Goal: Transaction & Acquisition: Book appointment/travel/reservation

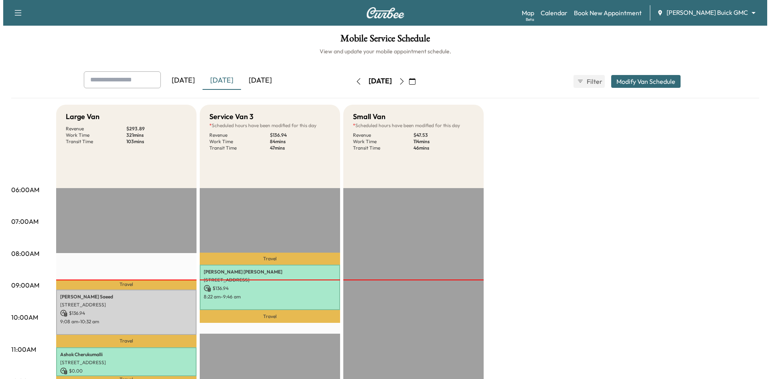
scroll to position [161, 0]
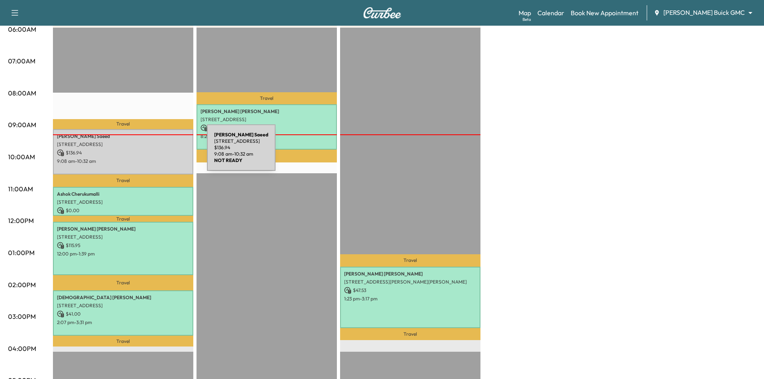
click at [147, 152] on p "$ 136.94" at bounding box center [123, 152] width 132 height 7
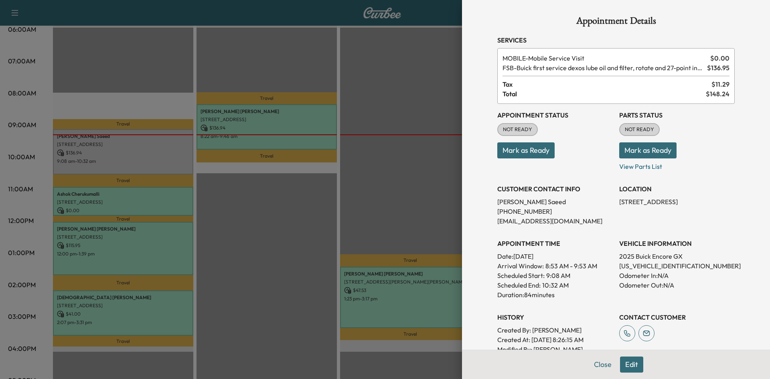
click at [625, 371] on button "Edit" at bounding box center [631, 365] width 23 height 16
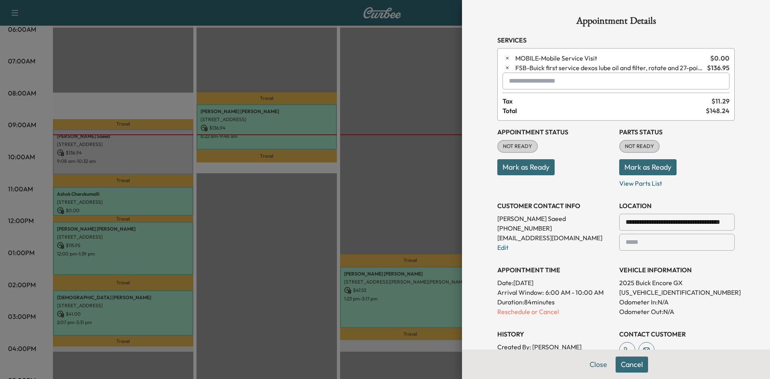
click at [534, 313] on p "Reschedule or Cancel" at bounding box center [556, 312] width 116 height 10
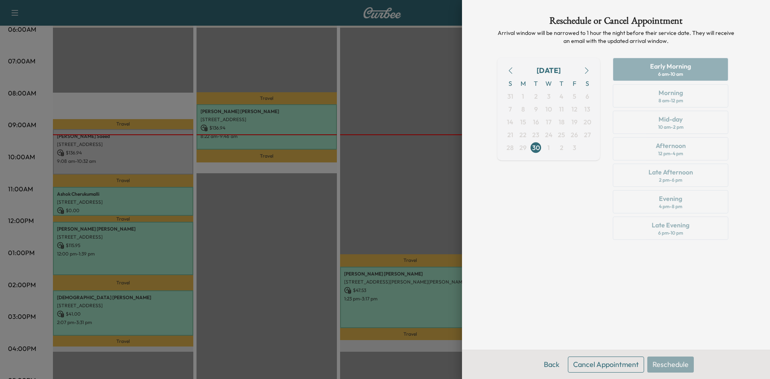
click at [587, 73] on icon "button" at bounding box center [587, 70] width 6 height 6
click at [526, 112] on span "6" at bounding box center [523, 109] width 13 height 13
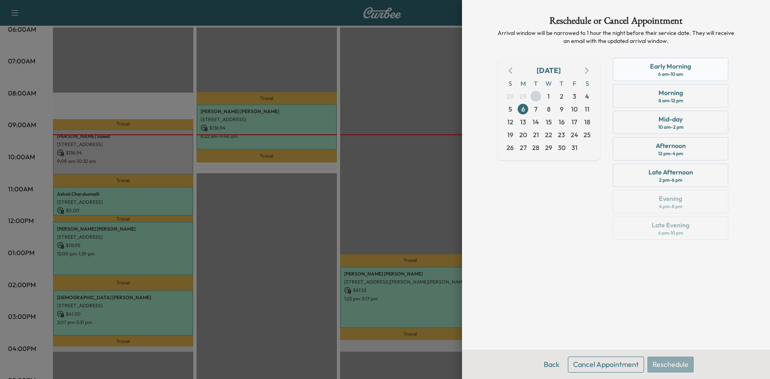
click at [690, 70] on div "Early Morning" at bounding box center [670, 66] width 41 height 10
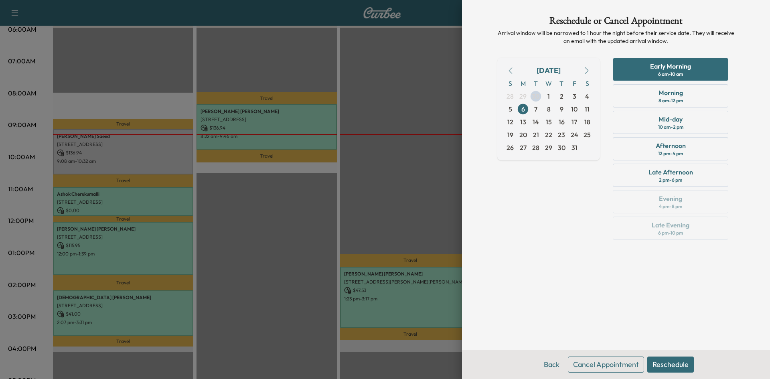
click at [660, 364] on button "Reschedule" at bounding box center [671, 365] width 47 height 16
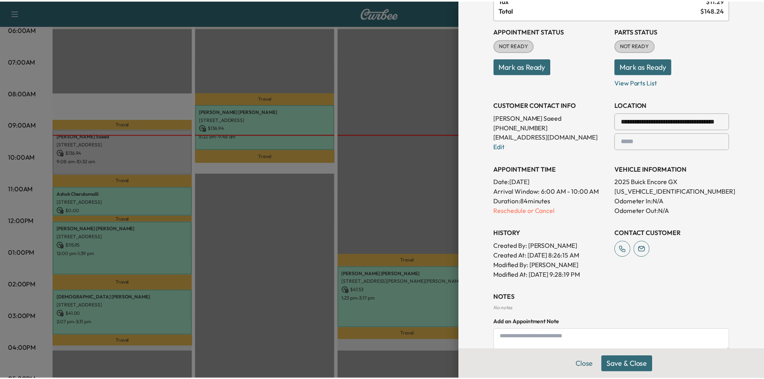
scroll to position [0, 0]
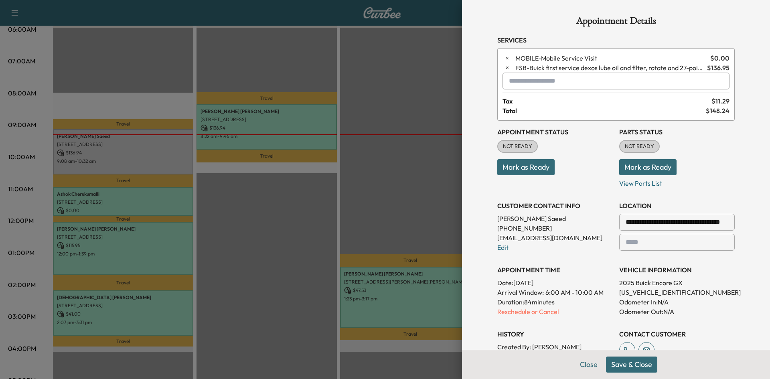
click at [633, 365] on button "Save & Close" at bounding box center [631, 365] width 51 height 16
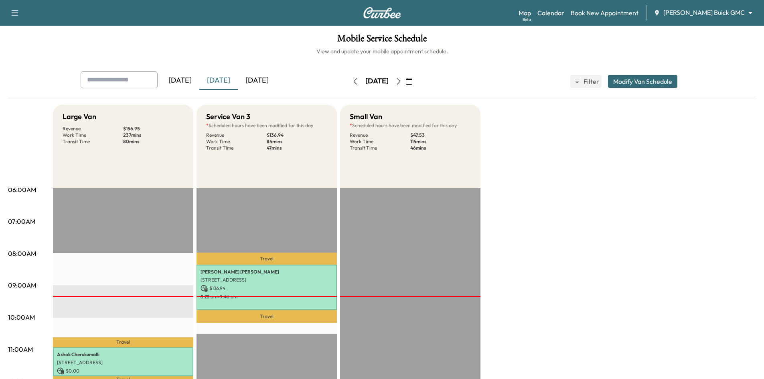
click at [413, 82] on icon "button" at bounding box center [409, 81] width 6 height 6
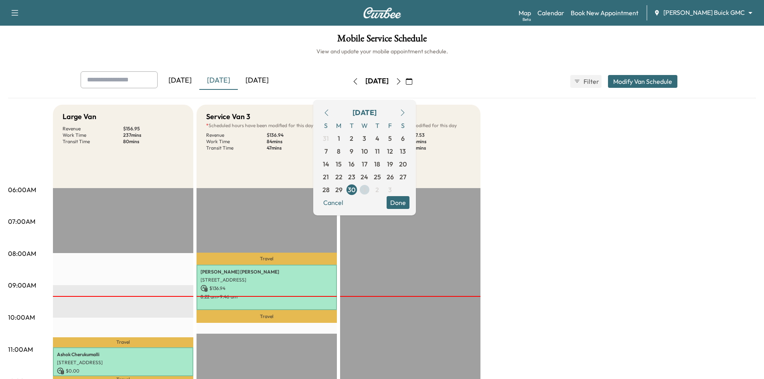
drag, startPoint x: 390, startPoint y: 190, endPoint x: 391, endPoint y: 195, distance: 4.9
click at [371, 195] on span "1" at bounding box center [364, 189] width 13 height 13
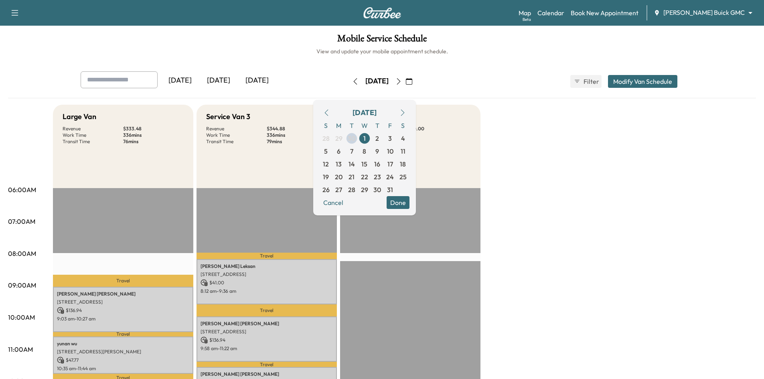
click at [410, 203] on button "Done" at bounding box center [398, 202] width 23 height 13
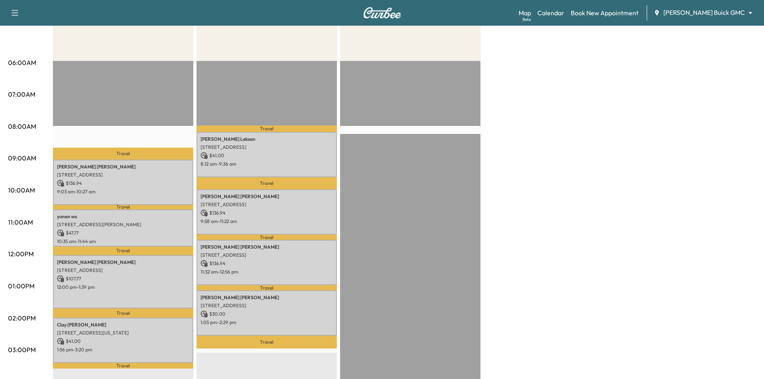
scroll to position [161, 0]
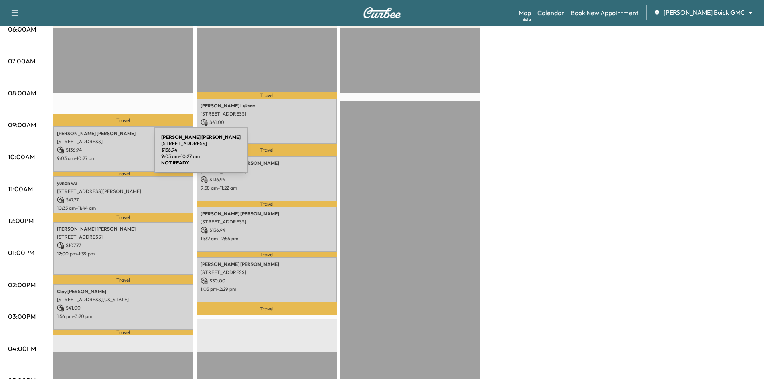
click at [94, 155] on p "9:03 am - 10:27 am" at bounding box center [123, 158] width 132 height 6
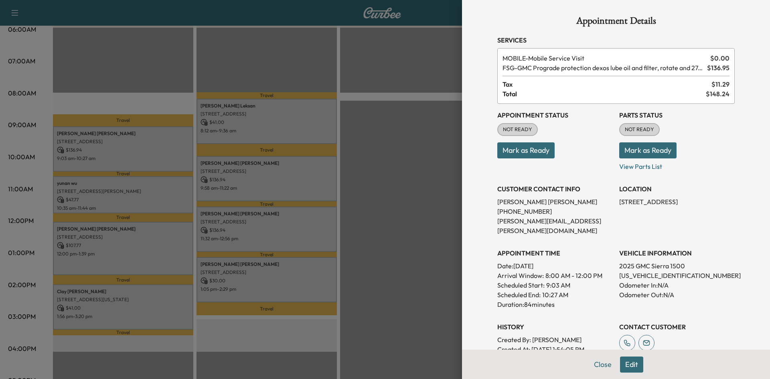
drag, startPoint x: 323, startPoint y: 151, endPoint x: 326, endPoint y: 145, distance: 6.3
click at [327, 150] on div at bounding box center [385, 189] width 770 height 379
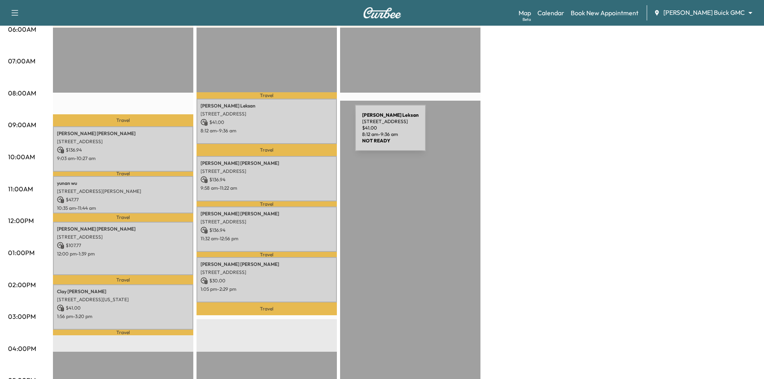
click at [292, 128] on p "8:12 am - 9:36 am" at bounding box center [267, 131] width 132 height 6
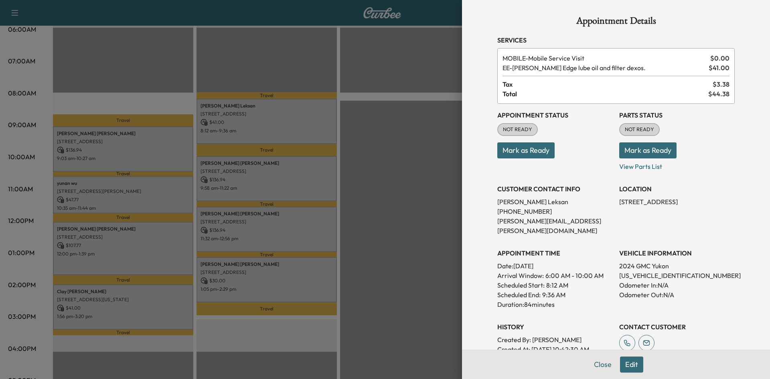
drag, startPoint x: 359, startPoint y: 205, endPoint x: 275, endPoint y: 189, distance: 85.0
click at [358, 205] on div at bounding box center [385, 189] width 770 height 379
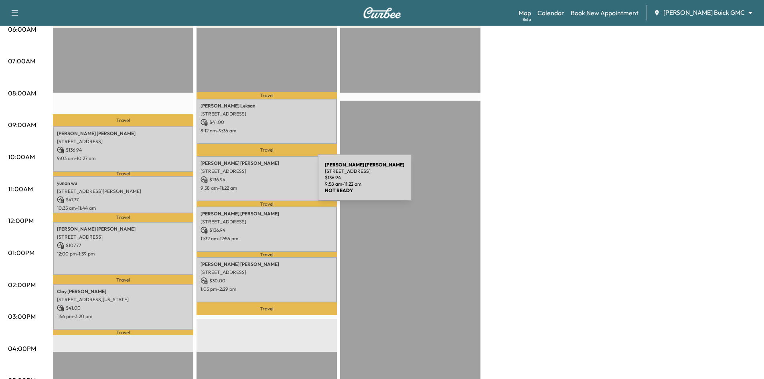
click at [257, 179] on p "$ 136.94" at bounding box center [267, 179] width 132 height 7
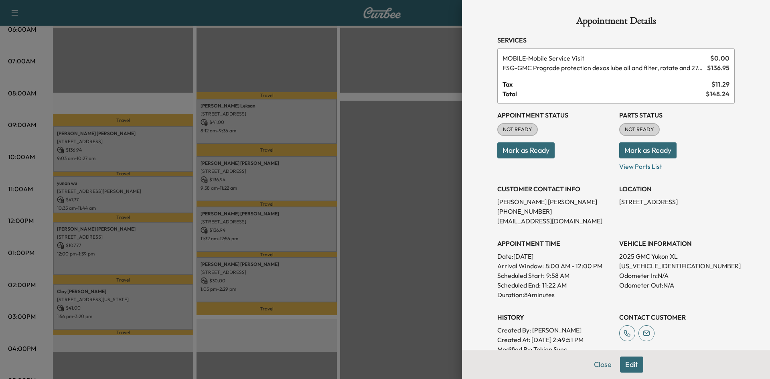
drag, startPoint x: 369, startPoint y: 257, endPoint x: 286, endPoint y: 246, distance: 83.8
click at [353, 259] on div at bounding box center [385, 189] width 770 height 379
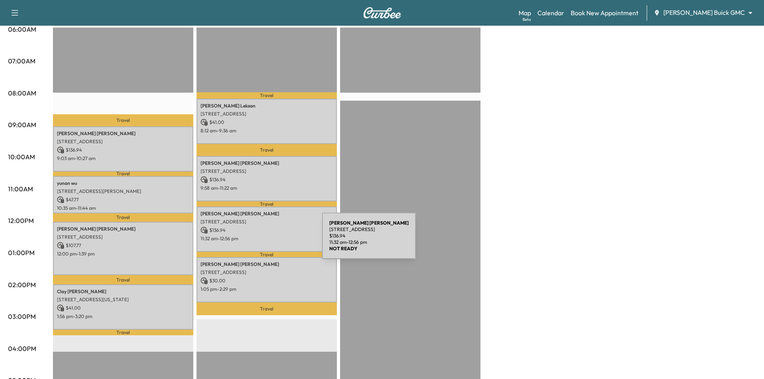
click at [262, 240] on p "11:32 am - 12:56 pm" at bounding box center [267, 239] width 132 height 6
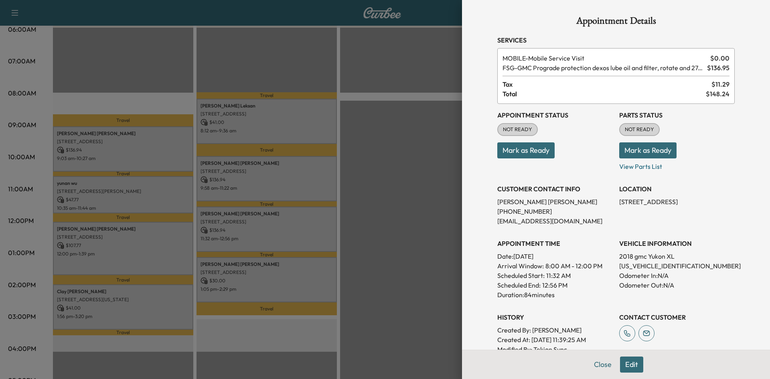
click at [156, 189] on div at bounding box center [385, 189] width 770 height 379
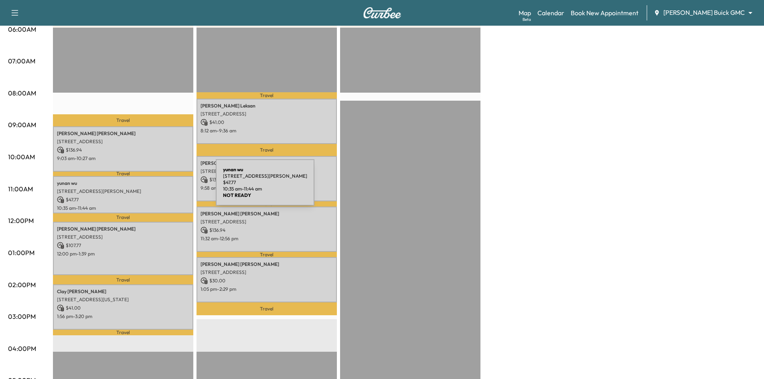
click at [156, 188] on p "601 Patton Blvd, Plano, TX 75075, USA" at bounding box center [123, 191] width 132 height 6
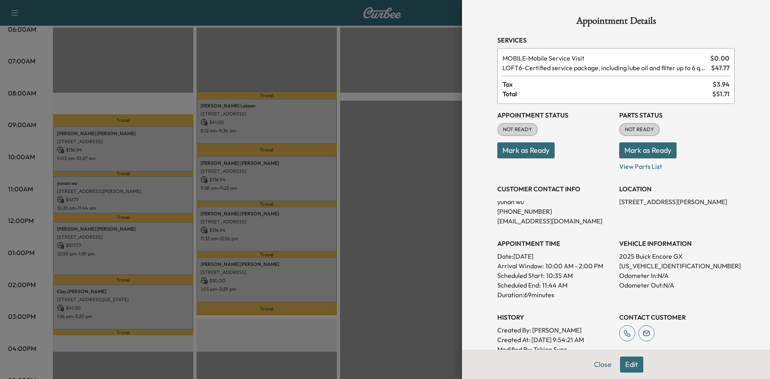
click at [121, 266] on div at bounding box center [385, 189] width 770 height 379
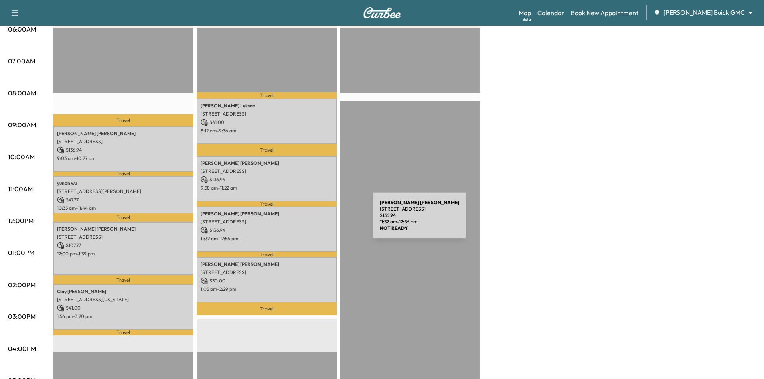
click at [313, 220] on p "2750 HIGHLAND ST, PROSPER, TX 75078, USA" at bounding box center [267, 222] width 132 height 6
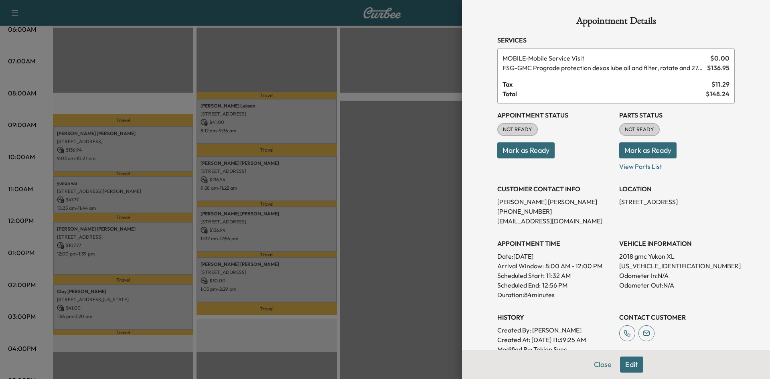
click at [396, 209] on div at bounding box center [385, 189] width 770 height 379
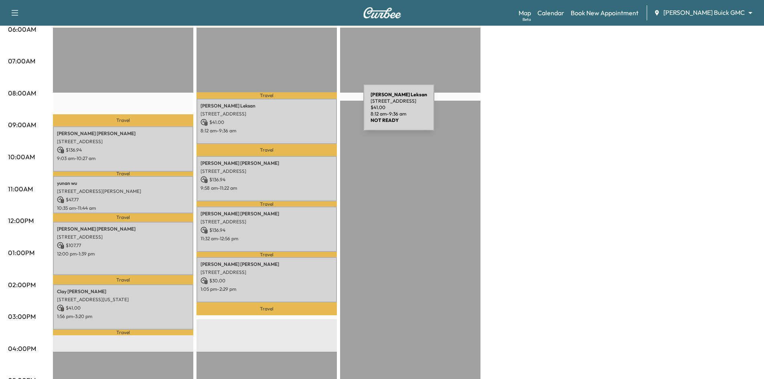
click at [304, 113] on p "2408 Hardrock Castle Dr, Lewisville, TX 75056, USA" at bounding box center [267, 114] width 132 height 6
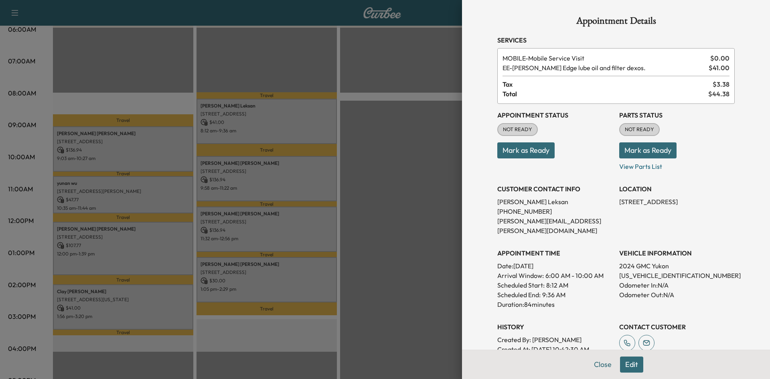
click at [148, 312] on div at bounding box center [385, 189] width 770 height 379
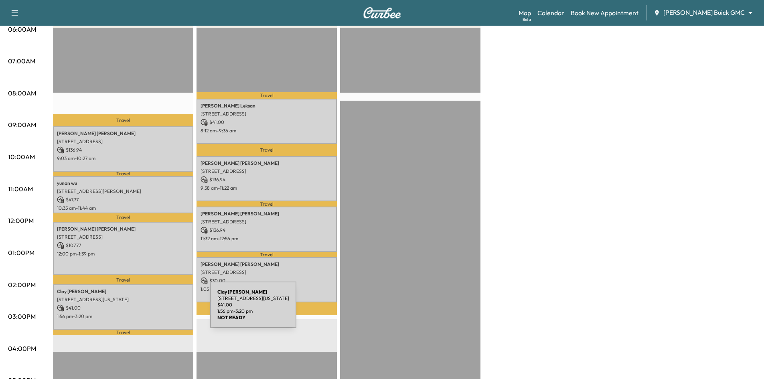
click at [150, 310] on div "Clay Holcomb 3501 Virginia Drive, Plano, TX 75093, US $ 41.00 1:56 pm - 3:20 pm" at bounding box center [123, 307] width 140 height 45
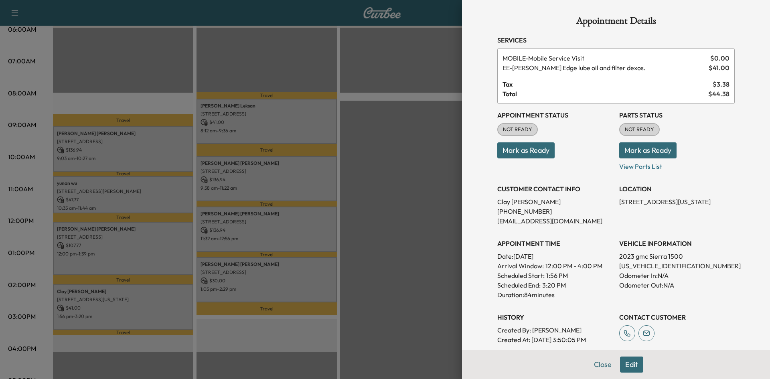
click at [263, 291] on div at bounding box center [385, 189] width 770 height 379
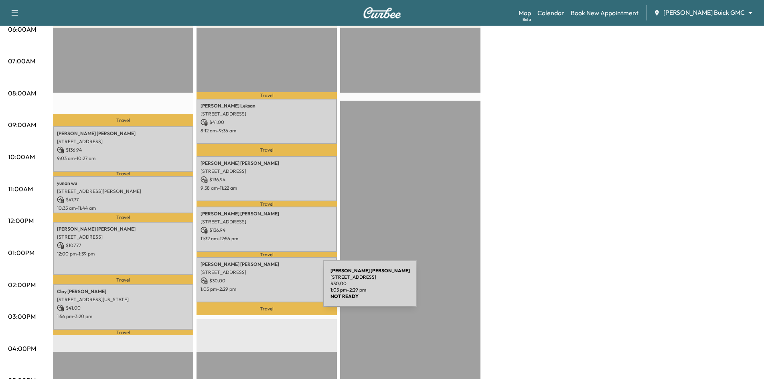
click at [263, 289] on p "1:05 pm - 2:29 pm" at bounding box center [267, 289] width 132 height 6
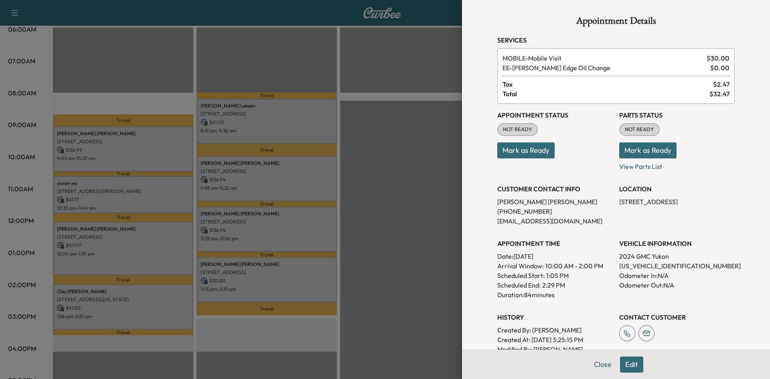
click at [284, 235] on div at bounding box center [385, 189] width 770 height 379
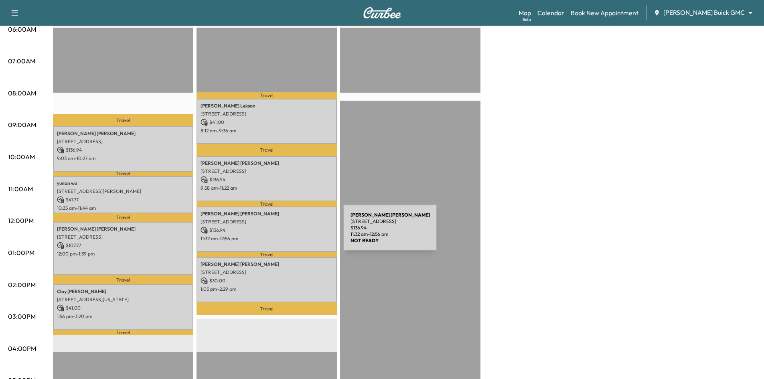
click at [283, 233] on div "Branden Johnson 2750 HIGHLAND ST, PROSPER, TX 75078, USA $ 136.94 11:32 am - 12…" at bounding box center [267, 229] width 140 height 45
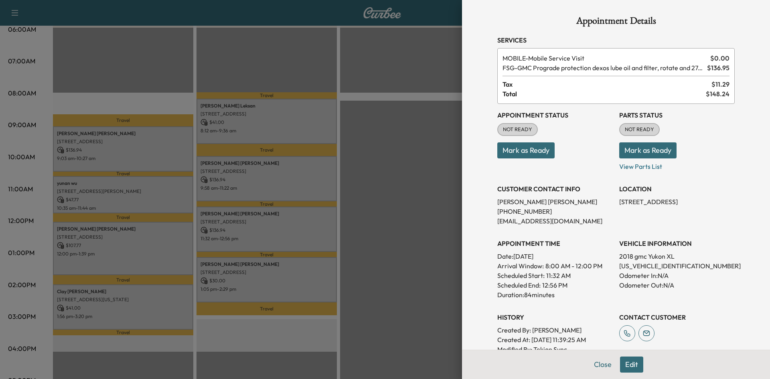
click at [159, 257] on div at bounding box center [385, 189] width 770 height 379
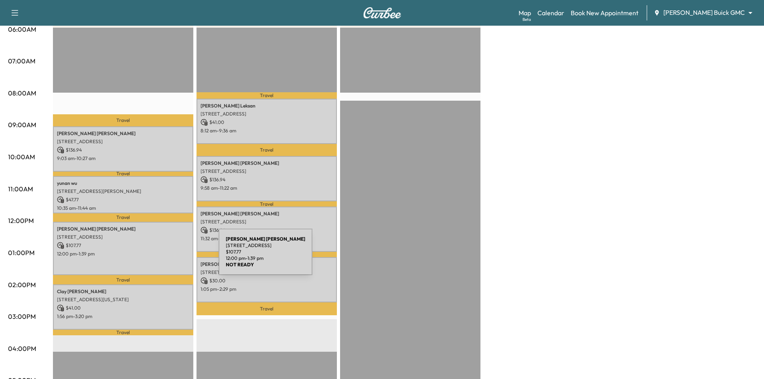
click at [159, 257] on div "Maureen Harms 8129 DAVIDSON DR, PLANO, TX 75025, USA $ 107.77 12:00 pm - 1:39 pm" at bounding box center [123, 248] width 140 height 53
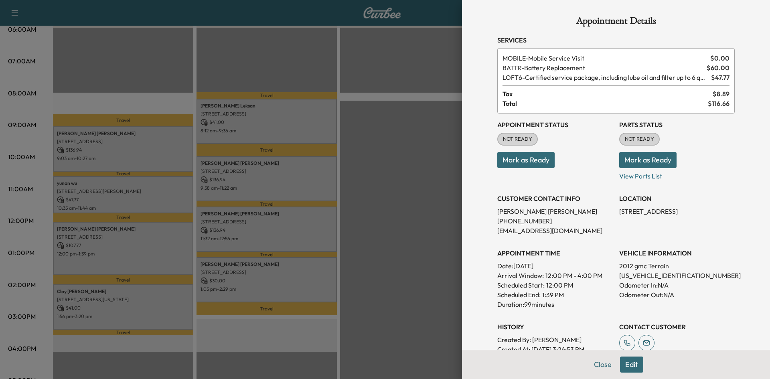
click at [148, 310] on div at bounding box center [385, 189] width 770 height 379
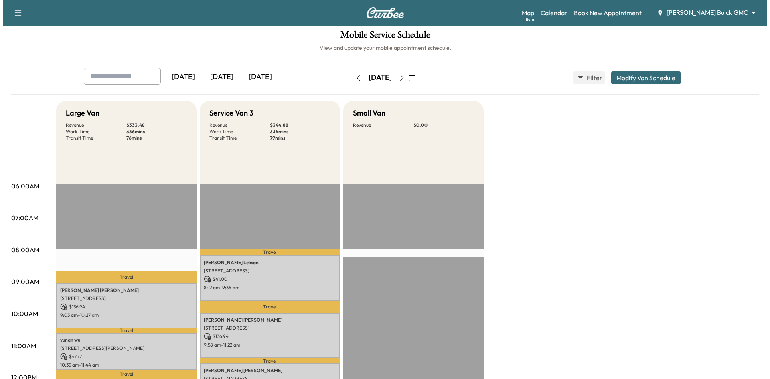
scroll to position [0, 0]
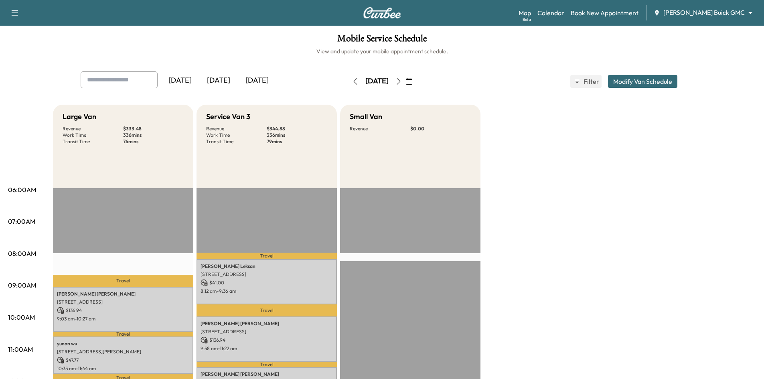
click at [221, 81] on div "[DATE]" at bounding box center [218, 80] width 39 height 18
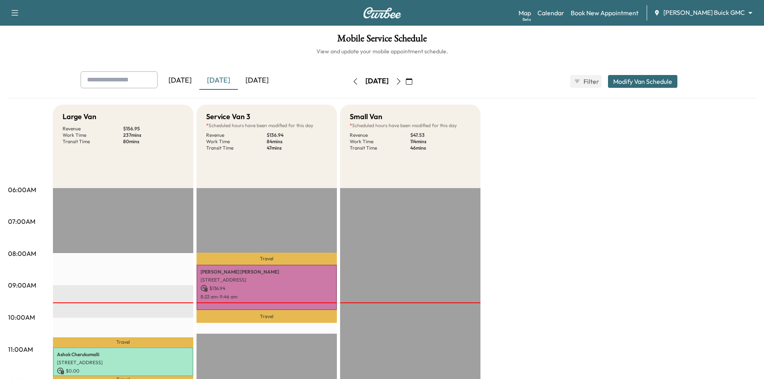
click at [257, 83] on div "[DATE]" at bounding box center [257, 80] width 39 height 18
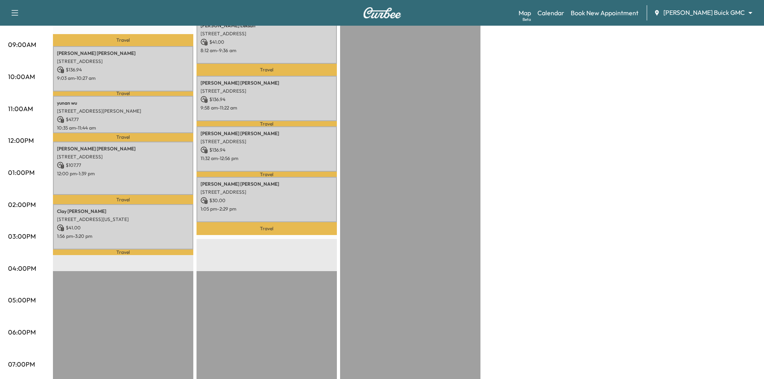
scroll to position [201, 0]
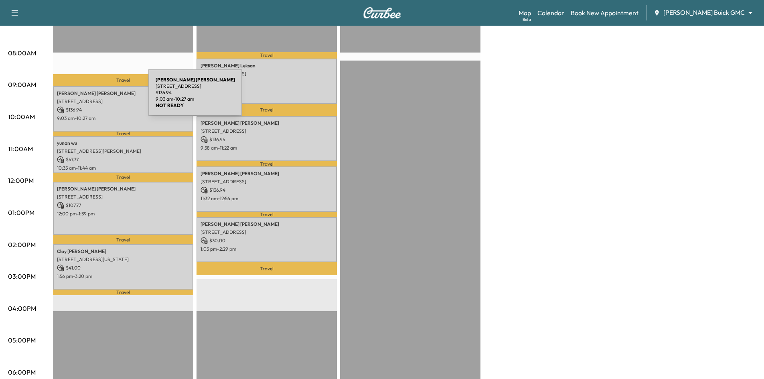
click at [88, 98] on p "2224 Flat Creek Dr, Richardson, TX 75080, USA" at bounding box center [123, 101] width 132 height 6
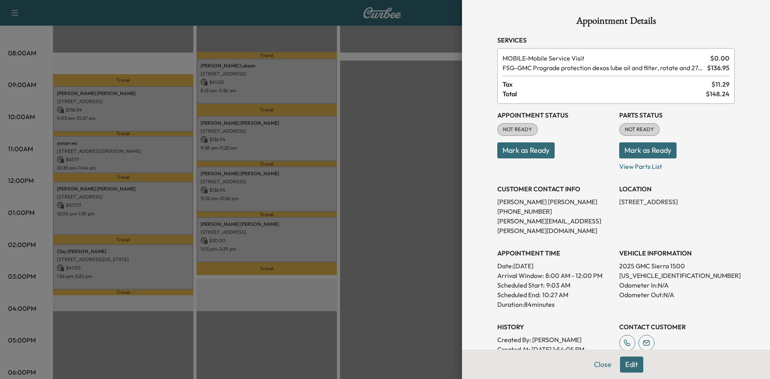
click at [123, 69] on div at bounding box center [385, 189] width 770 height 379
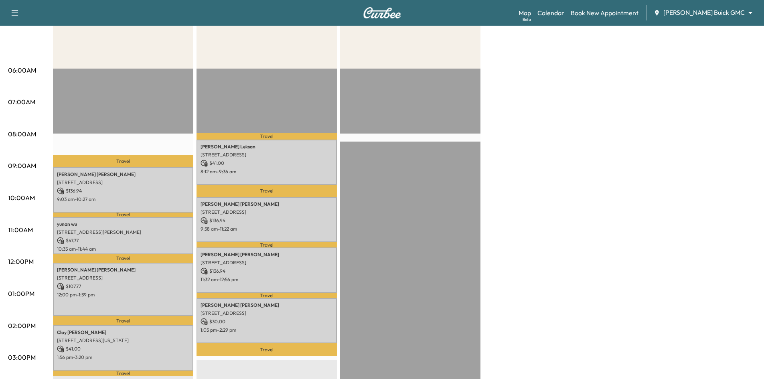
scroll to position [40, 0]
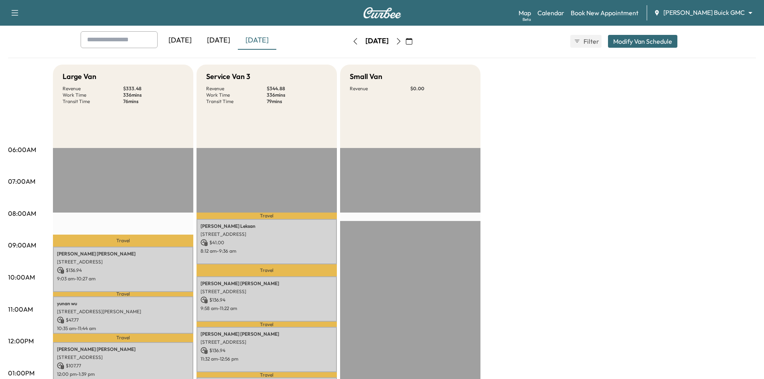
click at [402, 43] on icon "button" at bounding box center [399, 41] width 6 height 6
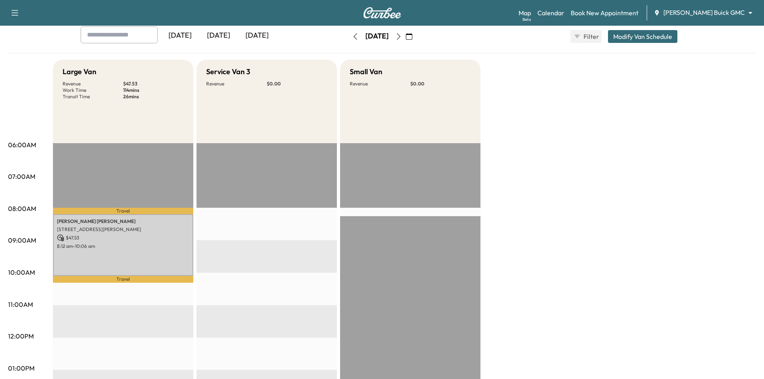
scroll to position [40, 0]
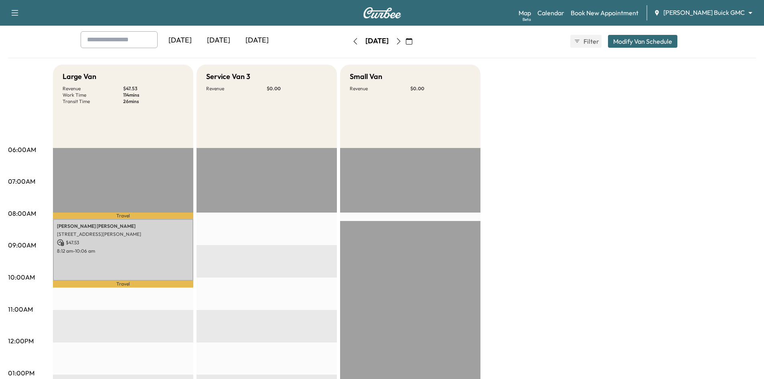
click at [402, 42] on icon "button" at bounding box center [399, 41] width 6 height 6
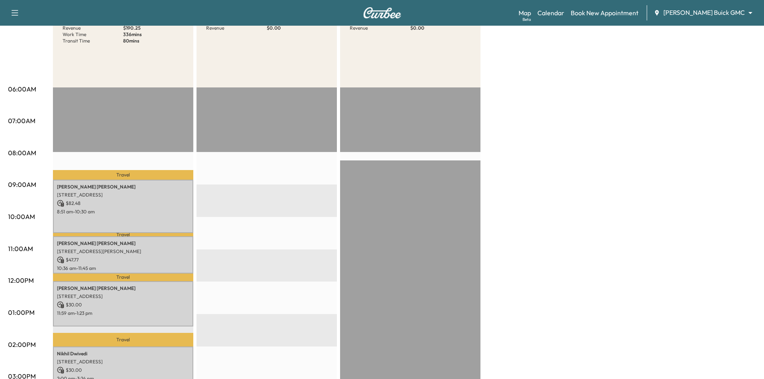
scroll to position [40, 0]
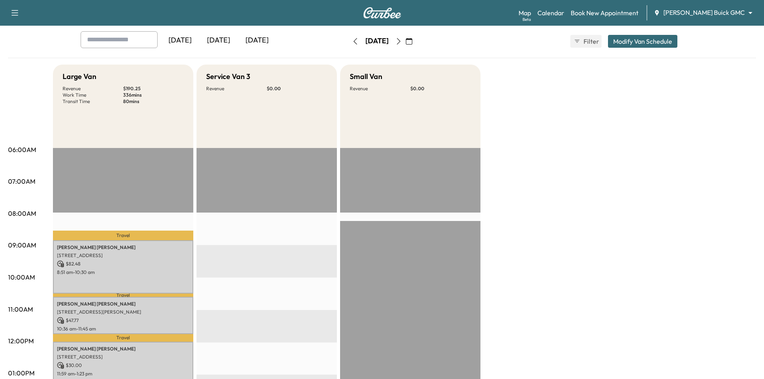
click at [402, 43] on icon "button" at bounding box center [399, 41] width 6 height 6
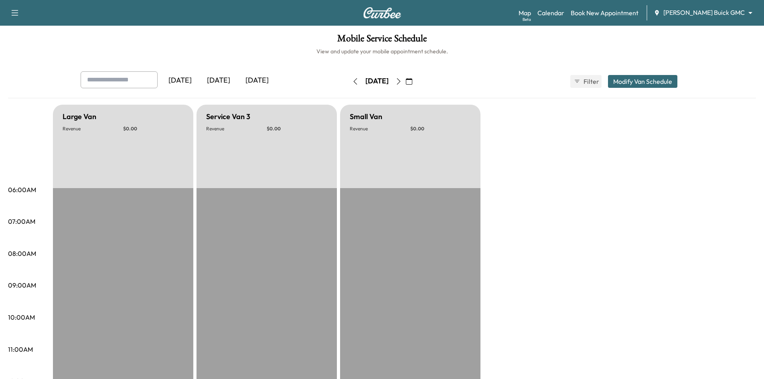
click at [221, 83] on div "[DATE]" at bounding box center [218, 80] width 39 height 18
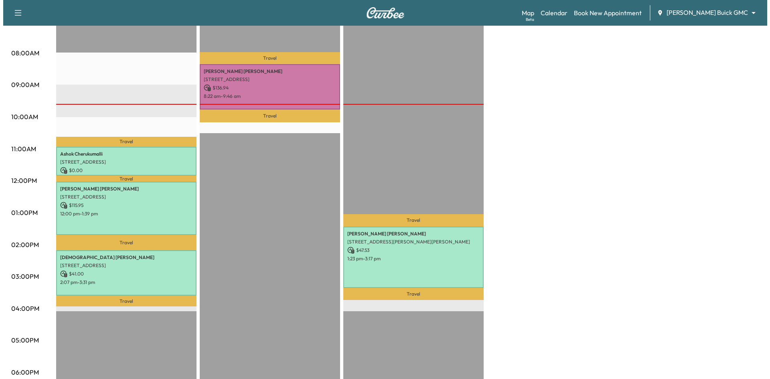
scroll to position [40, 0]
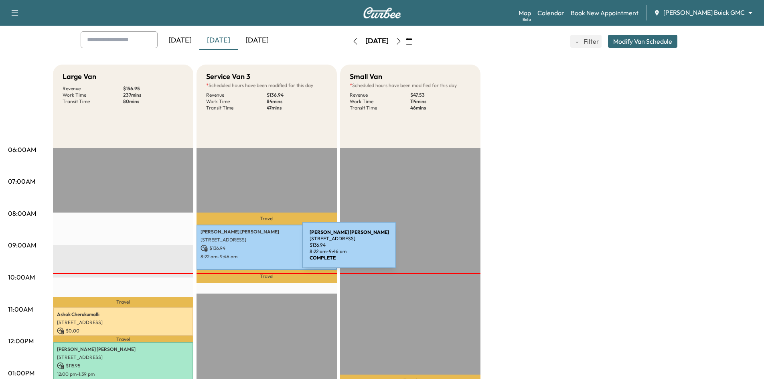
click at [244, 250] on p "$ 136.94" at bounding box center [267, 248] width 132 height 7
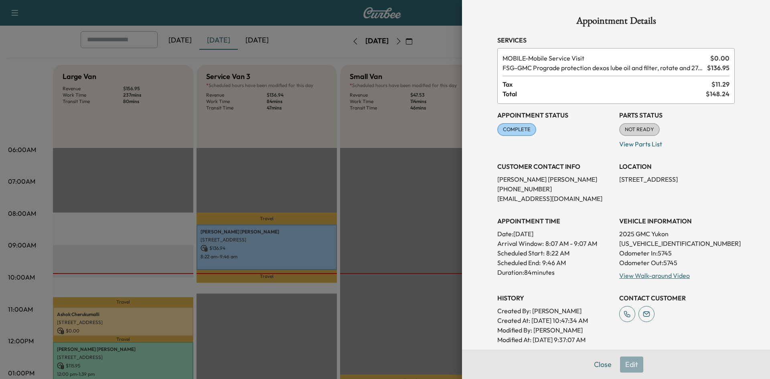
click at [244, 250] on div at bounding box center [385, 189] width 770 height 379
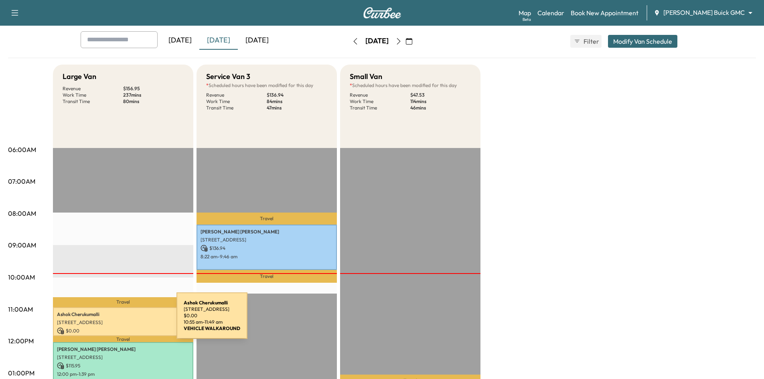
click at [116, 321] on p "1448 Kit King Dr, Frisco, TX 75036, USA" at bounding box center [123, 322] width 132 height 6
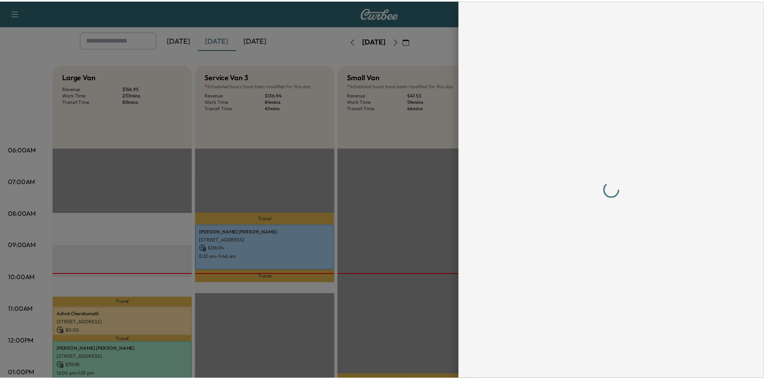
scroll to position [0, 0]
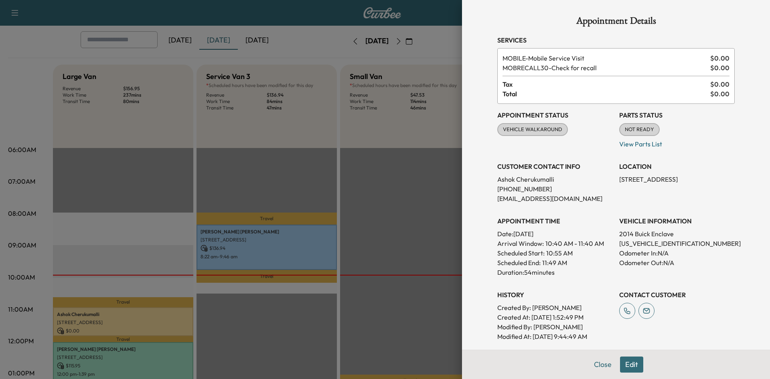
click at [237, 324] on div at bounding box center [385, 189] width 770 height 379
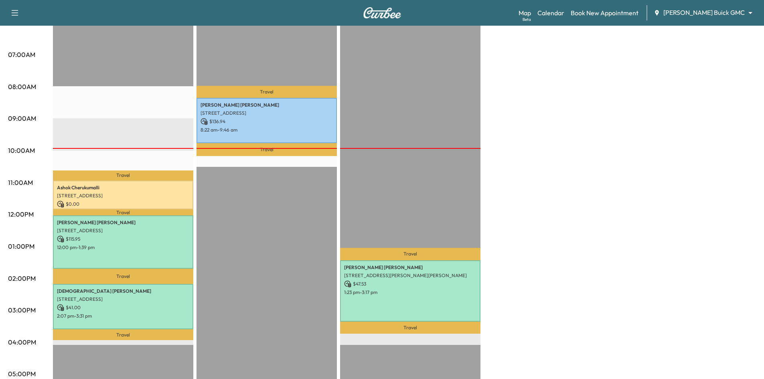
scroll to position [241, 0]
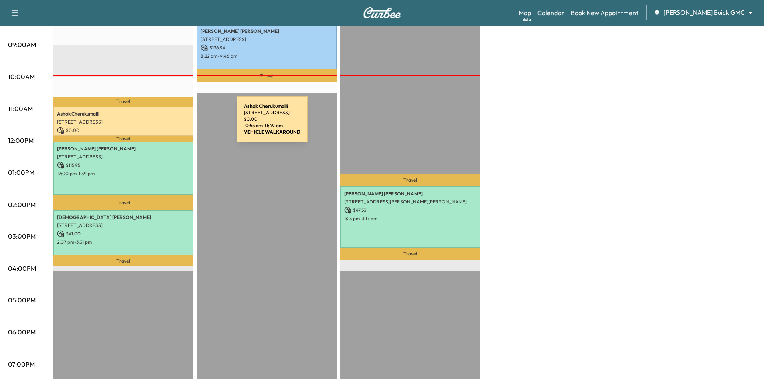
click at [177, 124] on div "Ashok Cherukumalli 1448 Kit King Dr, Frisco, TX 75036, USA $ 0.00 10:55 am - 11…" at bounding box center [123, 121] width 140 height 29
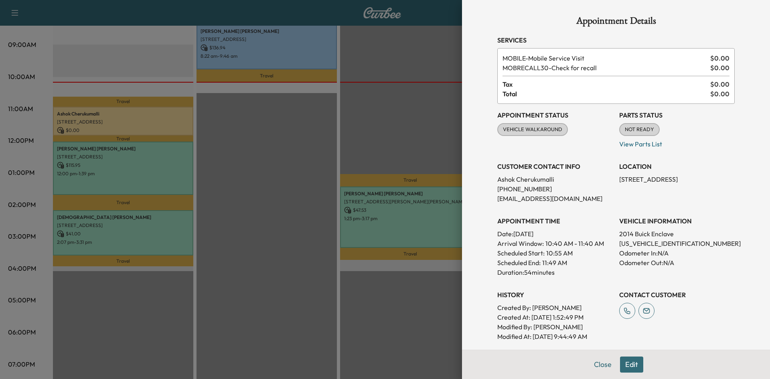
click at [317, 161] on div at bounding box center [385, 189] width 770 height 379
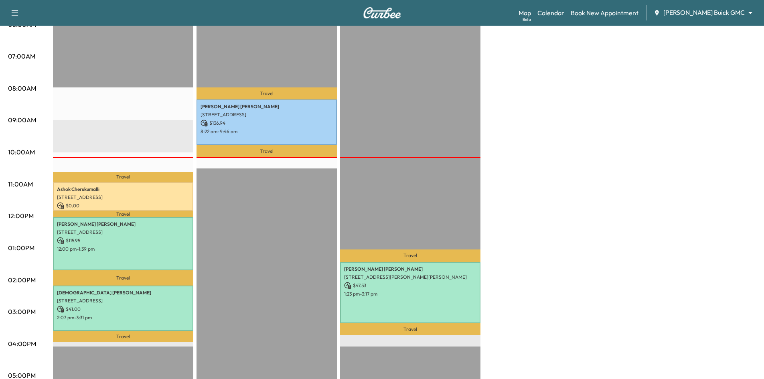
scroll to position [40, 0]
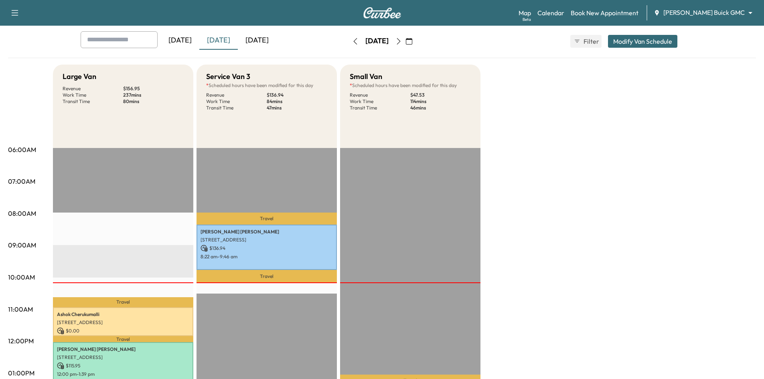
click at [263, 40] on div "[DATE]" at bounding box center [257, 40] width 39 height 18
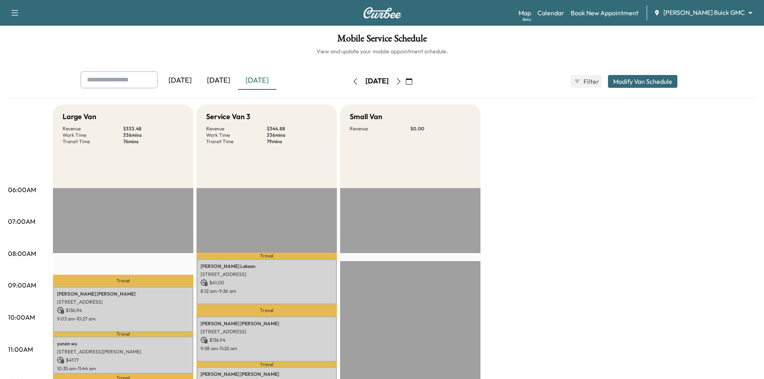
click at [402, 83] on icon "button" at bounding box center [399, 81] width 6 height 6
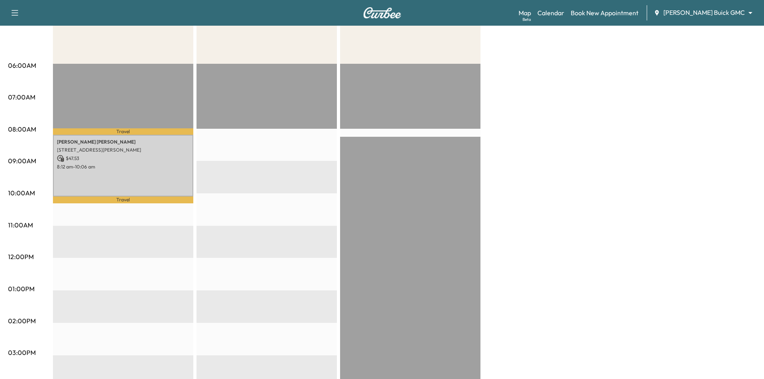
scroll to position [80, 0]
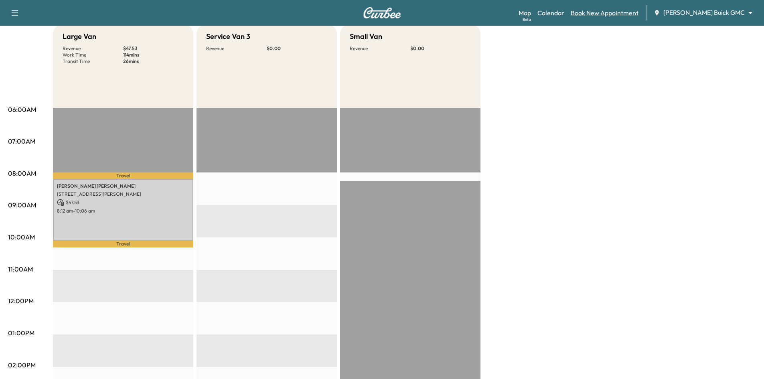
click at [635, 16] on link "Book New Appointment" at bounding box center [605, 13] width 68 height 10
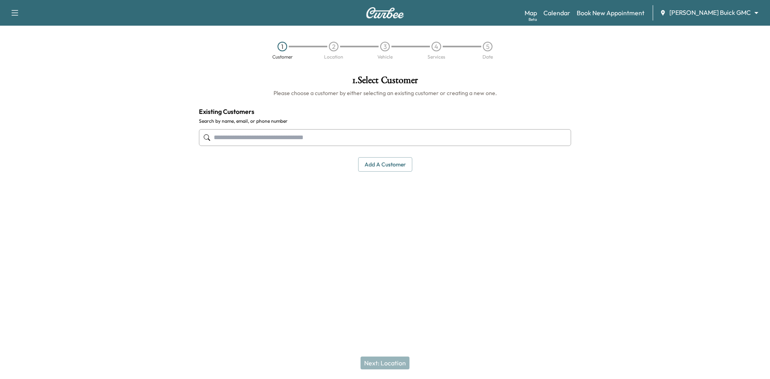
click at [377, 135] on input "text" at bounding box center [385, 137] width 372 height 17
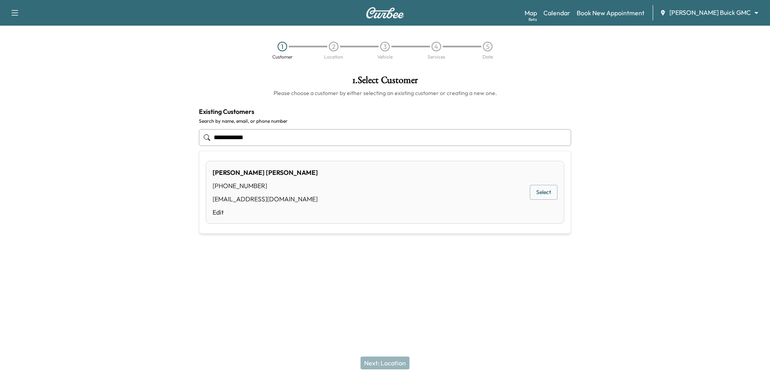
click at [543, 194] on button "Select" at bounding box center [544, 192] width 28 height 15
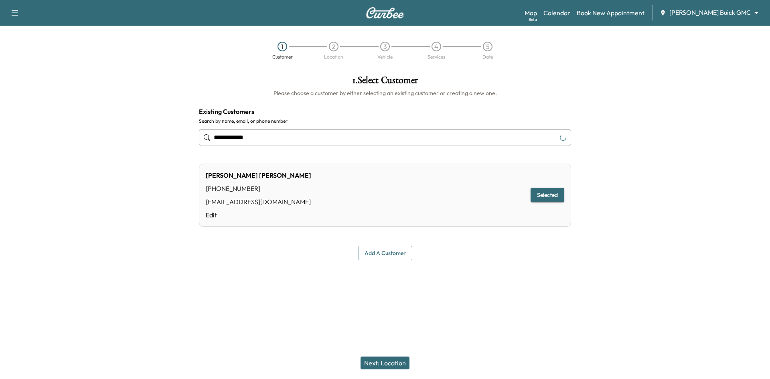
type input "**********"
click at [399, 366] on button "Next: Location" at bounding box center [385, 363] width 49 height 13
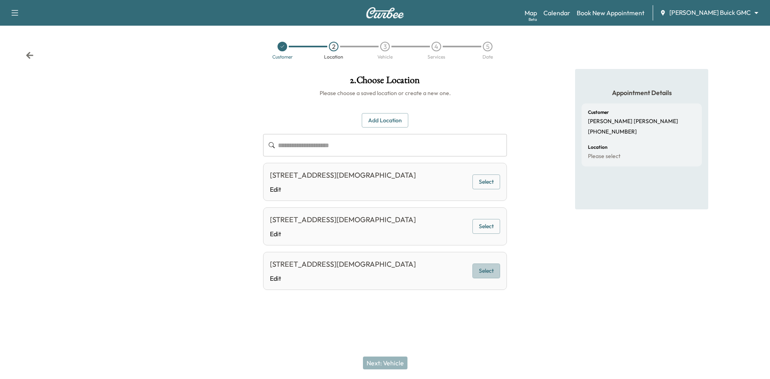
click at [484, 278] on button "Select" at bounding box center [487, 271] width 28 height 15
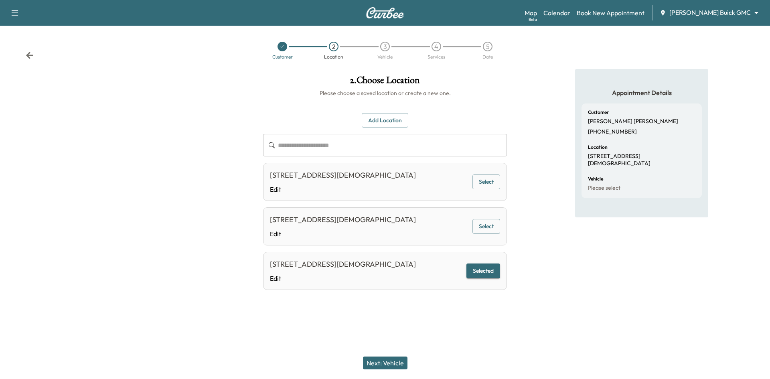
click at [378, 369] on button "Next: Vehicle" at bounding box center [385, 363] width 45 height 13
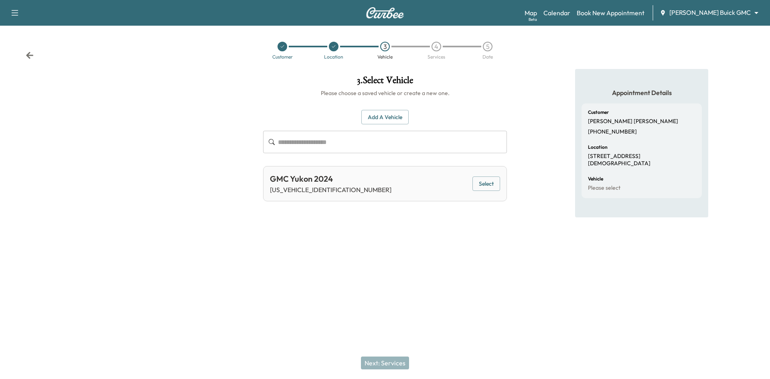
click at [476, 184] on button "Select" at bounding box center [487, 184] width 28 height 15
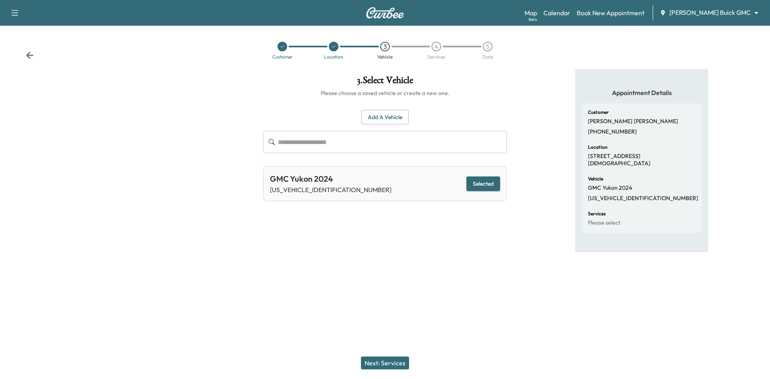
click at [385, 362] on button "Next: Services" at bounding box center [385, 363] width 48 height 13
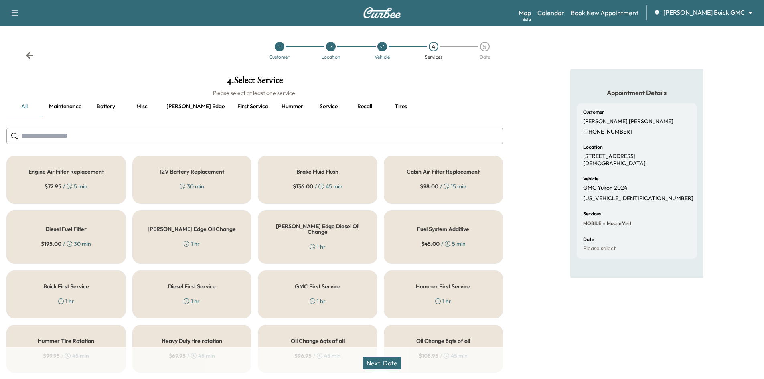
click at [185, 109] on button "Ewing edge" at bounding box center [195, 106] width 71 height 19
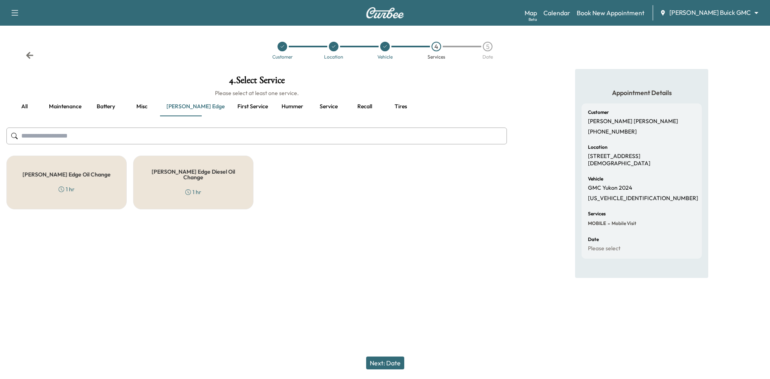
click at [110, 185] on div "Ewing Edge Oil Change 1 hr" at bounding box center [66, 183] width 120 height 54
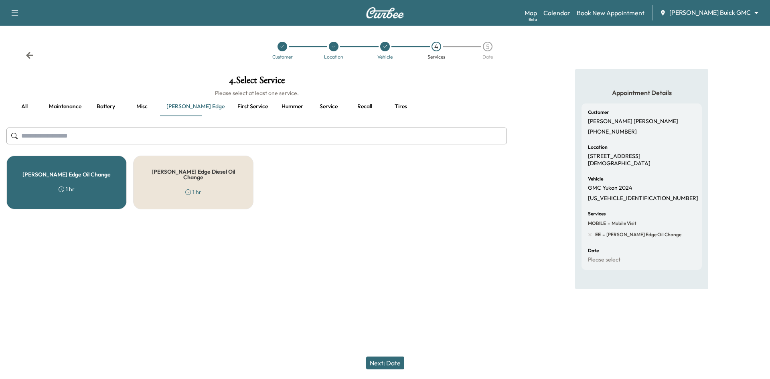
click at [347, 105] on button "Recall" at bounding box center [365, 106] width 36 height 19
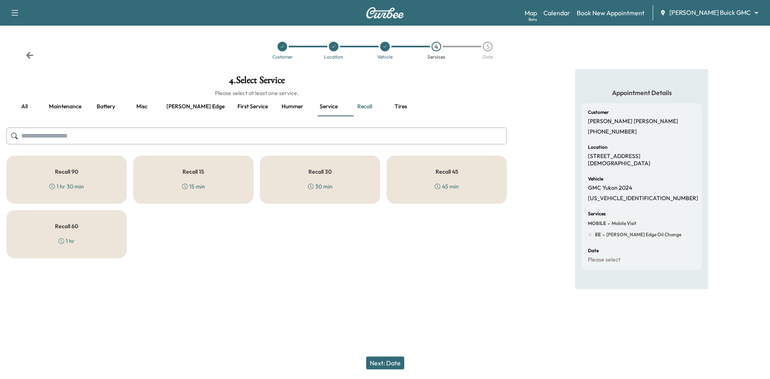
click at [205, 178] on div "Recall 15 15 min" at bounding box center [193, 180] width 120 height 48
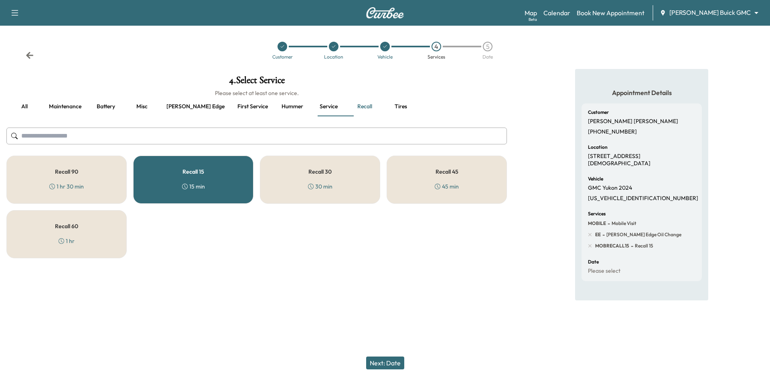
drag, startPoint x: 378, startPoint y: 361, endPoint x: 370, endPoint y: 335, distance: 27.4
click at [378, 361] on button "Next: Date" at bounding box center [385, 363] width 38 height 13
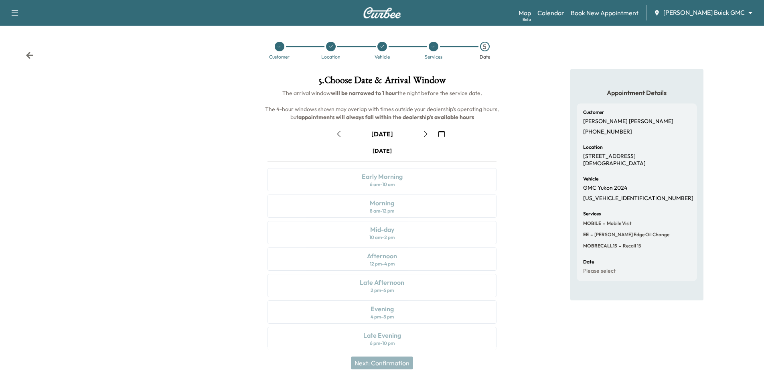
click at [427, 135] on icon "button" at bounding box center [426, 134] width 6 height 6
click at [603, 126] on div "Customer Eric Preston (214) 938-0406" at bounding box center [637, 122] width 108 height 25
click at [602, 125] on p "Eric Preston" at bounding box center [628, 121] width 90 height 7
click at [600, 125] on p "Eric Preston" at bounding box center [628, 121] width 90 height 7
click at [600, 124] on p "Eric Preston" at bounding box center [628, 121] width 90 height 7
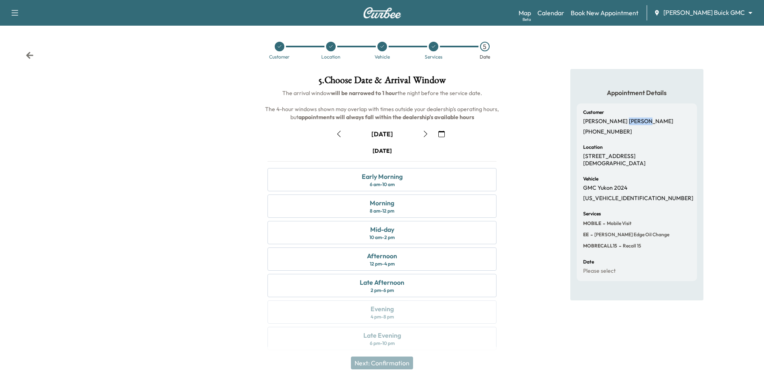
click at [600, 124] on p "Eric Preston" at bounding box center [628, 121] width 90 height 7
click at [600, 120] on p "Eric Preston" at bounding box center [628, 121] width 90 height 7
click at [429, 138] on button "button" at bounding box center [426, 134] width 14 height 13
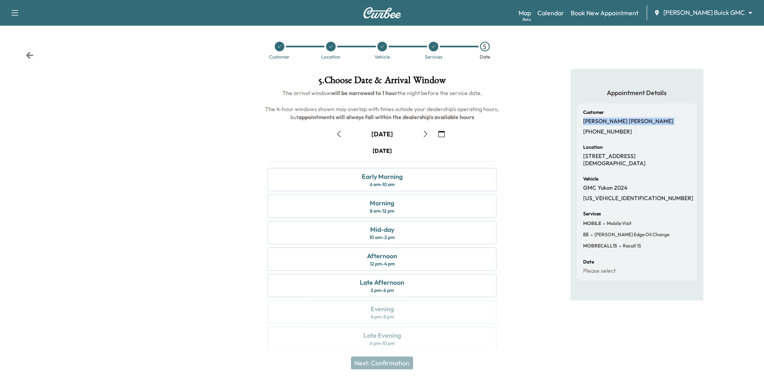
click at [343, 134] on button "button" at bounding box center [339, 134] width 14 height 13
click at [327, 174] on div "Early Morning 6 am - 10 am" at bounding box center [382, 179] width 229 height 23
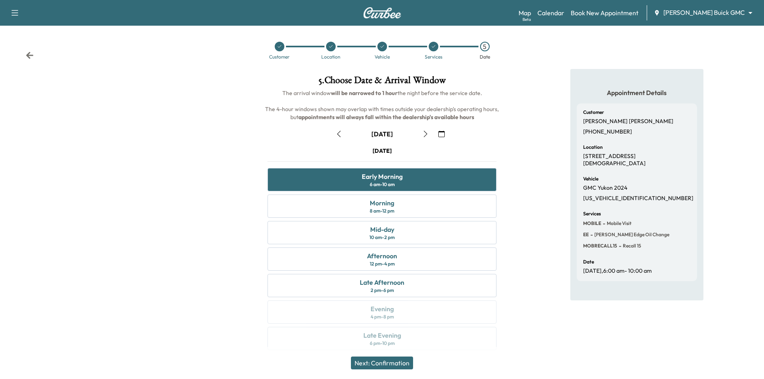
click at [269, 147] on div "Thursday October 2" at bounding box center [382, 151] width 229 height 8
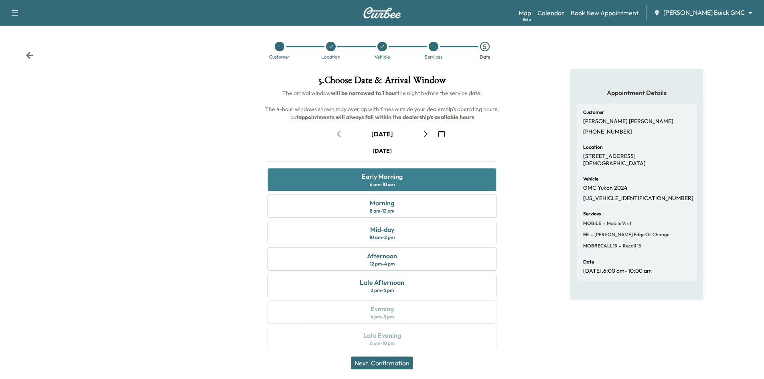
click at [333, 185] on div "Early Morning 6 am - 10 am" at bounding box center [382, 179] width 229 height 23
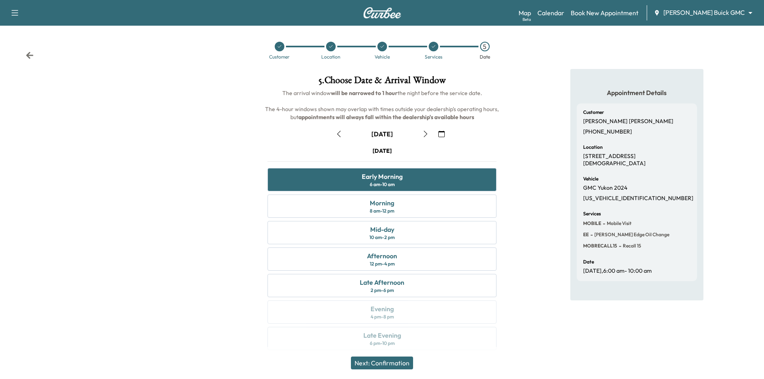
click at [258, 154] on div "5 . Choose Date & Arrival Window The arrival window will be narrowed to 1 hour …" at bounding box center [382, 214] width 255 height 291
click at [208, 162] on div at bounding box center [127, 214] width 255 height 291
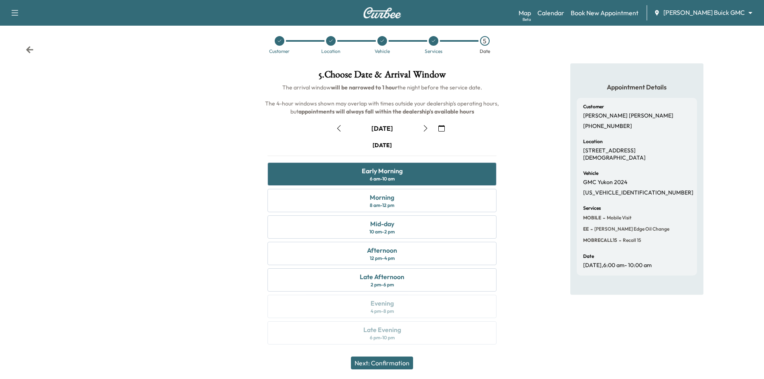
scroll to position [6, 0]
click at [594, 155] on p "2352 Lady Cornwall Drive, Lewisville, TX 75056, US" at bounding box center [637, 153] width 108 height 14
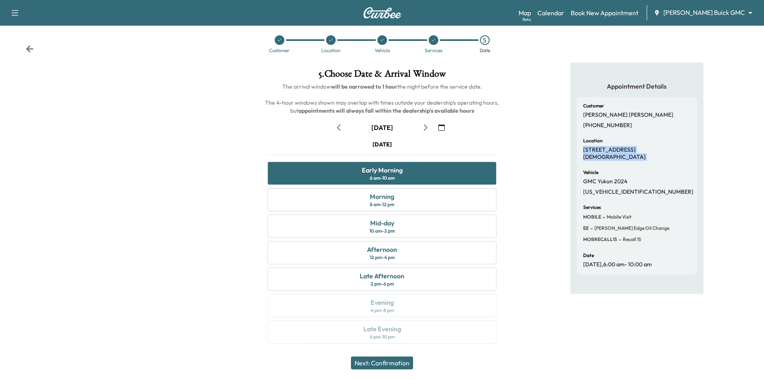
click at [594, 155] on p "2352 Lady Cornwall Drive, Lewisville, TX 75056, US" at bounding box center [637, 153] width 108 height 14
click at [613, 156] on p "2352 Lady Cornwall Drive, Lewisville, TX 75056, US" at bounding box center [637, 153] width 108 height 14
click at [518, 167] on div "Appointment Details Customer Eric Preston (214) 938-0406 Location 2352 Lady Cor…" at bounding box center [637, 208] width 255 height 291
click at [398, 362] on button "Next: Confirmation" at bounding box center [382, 363] width 62 height 13
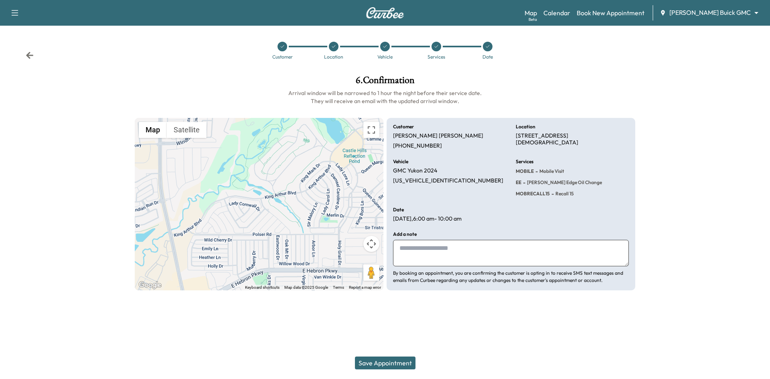
click at [468, 250] on textarea at bounding box center [511, 253] width 236 height 26
click at [466, 197] on div "Vehicle GMC Yukon 2024 1GKS2EKL2RR203346" at bounding box center [449, 178] width 113 height 39
drag, startPoint x: 425, startPoint y: 129, endPoint x: 461, endPoint y: 83, distance: 59.2
click at [537, 199] on div "Customer Eric Preston (214) 938-0406 Location 2352 Lady Cornwall Drive, Lewisvi…" at bounding box center [511, 204] width 249 height 173
drag, startPoint x: 536, startPoint y: 199, endPoint x: 532, endPoint y: 201, distance: 4.5
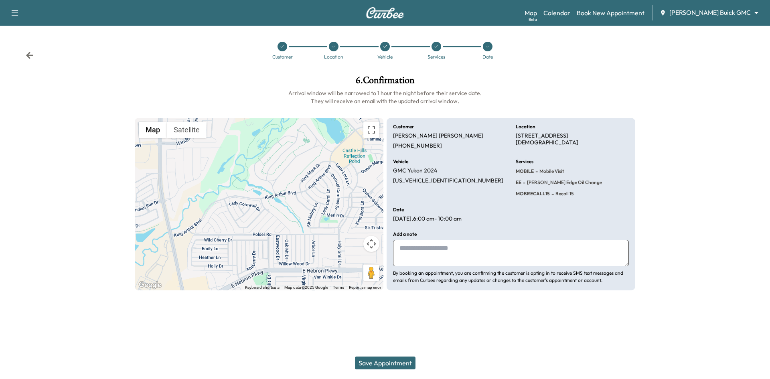
click at [533, 201] on div "Customer Eric Preston (214) 938-0406 Location 2352 Lady Cornwall Drive, Lewisvi…" at bounding box center [511, 204] width 249 height 173
click at [452, 246] on textarea at bounding box center [511, 253] width 236 height 26
click at [560, 195] on span "Recall 15" at bounding box center [564, 194] width 20 height 6
click at [559, 195] on span "Recall 15" at bounding box center [564, 194] width 20 height 6
drag, startPoint x: 559, startPoint y: 195, endPoint x: 549, endPoint y: 200, distance: 11.1
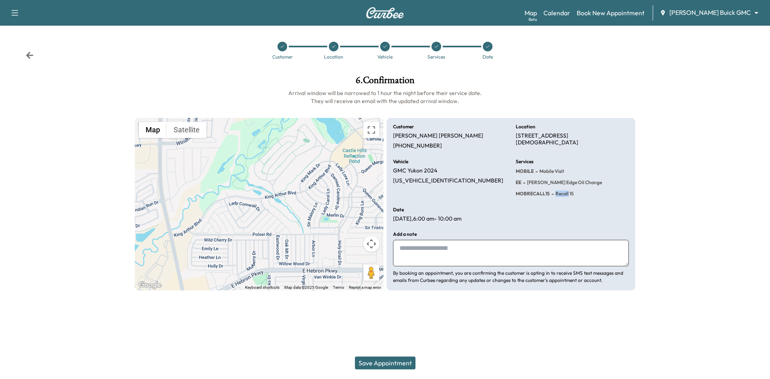
click at [558, 196] on span "Recall 15" at bounding box center [564, 194] width 20 height 6
click at [528, 203] on div "Customer Eric Preston (214) 938-0406 Location 2352 Lady Cornwall Drive, Lewisvi…" at bounding box center [511, 204] width 249 height 173
click at [524, 203] on div "Customer Eric Preston (214) 938-0406 Location 2352 Lady Cornwall Drive, Lewisvi…" at bounding box center [511, 204] width 249 height 173
click at [438, 165] on div "Vehicle GMC Yukon 2024 1GKS2EKL2RR203346" at bounding box center [449, 178] width 113 height 39
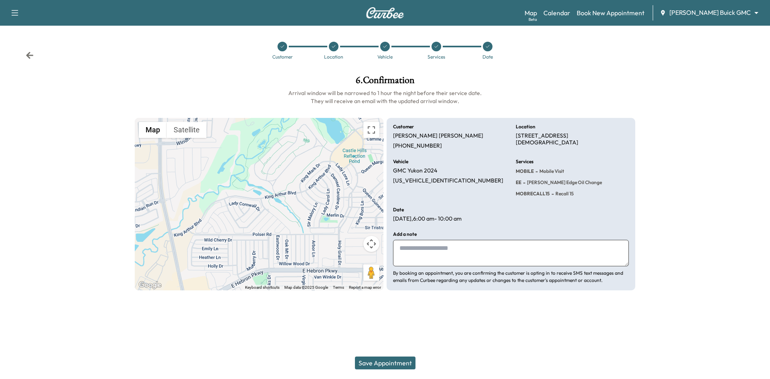
click at [438, 165] on div "Vehicle GMC Yukon 2024 1GKS2EKL2RR203346" at bounding box center [449, 178] width 113 height 39
click at [398, 360] on button "Save Appointment" at bounding box center [385, 363] width 61 height 13
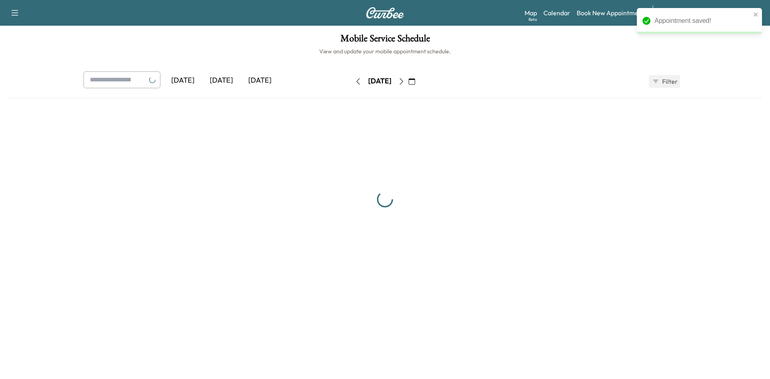
click at [384, 333] on div "Appointment saved! Support Log Out Map Beta Calendar Book New Appointment Ewing…" at bounding box center [385, 189] width 770 height 379
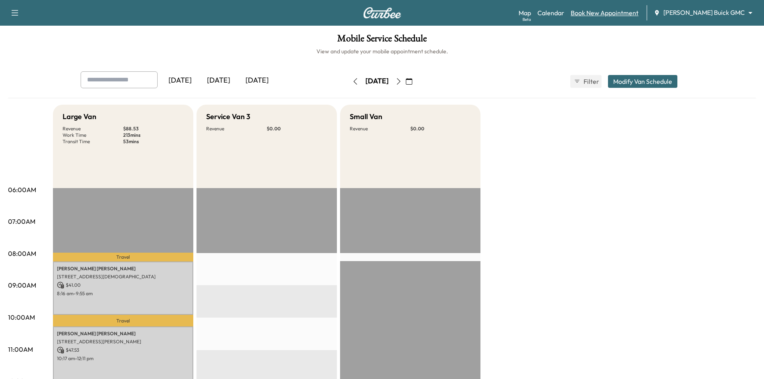
click at [639, 17] on link "Book New Appointment" at bounding box center [605, 13] width 68 height 10
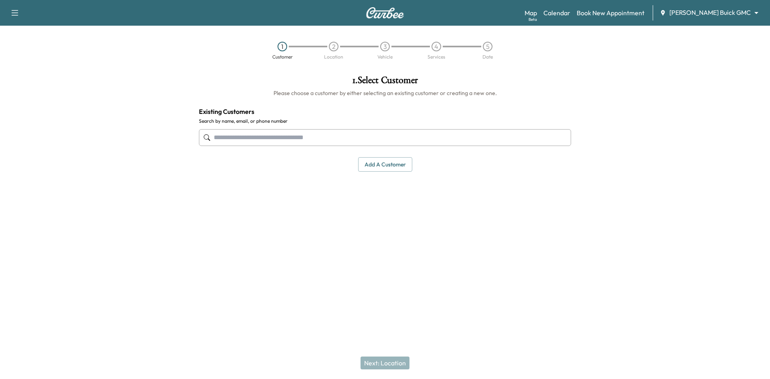
click at [509, 133] on input "text" at bounding box center [385, 137] width 372 height 17
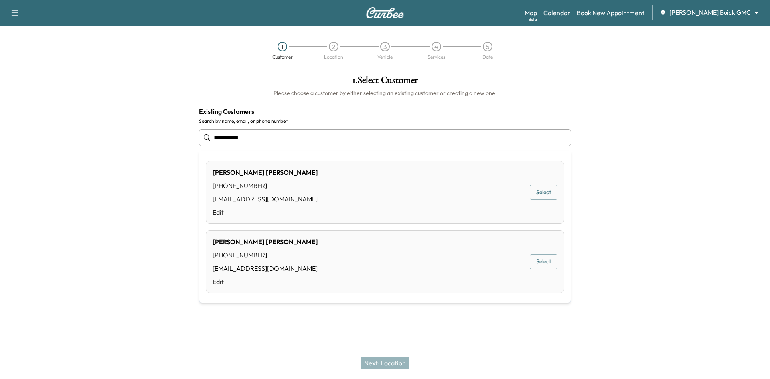
click at [545, 201] on div "Stephen Robb (773) 484-0130 sarobb@kent.edu Edit Select" at bounding box center [385, 192] width 359 height 63
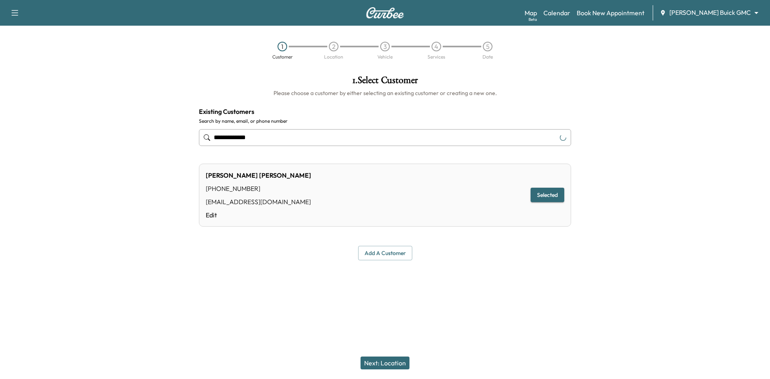
type input "**********"
click at [388, 371] on div "Next: Location" at bounding box center [385, 363] width 770 height 32
click at [389, 366] on button "Next: Location" at bounding box center [385, 363] width 49 height 13
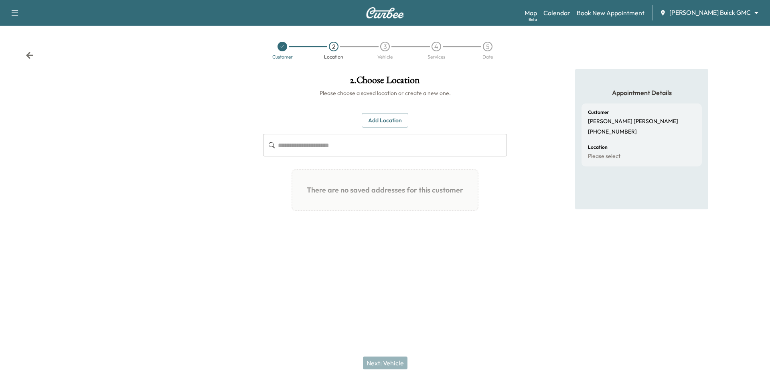
click at [28, 56] on icon at bounding box center [29, 55] width 7 height 7
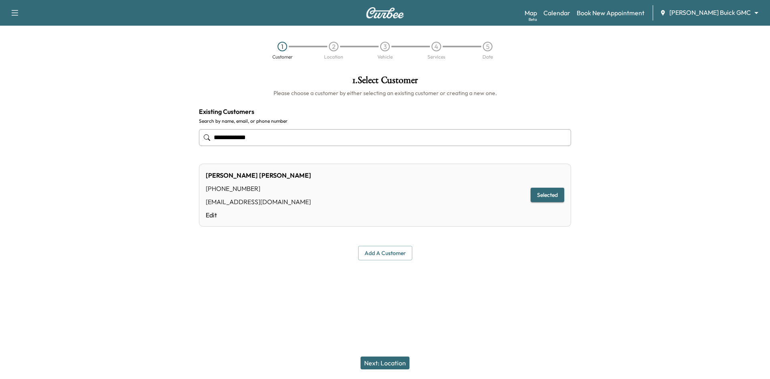
click at [272, 136] on input "**********" at bounding box center [385, 137] width 372 height 17
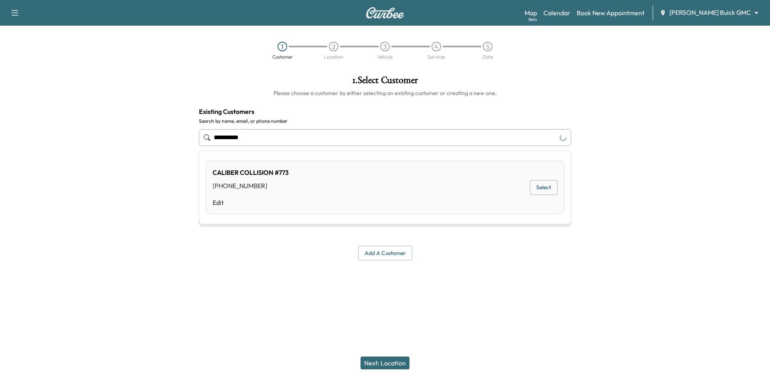
click at [256, 138] on input "**********" at bounding box center [385, 137] width 372 height 17
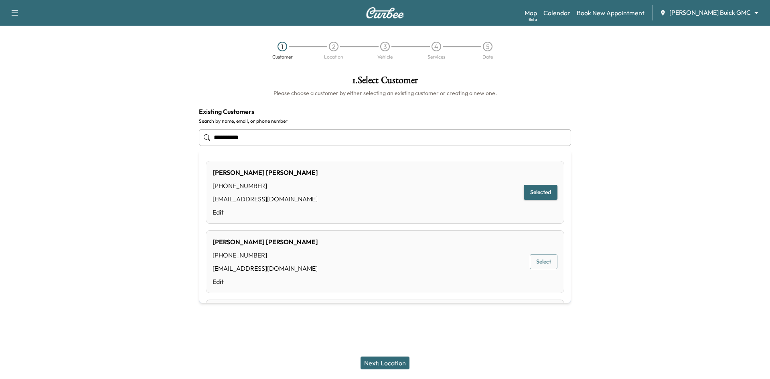
click at [530, 262] on button "Select" at bounding box center [544, 261] width 28 height 15
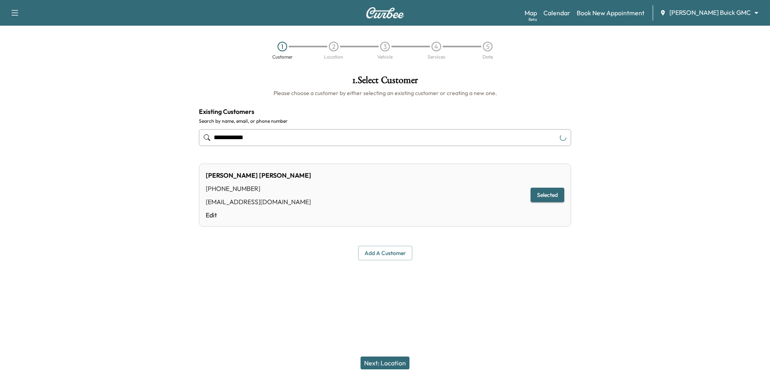
type input "**********"
click at [391, 358] on button "Next: Location" at bounding box center [385, 363] width 49 height 13
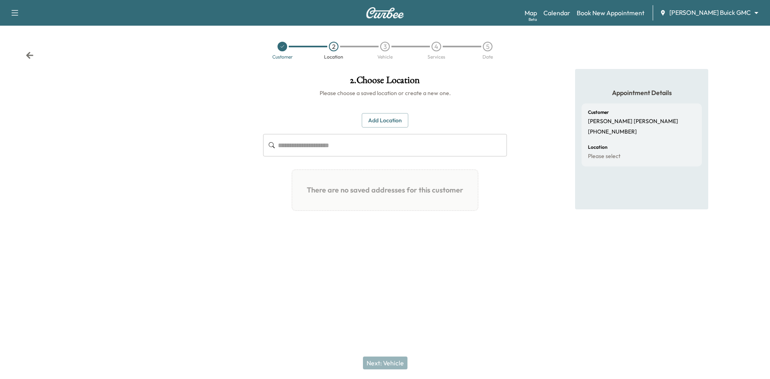
click at [388, 124] on button "Add Location" at bounding box center [385, 120] width 47 height 15
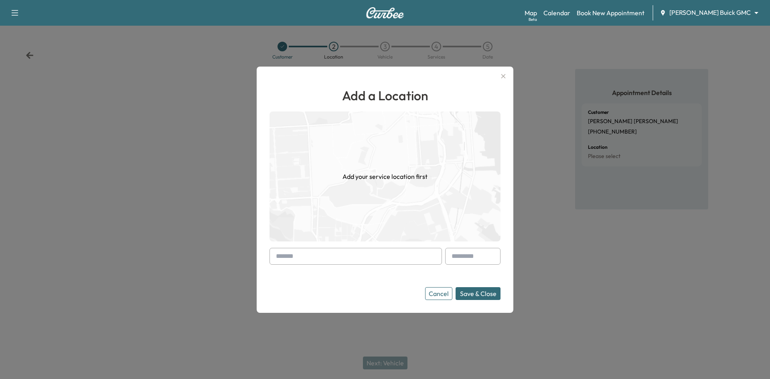
click at [376, 261] on input "text" at bounding box center [356, 256] width 173 height 17
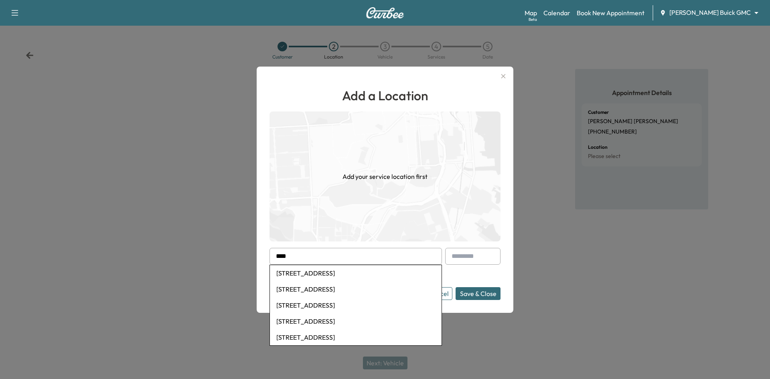
click at [373, 280] on li "4065 Beacon Square Boulevard, Plano, TX, USA" at bounding box center [356, 273] width 172 height 16
type input "**********"
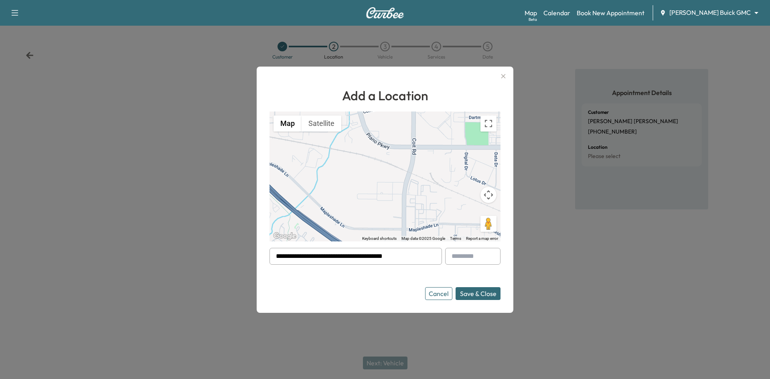
click at [471, 297] on button "Save & Close" at bounding box center [478, 293] width 45 height 13
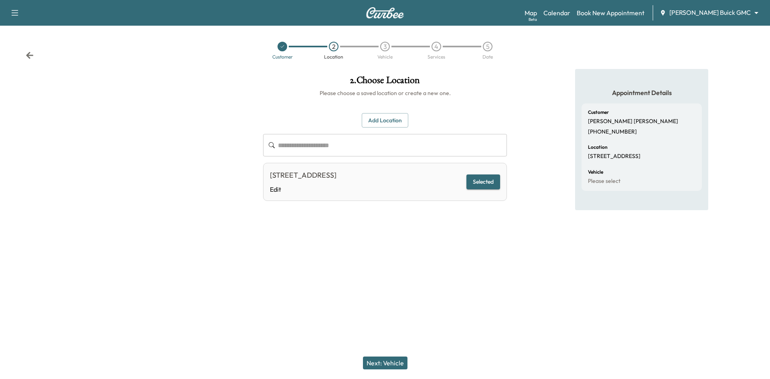
drag, startPoint x: 447, startPoint y: 278, endPoint x: 442, endPoint y: 291, distance: 13.3
click at [448, 278] on div at bounding box center [385, 272] width 770 height 26
click at [380, 363] on button "Next: Vehicle" at bounding box center [385, 363] width 45 height 13
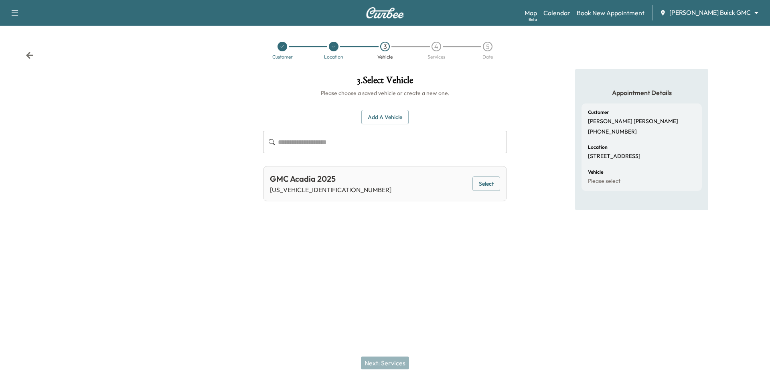
click at [492, 188] on button "Select" at bounding box center [487, 184] width 28 height 15
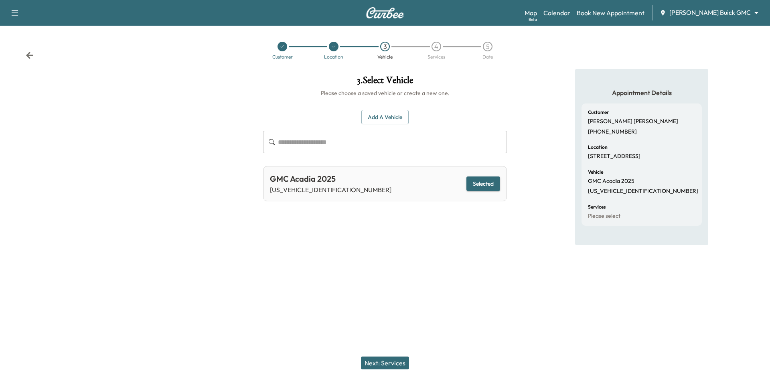
click at [395, 365] on button "Next: Services" at bounding box center [385, 363] width 48 height 13
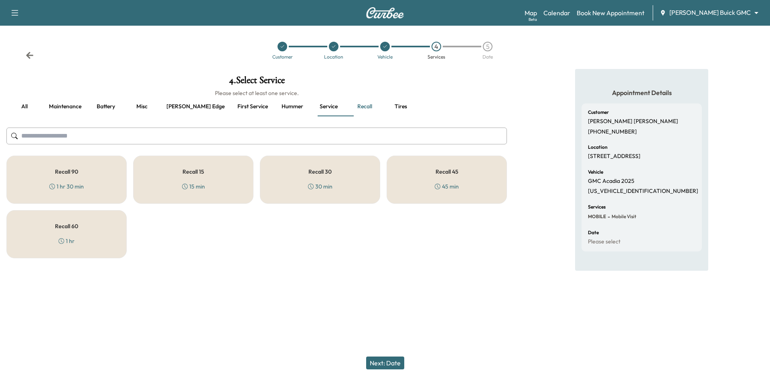
click at [112, 111] on button "Battery" at bounding box center [106, 106] width 36 height 19
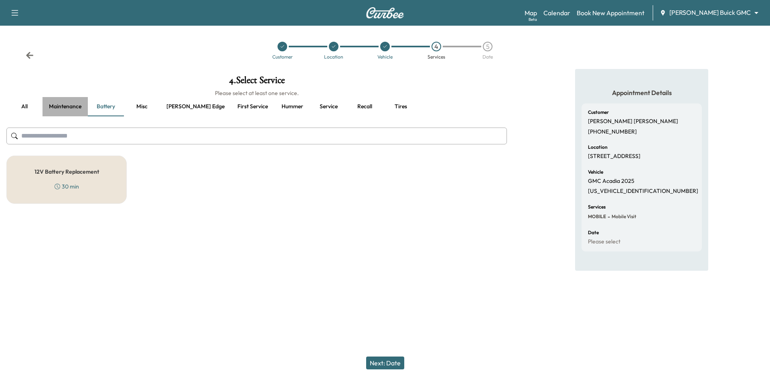
click at [68, 100] on button "Maintenance" at bounding box center [65, 106] width 45 height 19
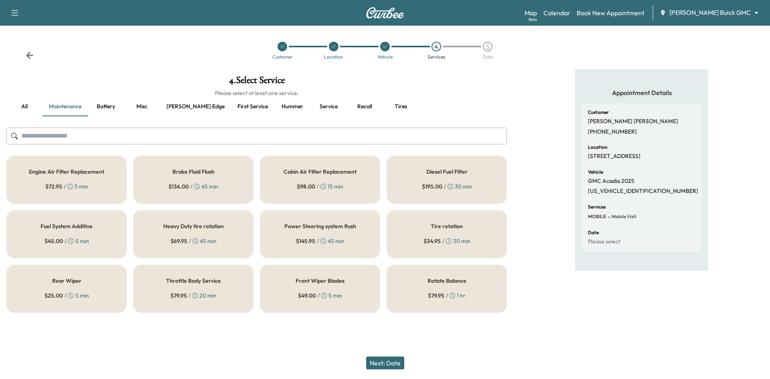
click at [191, 112] on button "Ewing edge" at bounding box center [195, 106] width 71 height 19
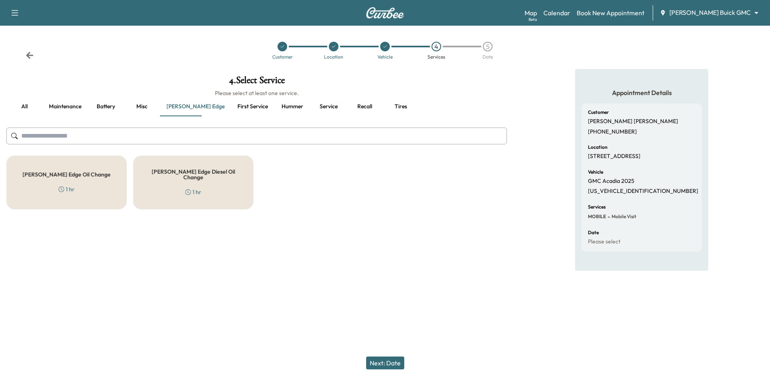
click at [55, 188] on div "Ewing Edge Oil Change 1 hr" at bounding box center [66, 183] width 120 height 54
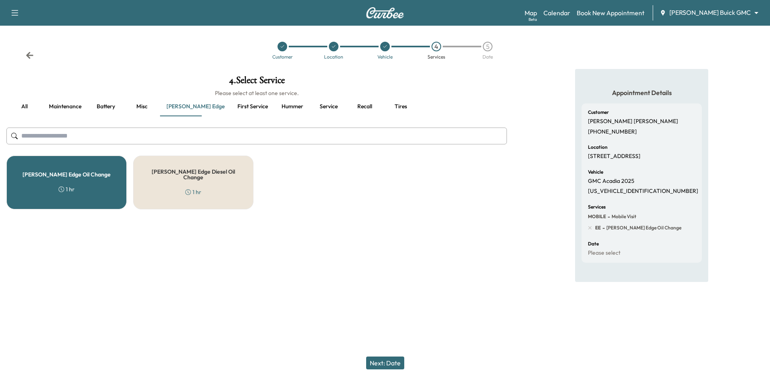
click at [231, 106] on button "First service" at bounding box center [252, 106] width 43 height 19
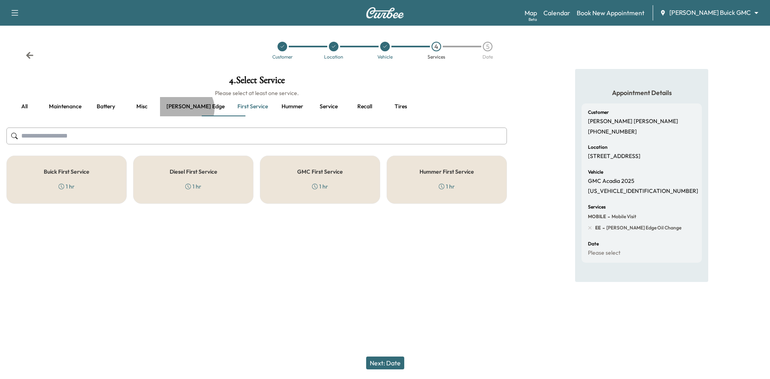
click at [187, 109] on button "Ewing edge" at bounding box center [195, 106] width 71 height 19
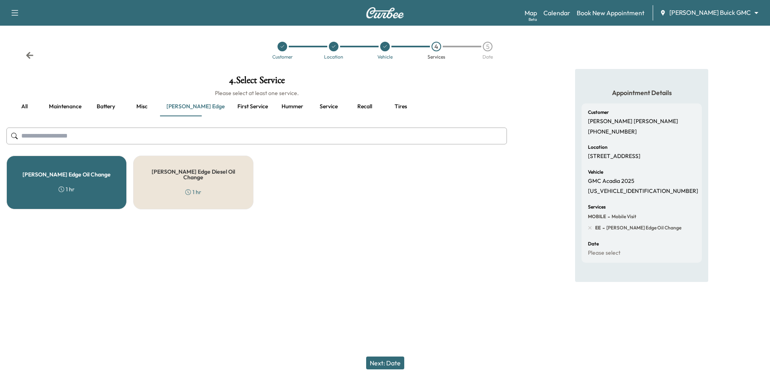
drag, startPoint x: 102, startPoint y: 168, endPoint x: 106, endPoint y: 167, distance: 4.4
click at [102, 168] on div "Ewing Edge Oil Change 1 hr" at bounding box center [66, 183] width 120 height 54
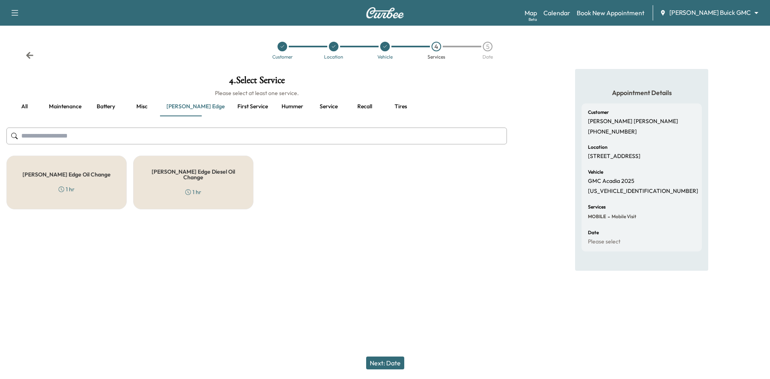
click at [231, 115] on button "First service" at bounding box center [252, 106] width 43 height 19
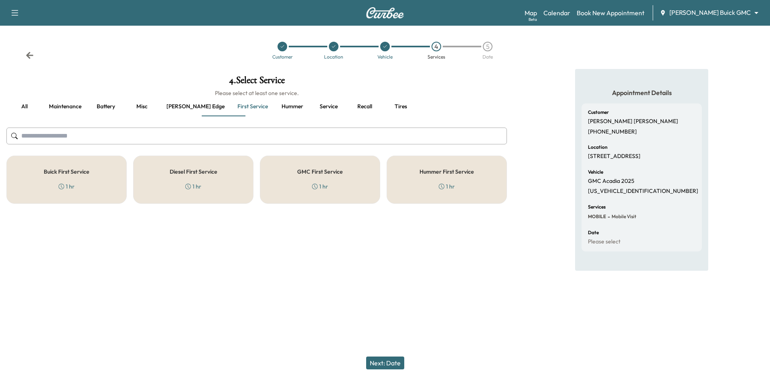
click at [333, 183] on div "GMC First Service 1 hr" at bounding box center [320, 180] width 120 height 48
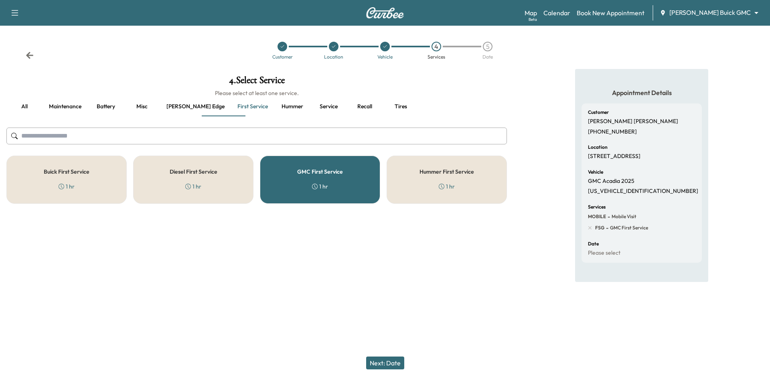
click at [387, 363] on button "Next: Date" at bounding box center [385, 363] width 38 height 13
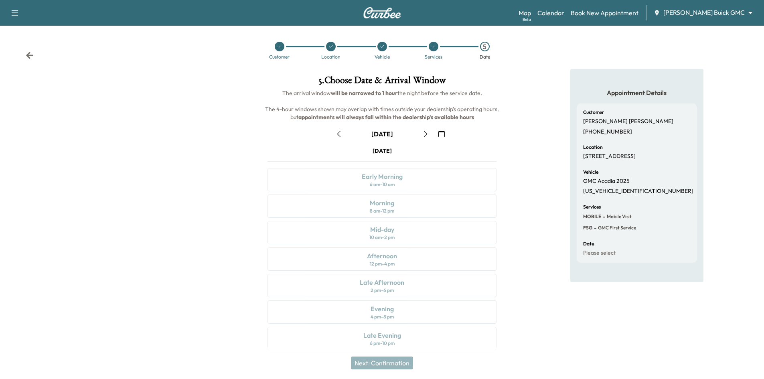
click at [425, 138] on button "button" at bounding box center [426, 134] width 14 height 13
click at [195, 190] on div at bounding box center [127, 214] width 255 height 291
drag, startPoint x: 195, startPoint y: 190, endPoint x: 202, endPoint y: 191, distance: 6.8
click at [202, 191] on div at bounding box center [127, 214] width 255 height 291
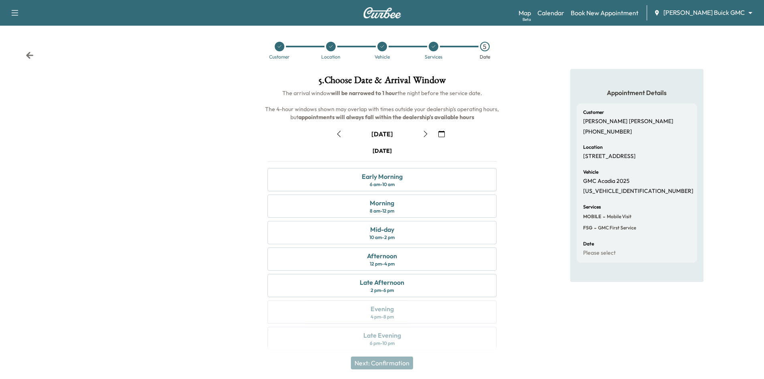
click at [202, 191] on div at bounding box center [127, 214] width 255 height 291
click at [205, 191] on div at bounding box center [127, 214] width 255 height 291
click at [420, 152] on div "Thursday October 2" at bounding box center [382, 151] width 229 height 8
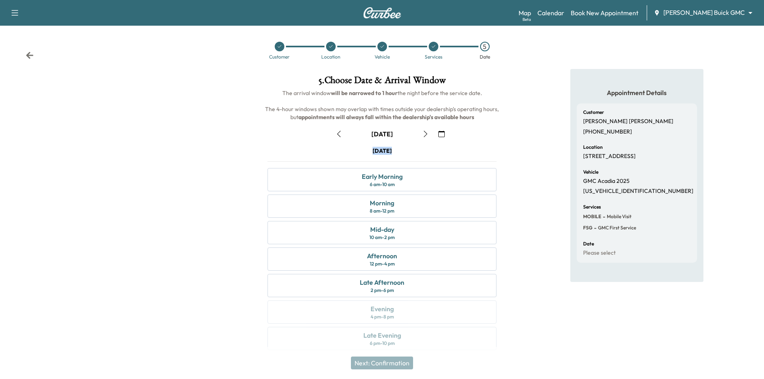
click at [420, 152] on div "Thursday October 2" at bounding box center [382, 151] width 229 height 8
click at [435, 151] on div "Thursday October 2" at bounding box center [382, 151] width 229 height 8
click at [501, 142] on div "October 2 October 2025 S M T W T F S 28 29 30 1 2 3 4 5 6 7 8 9 10 11 12 13 14 …" at bounding box center [382, 237] width 242 height 232
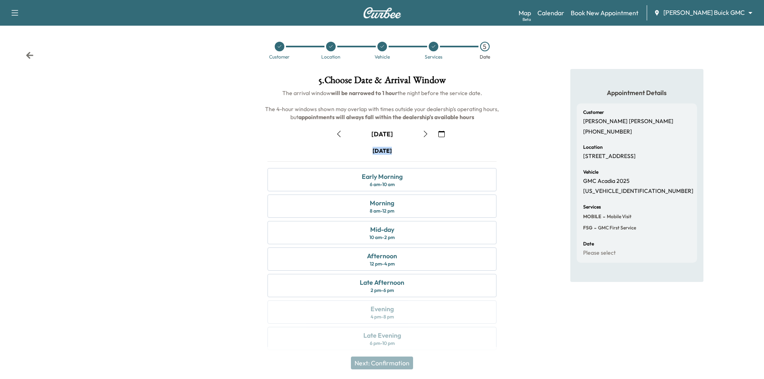
click at [470, 148] on div "Thursday October 2" at bounding box center [382, 151] width 229 height 8
click at [524, 293] on div "Appointment Details Customer Stephen Robb (773) 484-0130 Location 4065 Beacon S…" at bounding box center [637, 214] width 255 height 291
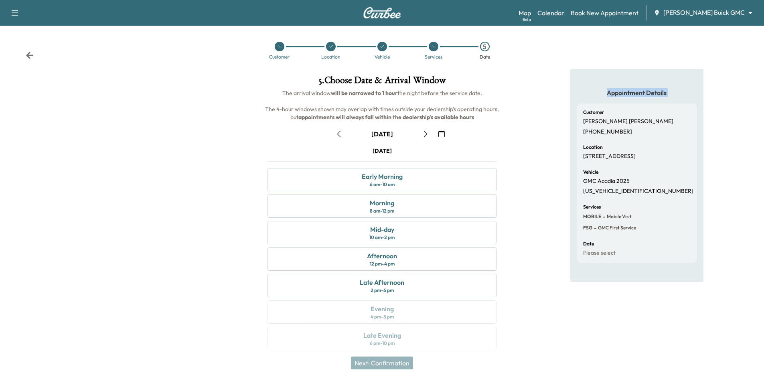
click at [524, 293] on div "Appointment Details Customer Stephen Robb (773) 484-0130 Location 4065 Beacon S…" at bounding box center [637, 214] width 255 height 291
click at [519, 276] on div "Appointment Details Customer Stephen Robb (773) 484-0130 Location 4065 Beacon S…" at bounding box center [637, 214] width 255 height 291
click at [32, 57] on icon at bounding box center [30, 55] width 8 height 8
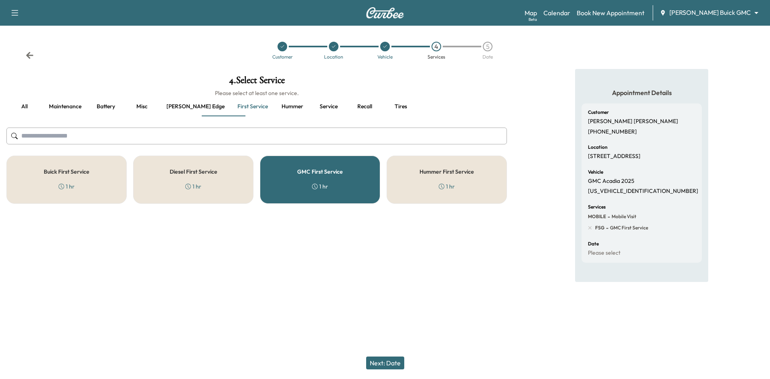
click at [34, 57] on div "Customer Location Vehicle 4 Services 5 Date" at bounding box center [385, 50] width 770 height 37
click at [32, 55] on icon at bounding box center [29, 55] width 7 height 7
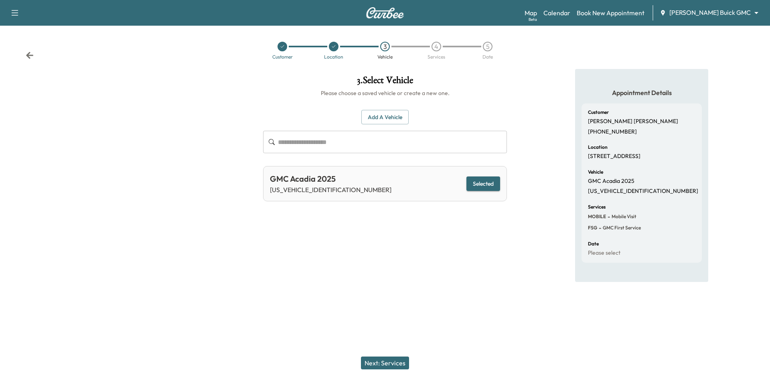
click at [32, 55] on icon at bounding box center [29, 55] width 7 height 7
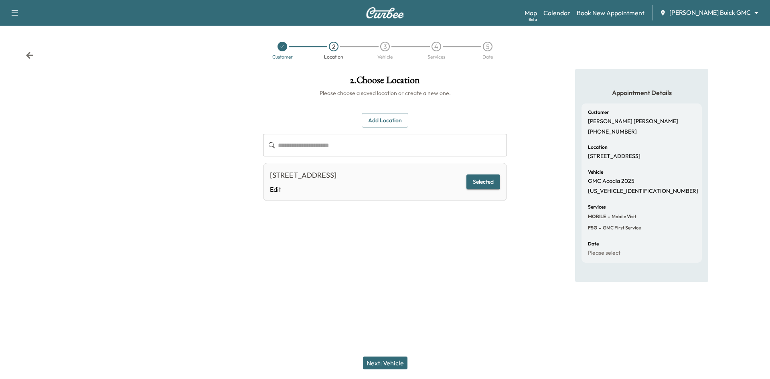
click at [32, 55] on icon at bounding box center [29, 55] width 7 height 7
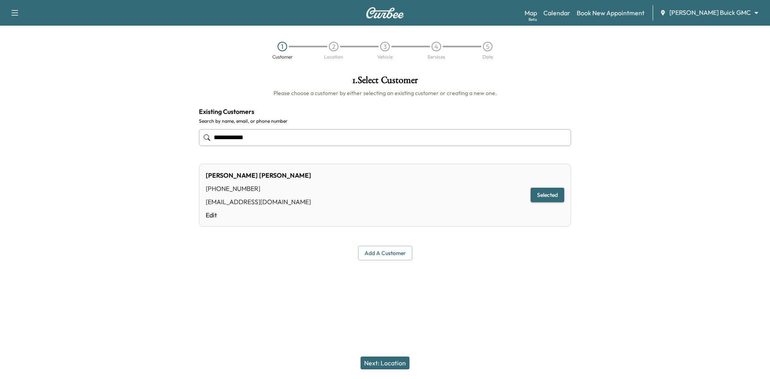
click at [251, 134] on input "**********" at bounding box center [385, 137] width 372 height 17
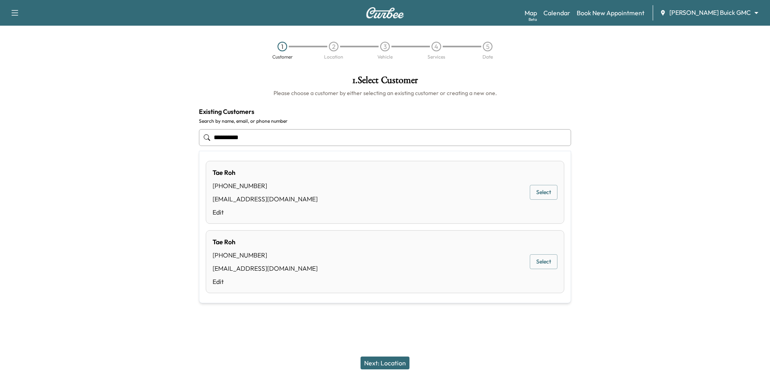
drag, startPoint x: 544, startPoint y: 192, endPoint x: 516, endPoint y: 217, distance: 37.2
click at [543, 193] on button "Select" at bounding box center [544, 192] width 28 height 15
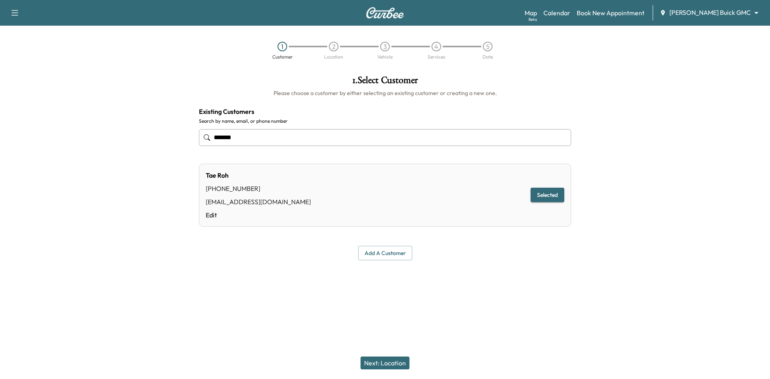
type input "*******"
click at [402, 363] on button "Next: Location" at bounding box center [385, 363] width 49 height 13
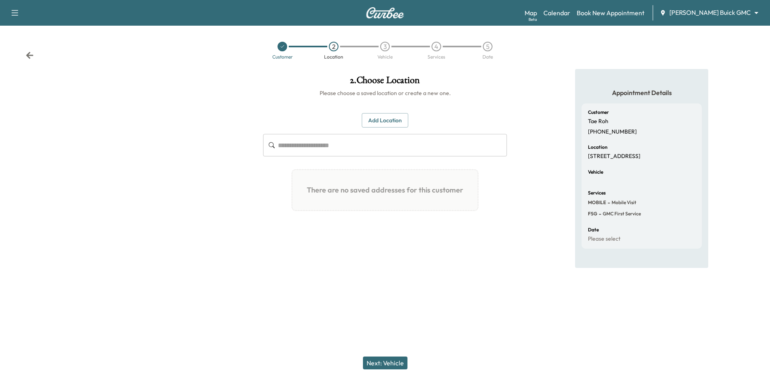
click at [390, 120] on button "Add Location" at bounding box center [385, 120] width 47 height 15
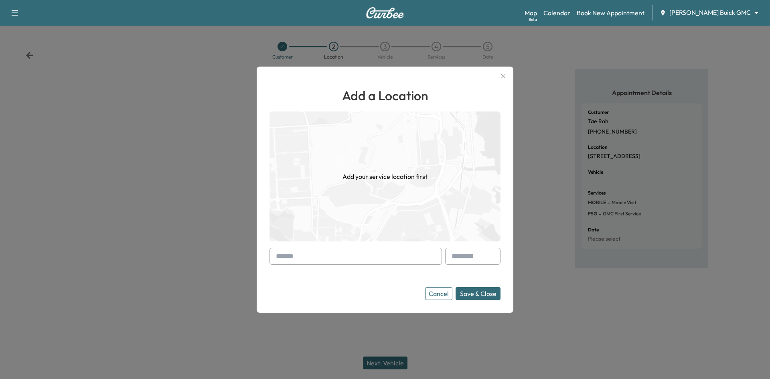
click at [403, 254] on input "text" at bounding box center [356, 256] width 173 height 17
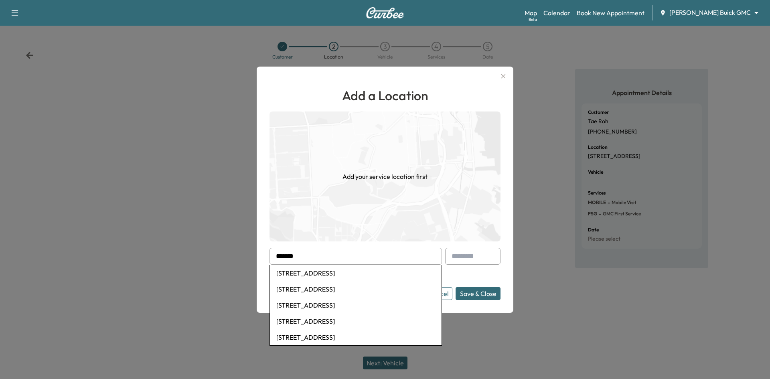
click at [386, 274] on li "421 Centenary Dr, Prosper, TX, USA" at bounding box center [356, 273] width 172 height 16
type input "**********"
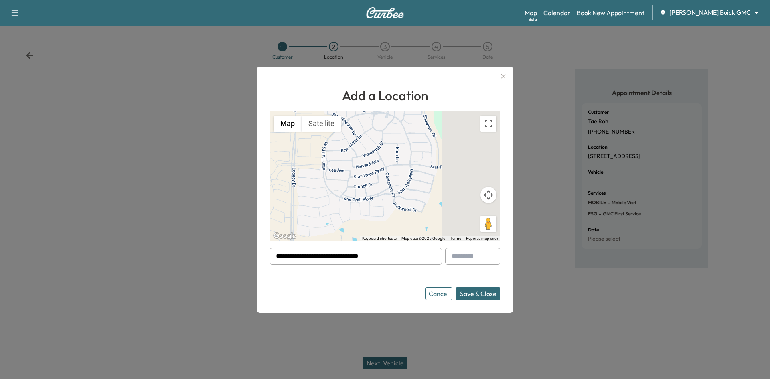
click at [467, 296] on button "Save & Close" at bounding box center [478, 293] width 45 height 13
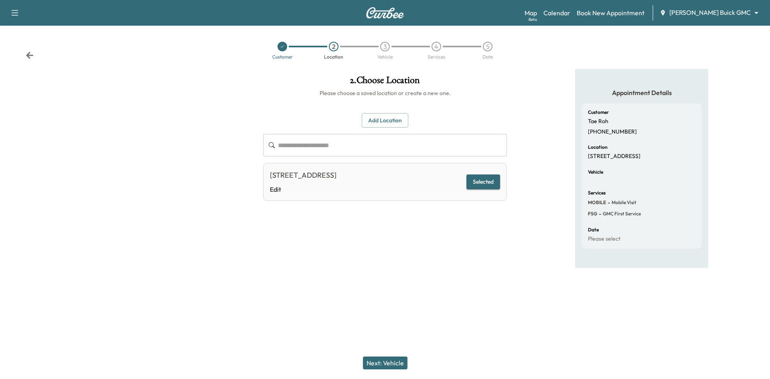
click at [394, 363] on button "Next: Vehicle" at bounding box center [385, 363] width 45 height 13
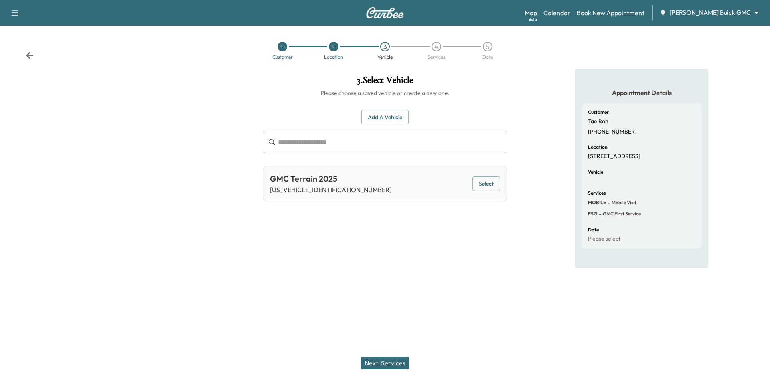
click at [492, 192] on div "GMC Terrain 2025 3GKALUEGXSL298267 Select" at bounding box center [385, 183] width 244 height 35
click at [498, 187] on button "Select" at bounding box center [487, 184] width 28 height 15
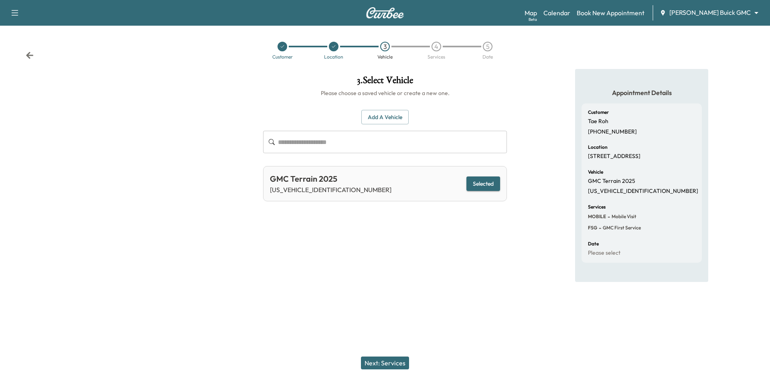
click at [392, 364] on button "Next: Services" at bounding box center [385, 363] width 48 height 13
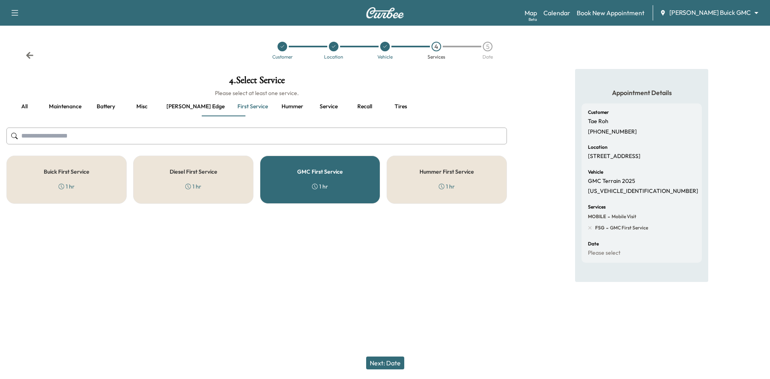
click at [303, 174] on h5 "GMC First Service" at bounding box center [320, 172] width 46 height 6
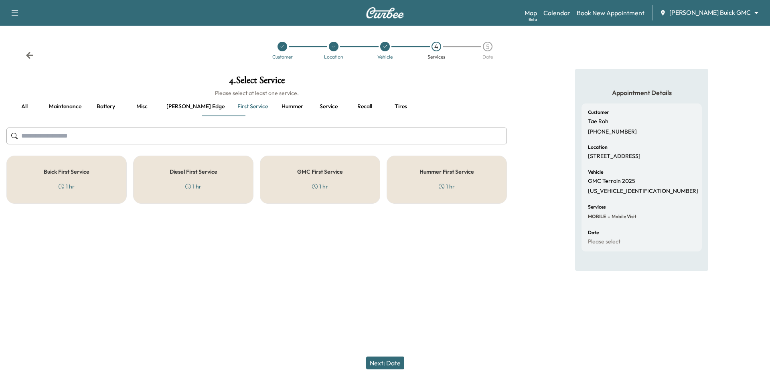
click at [317, 189] on icon at bounding box center [315, 187] width 6 height 6
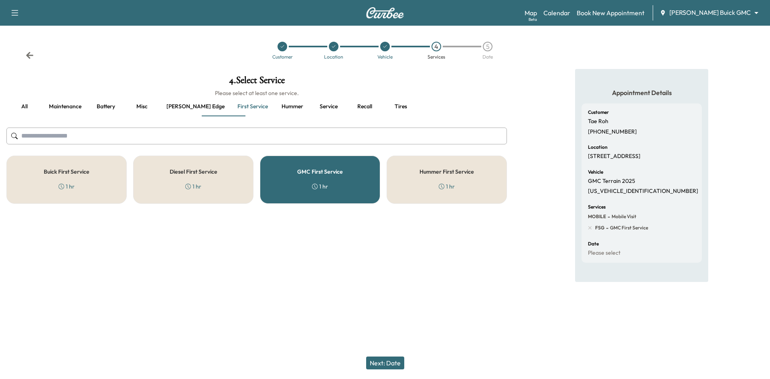
click at [386, 366] on button "Next: Date" at bounding box center [385, 363] width 38 height 13
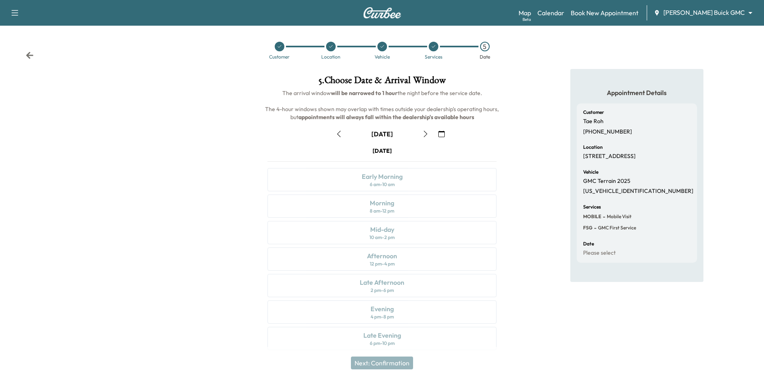
click at [425, 138] on button "button" at bounding box center [426, 134] width 14 height 13
click at [198, 186] on div at bounding box center [127, 214] width 255 height 291
click at [145, 245] on div at bounding box center [127, 214] width 255 height 291
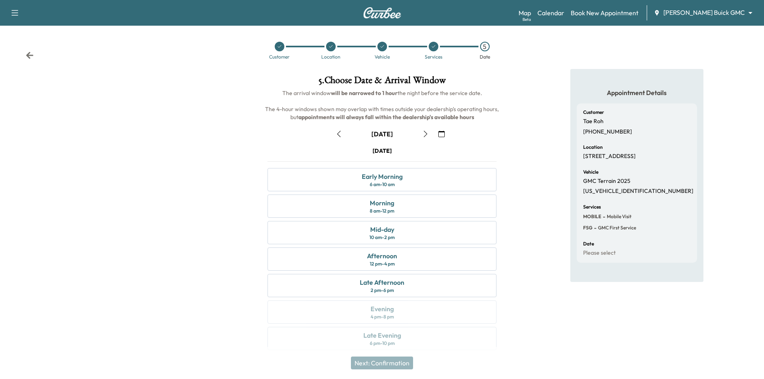
click at [145, 245] on div at bounding box center [127, 214] width 255 height 291
click at [31, 57] on icon at bounding box center [30, 55] width 8 height 8
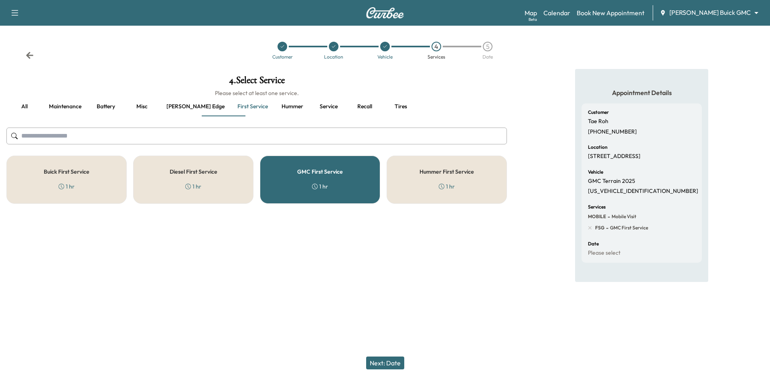
click at [31, 57] on icon at bounding box center [30, 55] width 8 height 8
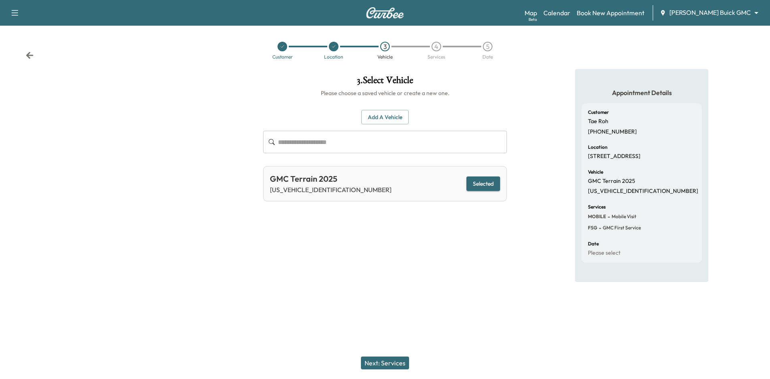
click at [31, 57] on icon at bounding box center [30, 55] width 8 height 8
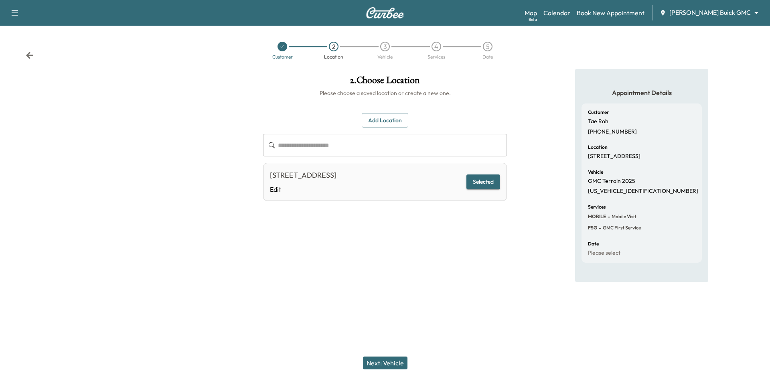
click at [28, 56] on icon at bounding box center [29, 55] width 7 height 7
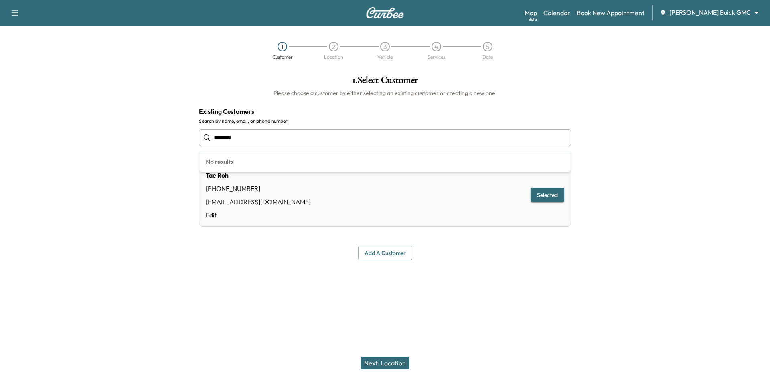
click at [243, 138] on input "*******" at bounding box center [385, 137] width 372 height 17
click at [242, 138] on input "*******" at bounding box center [385, 137] width 372 height 17
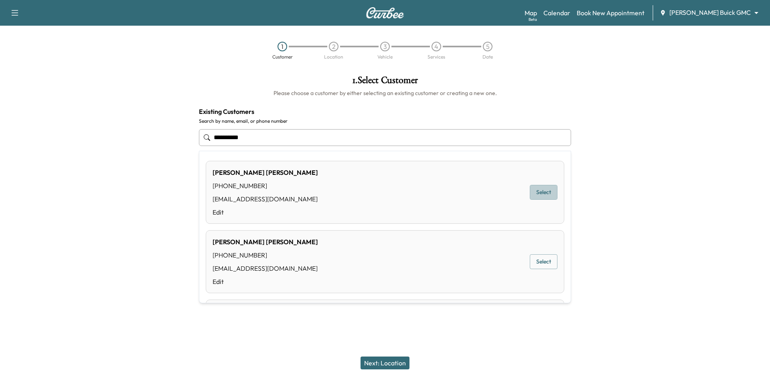
click at [543, 191] on button "Select" at bounding box center [544, 192] width 28 height 15
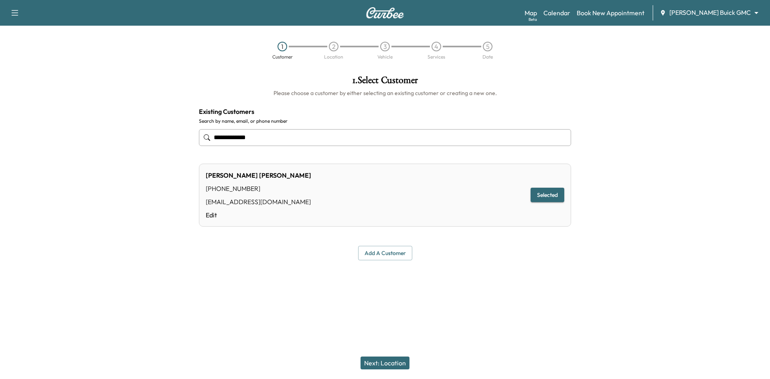
type input "**********"
click at [387, 358] on button "Next: Location" at bounding box center [385, 363] width 49 height 13
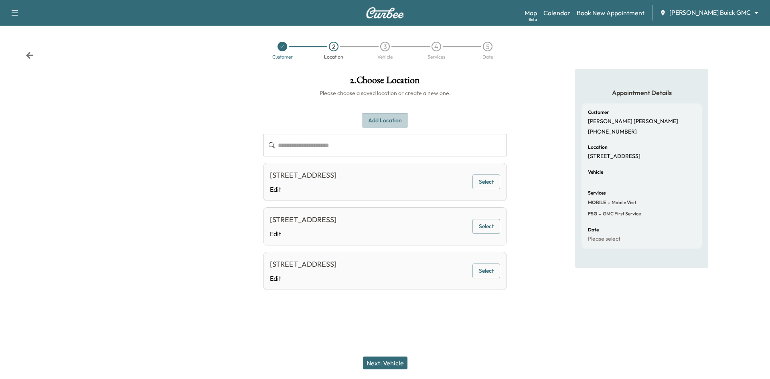
click at [398, 117] on button "Add Location" at bounding box center [385, 120] width 47 height 15
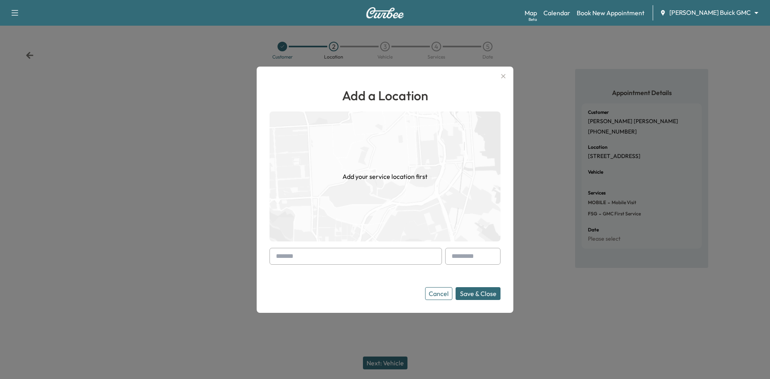
click at [367, 256] on input "text" at bounding box center [356, 256] width 173 height 17
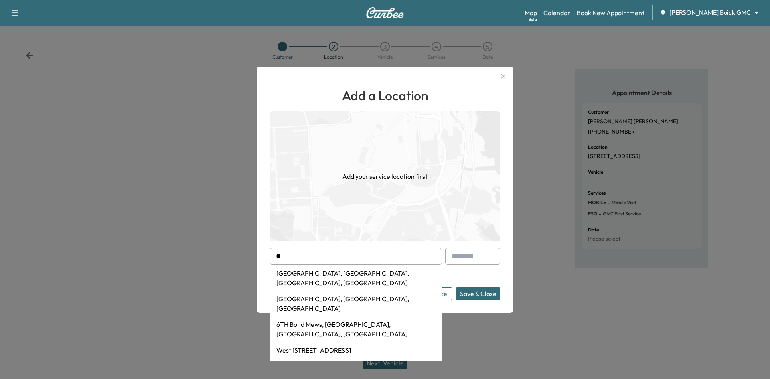
type input "*"
click at [320, 257] on input "***" at bounding box center [356, 256] width 173 height 17
type input "***"
click at [500, 76] on icon "button" at bounding box center [504, 76] width 10 height 10
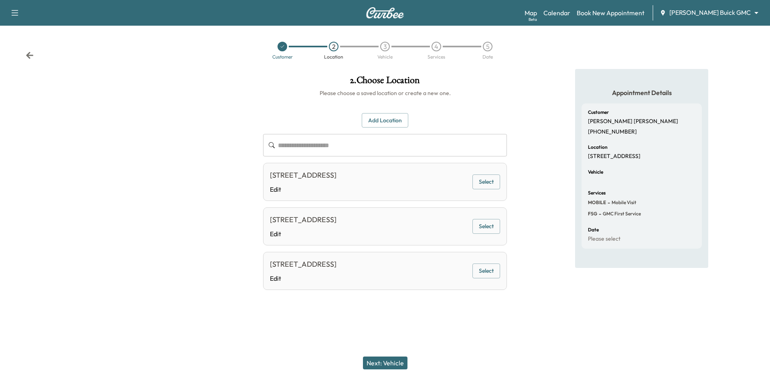
click at [486, 183] on button "Select" at bounding box center [487, 182] width 28 height 15
click at [395, 368] on button "Next: Vehicle" at bounding box center [385, 363] width 45 height 13
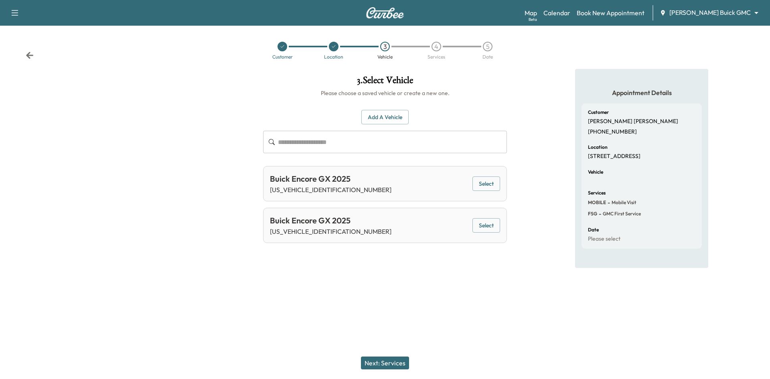
click at [490, 224] on button "Select" at bounding box center [487, 225] width 28 height 15
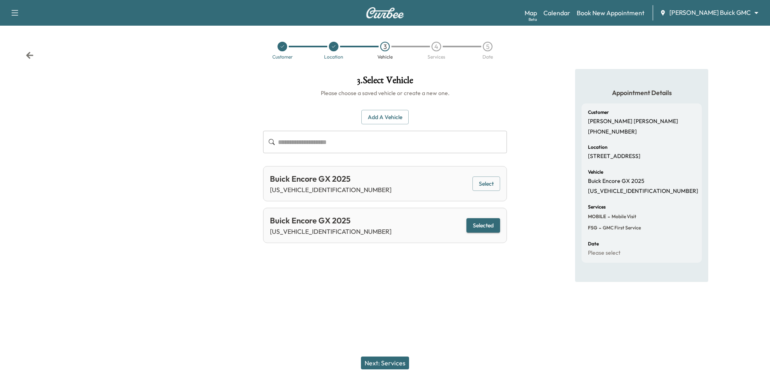
click at [392, 362] on button "Next: Services" at bounding box center [385, 363] width 48 height 13
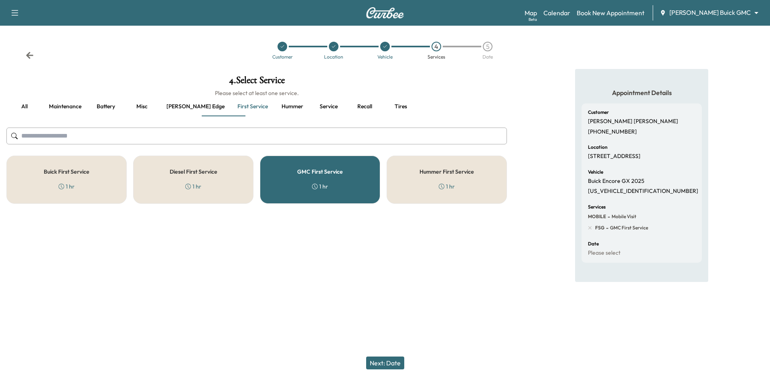
click at [309, 188] on div "GMC First Service 1 hr" at bounding box center [320, 180] width 120 height 48
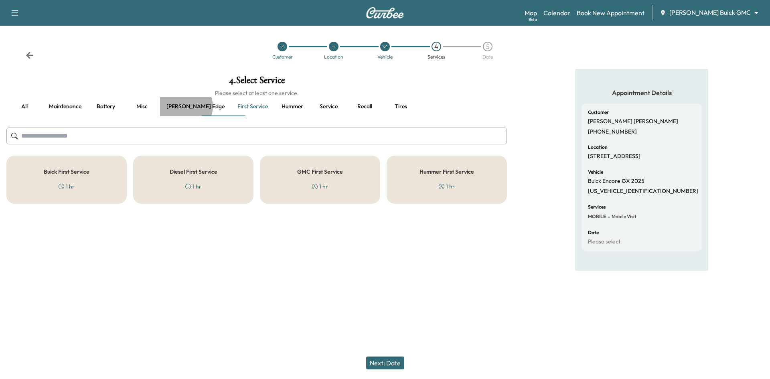
drag, startPoint x: 185, startPoint y: 107, endPoint x: 170, endPoint y: 116, distance: 18.2
click at [185, 107] on button "Ewing edge" at bounding box center [195, 106] width 71 height 19
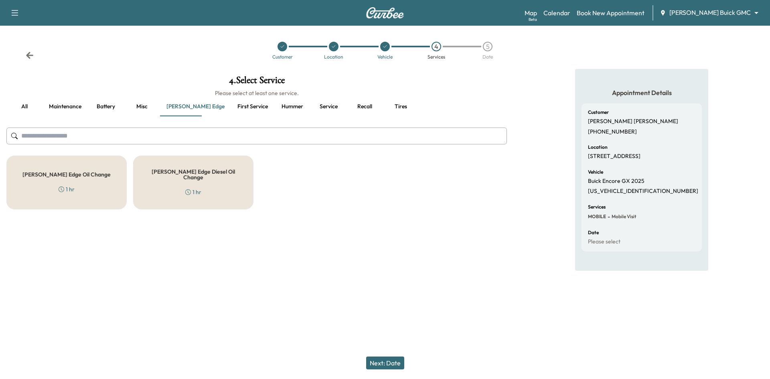
click at [96, 176] on div "Ewing Edge Oil Change 1 hr" at bounding box center [66, 183] width 120 height 54
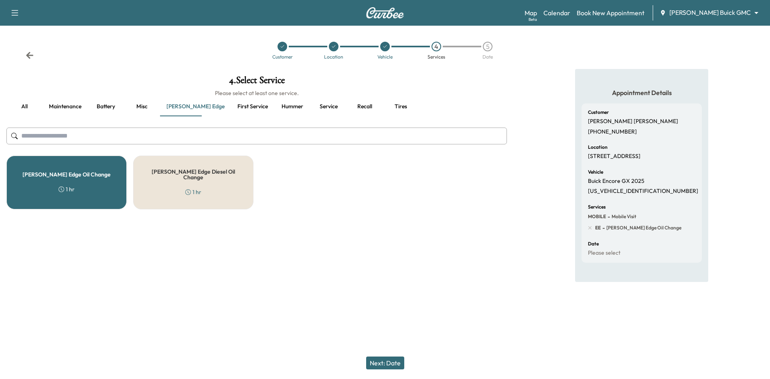
click at [382, 358] on button "Next: Date" at bounding box center [385, 363] width 38 height 13
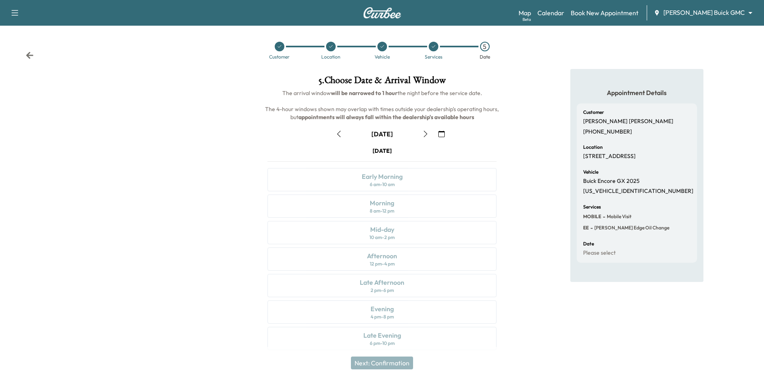
click at [427, 135] on icon "button" at bounding box center [426, 134] width 6 height 6
click at [28, 56] on icon at bounding box center [29, 55] width 7 height 7
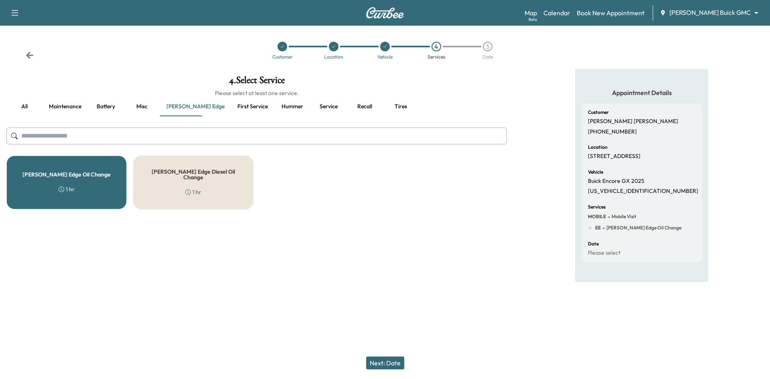
click at [30, 57] on icon at bounding box center [30, 55] width 8 height 8
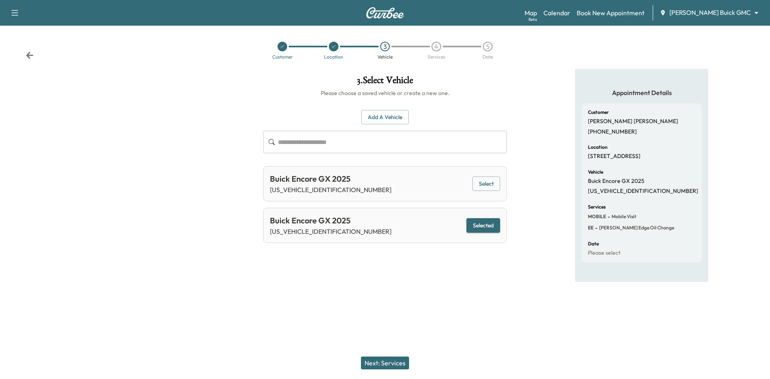
click at [31, 55] on icon at bounding box center [30, 55] width 8 height 8
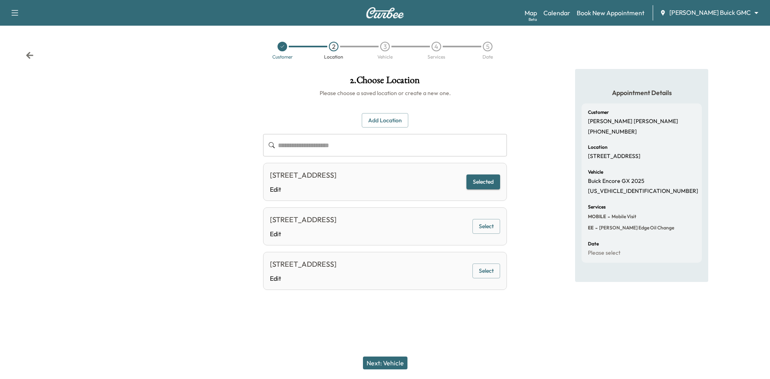
click at [33, 59] on icon at bounding box center [30, 55] width 8 height 8
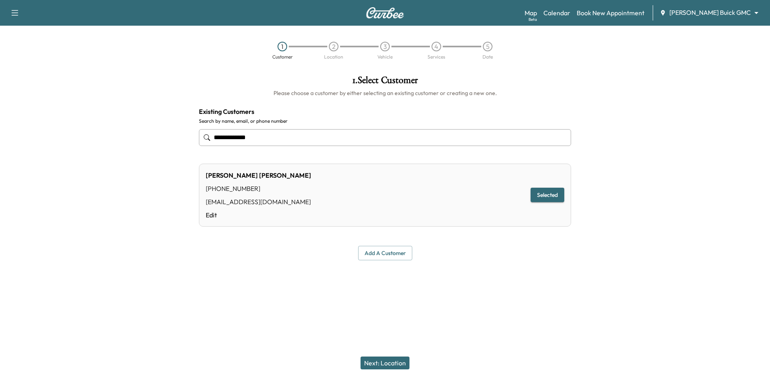
click at [219, 134] on input "**********" at bounding box center [385, 137] width 372 height 17
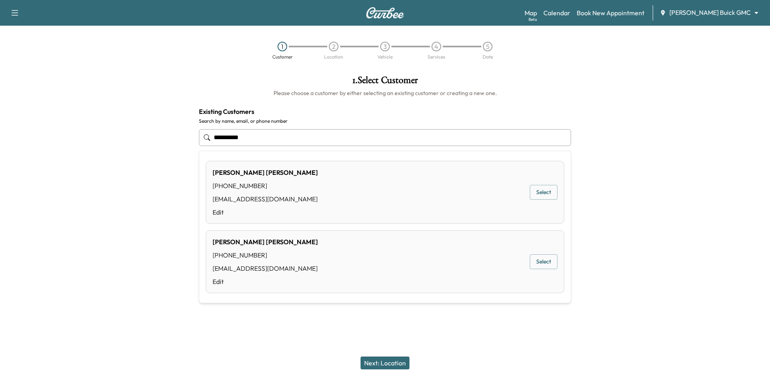
click at [540, 193] on button "Select" at bounding box center [544, 192] width 28 height 15
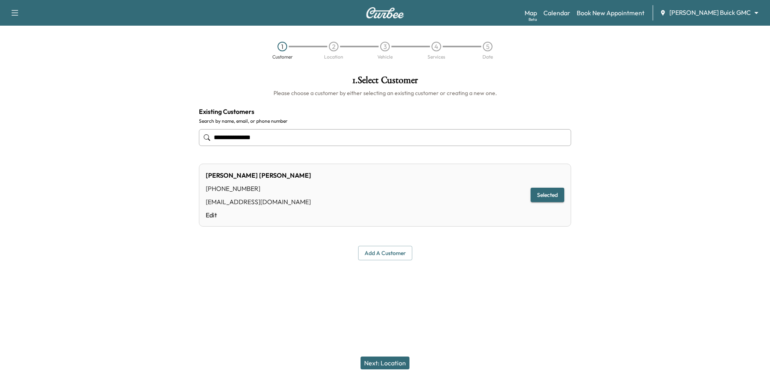
type input "**********"
click at [393, 366] on button "Next: Location" at bounding box center [385, 363] width 49 height 13
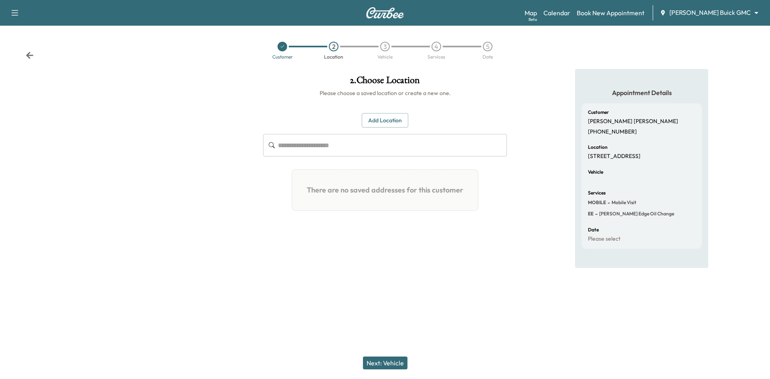
click at [382, 120] on button "Add Location" at bounding box center [385, 120] width 47 height 15
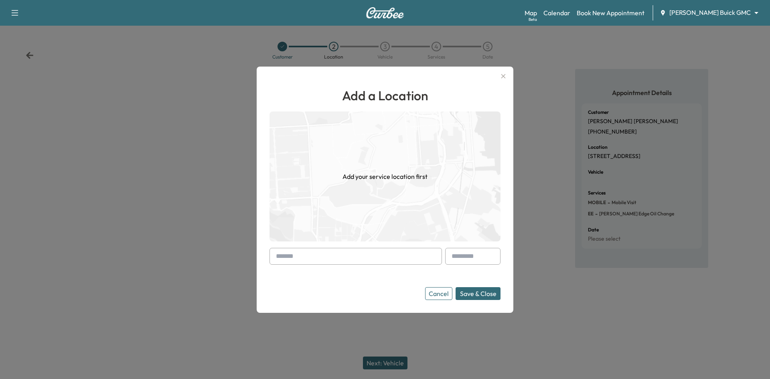
click at [361, 262] on input "text" at bounding box center [356, 256] width 173 height 17
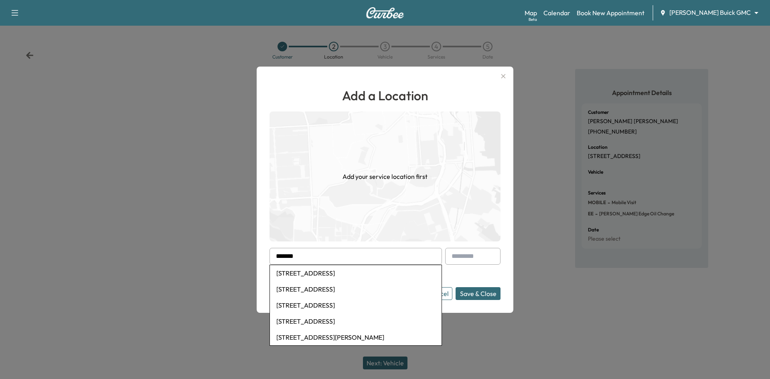
click at [367, 278] on li "13505 Inwood Road, Farmers Branch, TX, USA" at bounding box center [356, 273] width 172 height 16
type input "**********"
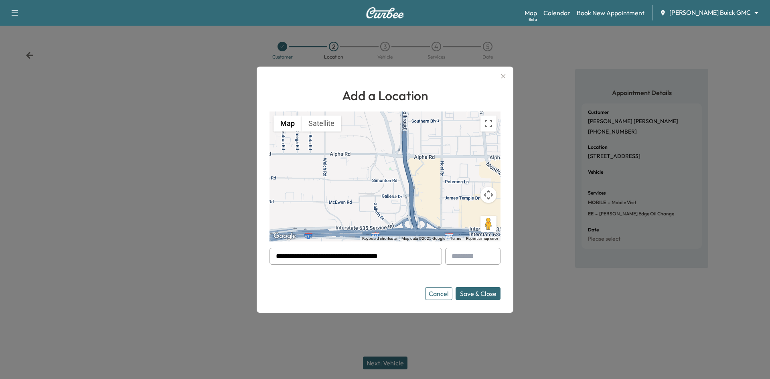
click at [477, 295] on button "Save & Close" at bounding box center [478, 293] width 45 height 13
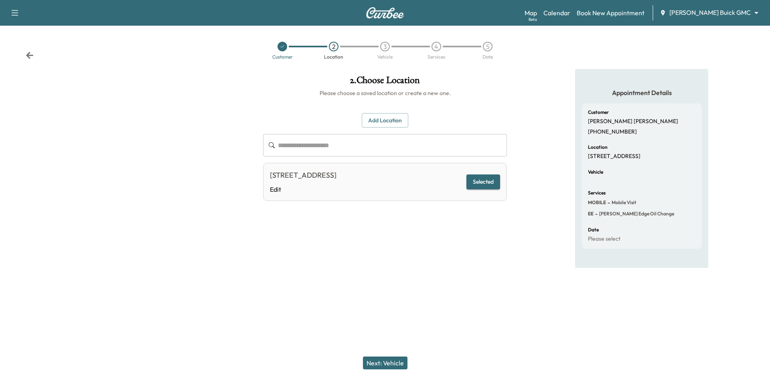
click at [393, 362] on button "Next: Vehicle" at bounding box center [385, 363] width 45 height 13
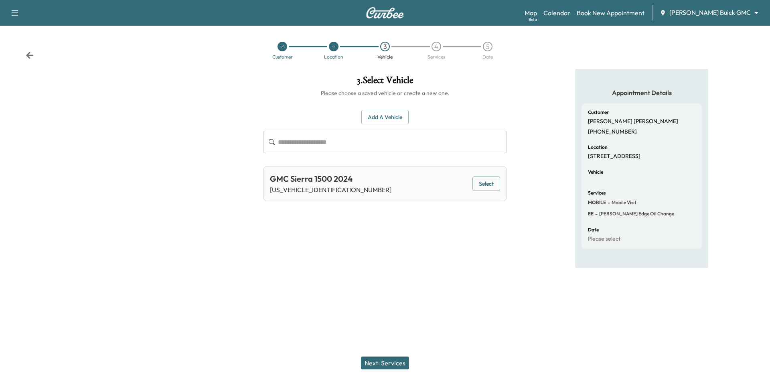
click at [488, 193] on div "GMC Sierra 1500 2024 3GTUUDED8RG146020 Select" at bounding box center [385, 183] width 244 height 35
click at [490, 185] on button "Select" at bounding box center [487, 184] width 28 height 15
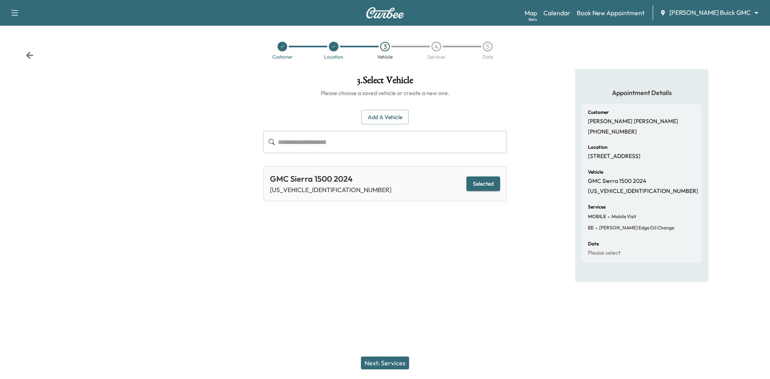
click at [374, 360] on button "Next: Services" at bounding box center [385, 363] width 48 height 13
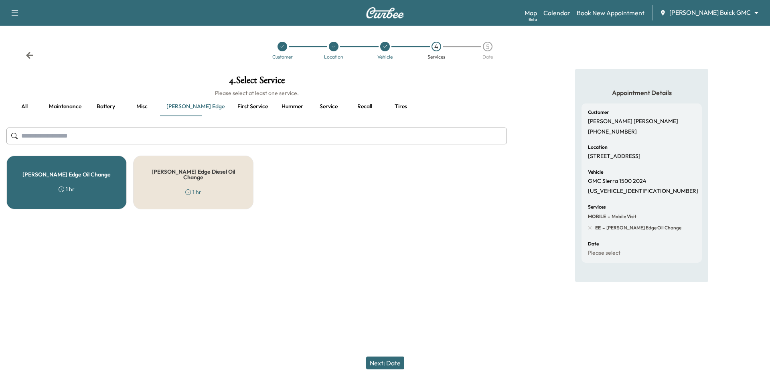
click at [95, 182] on div "Ewing Edge Oil Change 1 hr" at bounding box center [66, 183] width 120 height 54
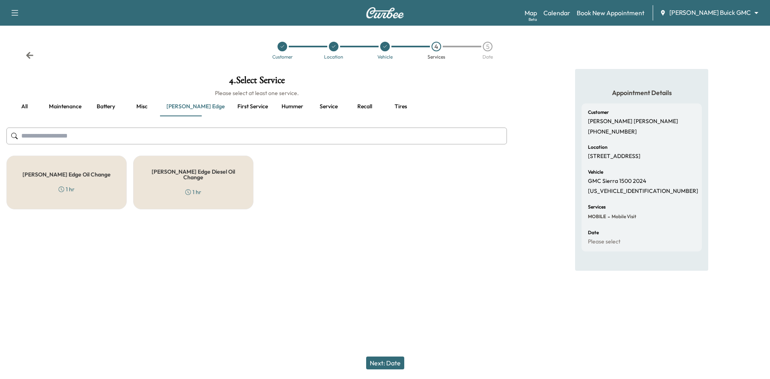
click at [116, 189] on div "Ewing Edge Oil Change 1 hr" at bounding box center [66, 183] width 120 height 54
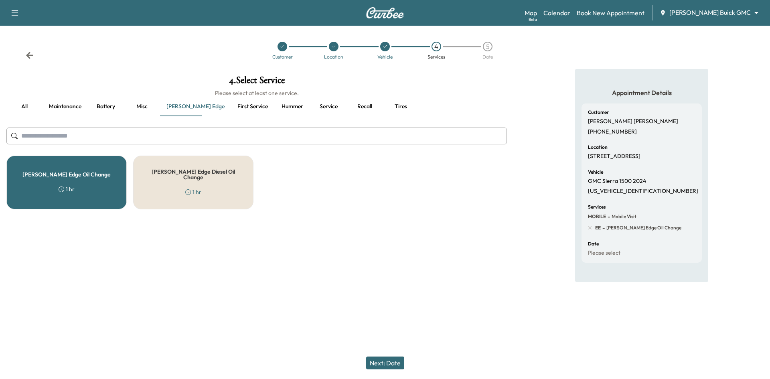
click at [392, 358] on button "Next: Date" at bounding box center [385, 363] width 38 height 13
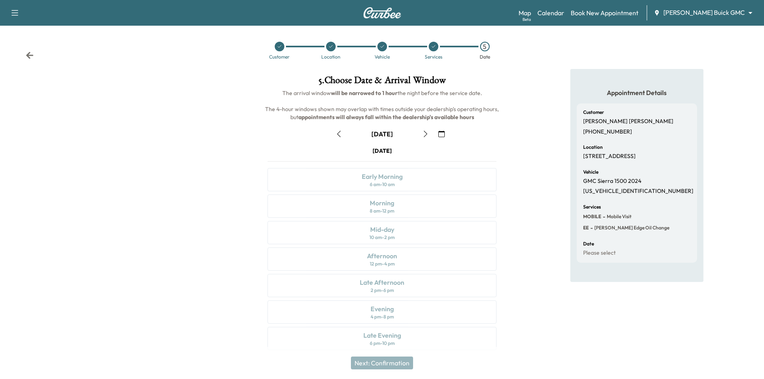
click at [425, 134] on icon "button" at bounding box center [426, 134] width 6 height 6
click at [565, 13] on link "Calendar" at bounding box center [551, 13] width 27 height 10
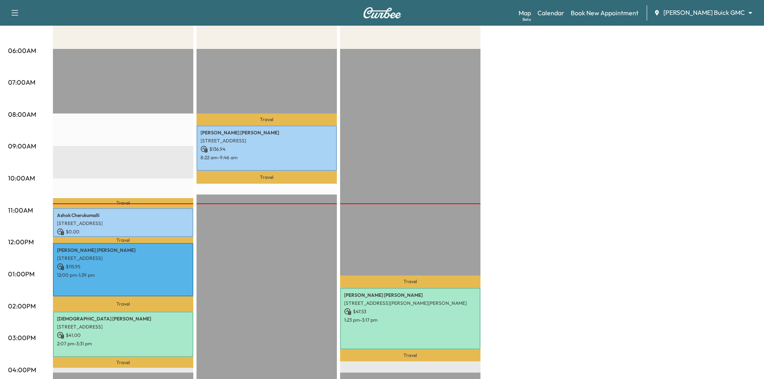
scroll to position [120, 0]
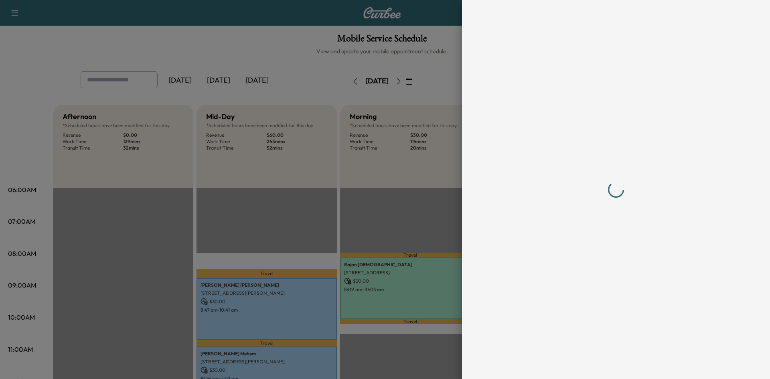
scroll to position [80, 0]
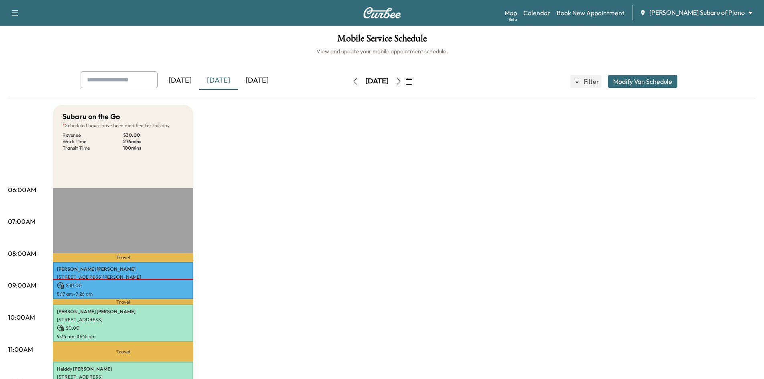
click at [413, 84] on icon "button" at bounding box center [409, 81] width 6 height 6
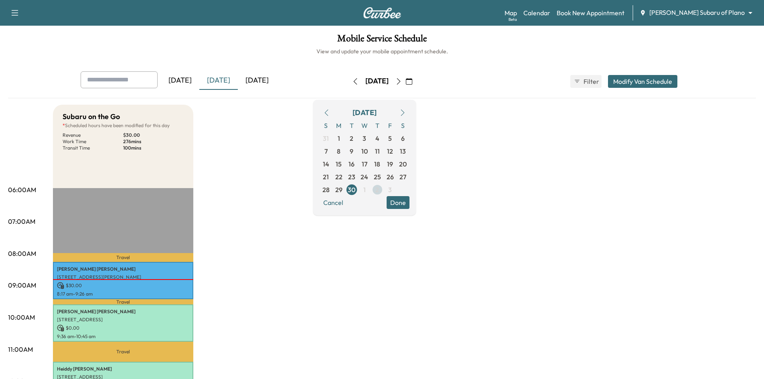
click at [379, 191] on span "2" at bounding box center [378, 190] width 4 height 10
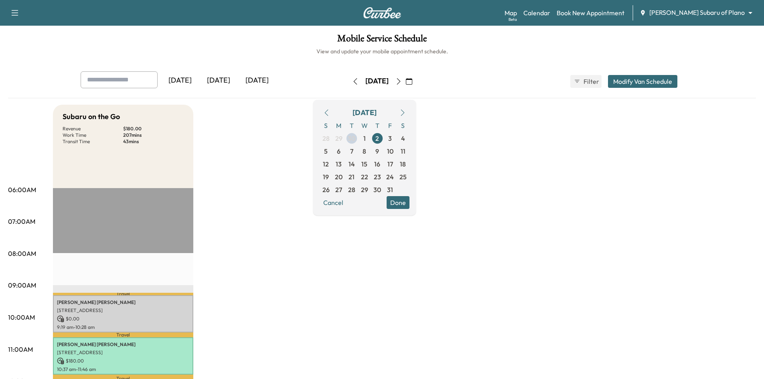
scroll to position [120, 0]
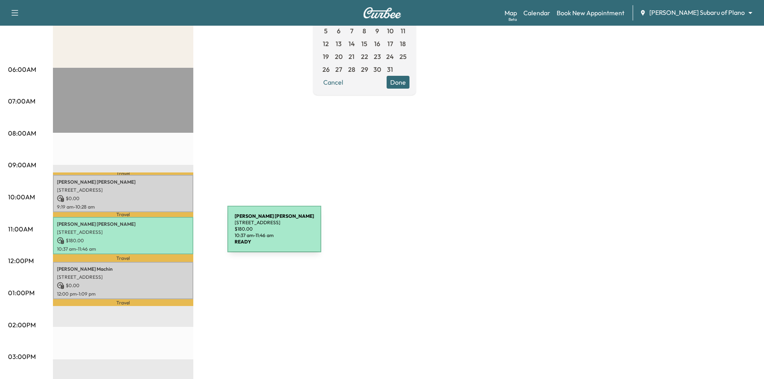
click at [167, 234] on p "4219 N CAPISTRANO DR, DALLAS, TX 75287, USA" at bounding box center [123, 232] width 132 height 6
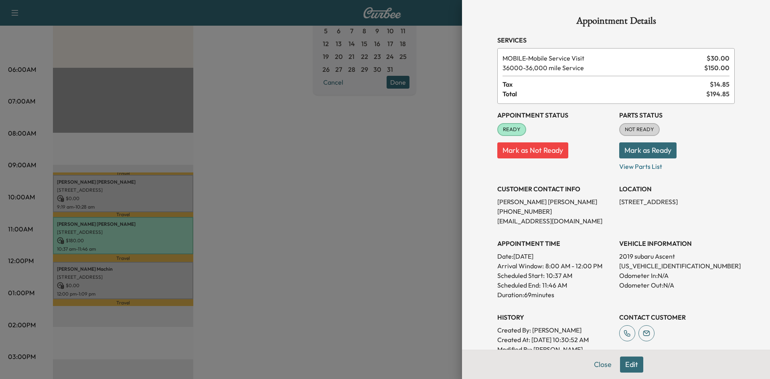
click at [542, 154] on button "Mark as Not Ready" at bounding box center [533, 150] width 71 height 16
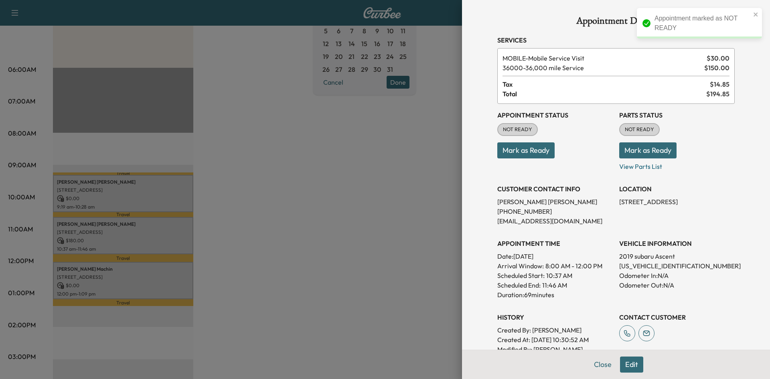
click at [360, 158] on div at bounding box center [385, 189] width 770 height 379
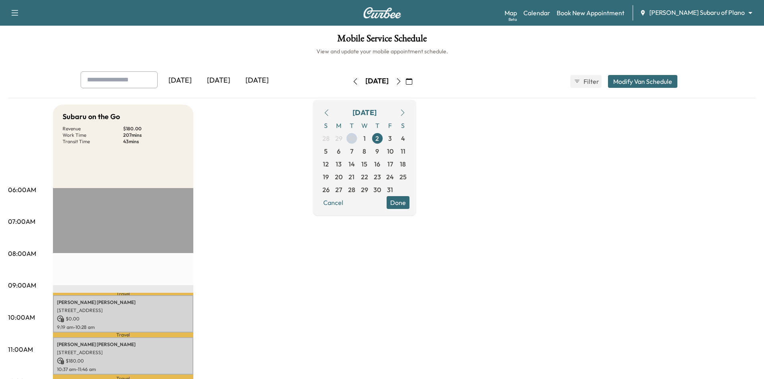
click at [217, 78] on div "[DATE]" at bounding box center [218, 80] width 39 height 18
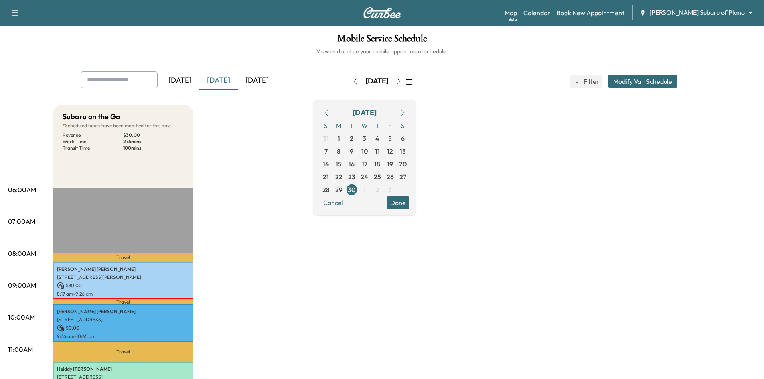
click at [410, 202] on button "Done" at bounding box center [398, 202] width 23 height 13
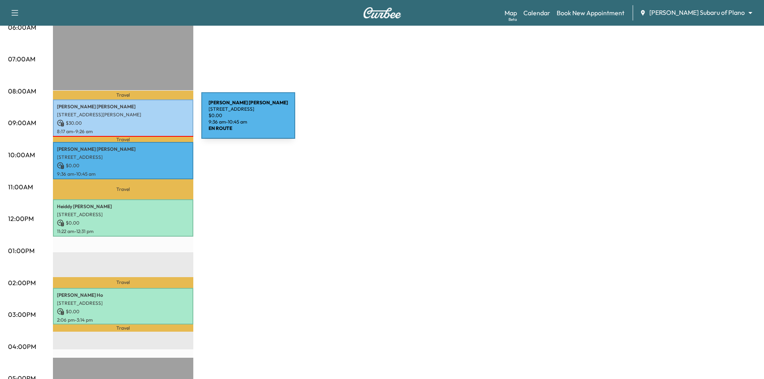
scroll to position [161, 0]
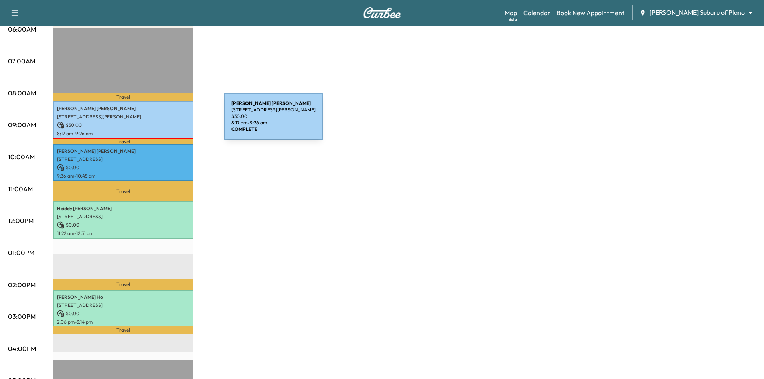
click at [164, 122] on p "$ 30.00" at bounding box center [123, 125] width 132 height 7
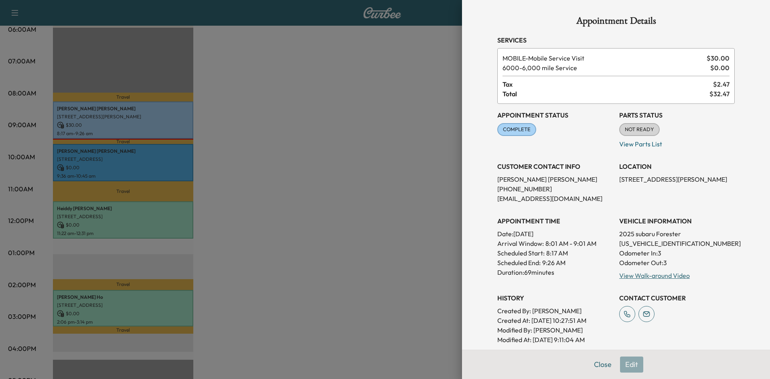
click at [158, 158] on div at bounding box center [385, 189] width 770 height 379
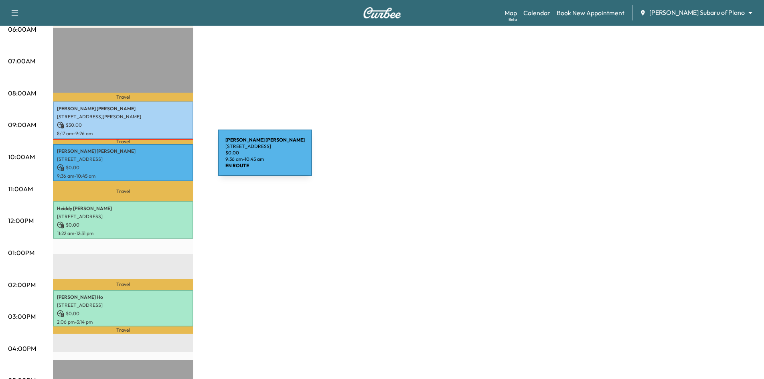
click at [158, 158] on p "10351 Sao Paulo Rd, Frisco, TX 75035, United States of America" at bounding box center [123, 159] width 132 height 6
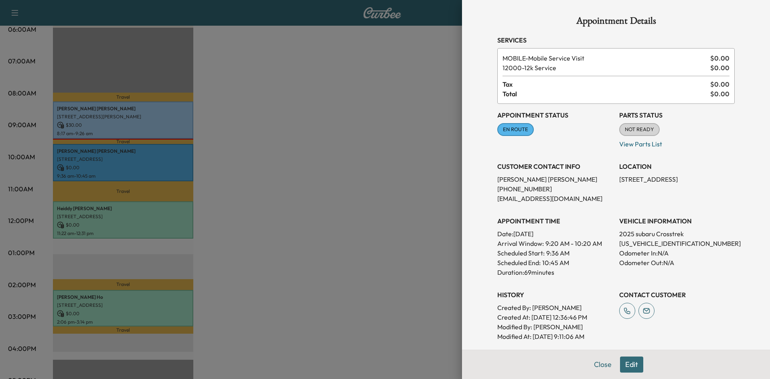
click at [160, 123] on div at bounding box center [385, 189] width 770 height 379
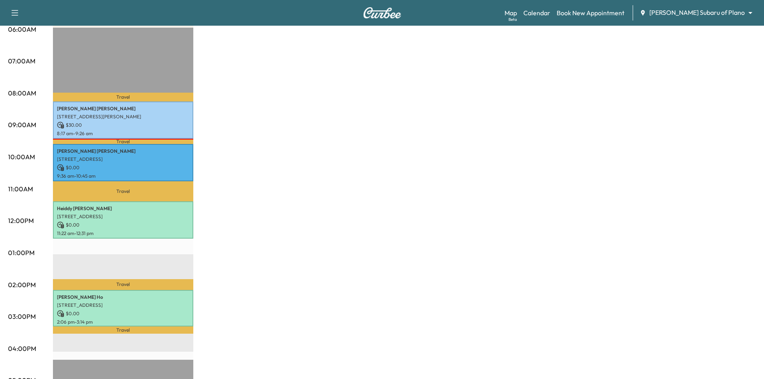
scroll to position [120, 0]
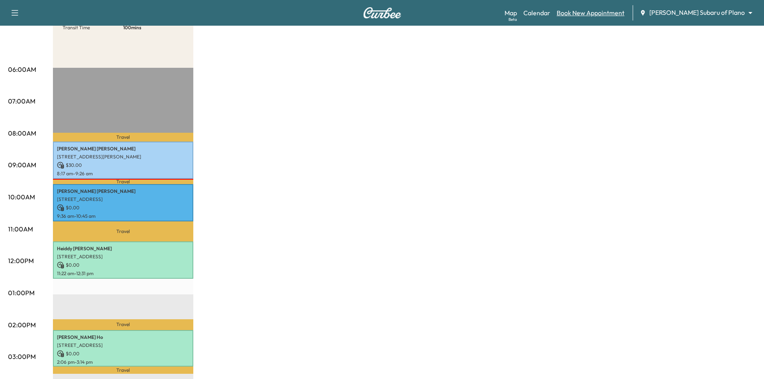
click at [622, 15] on link "Book New Appointment" at bounding box center [591, 13] width 68 height 10
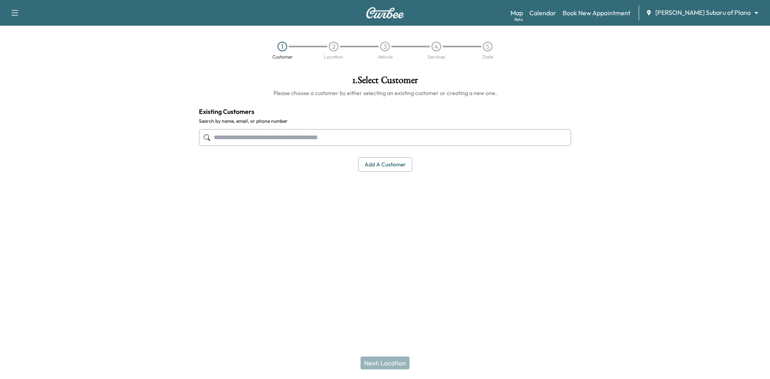
click at [472, 135] on input "text" at bounding box center [385, 137] width 372 height 17
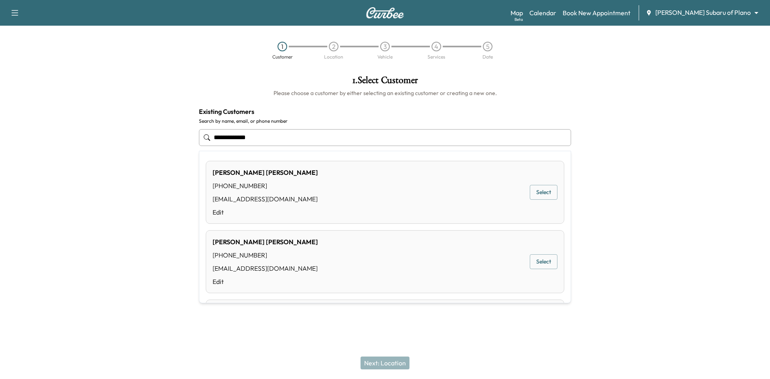
click at [545, 188] on button "Select" at bounding box center [544, 192] width 28 height 15
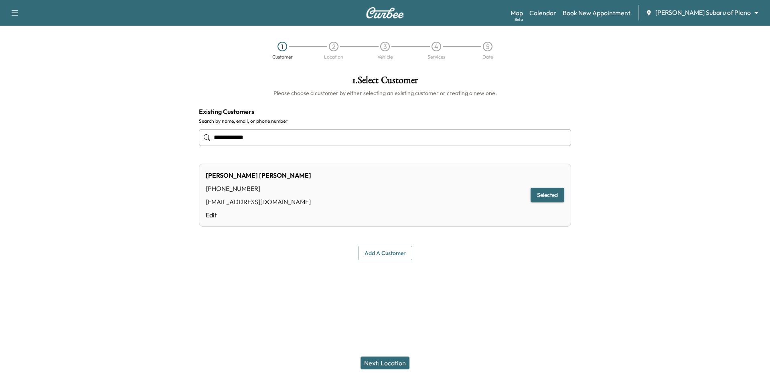
type input "**********"
click at [398, 364] on button "Next: Location" at bounding box center [385, 363] width 49 height 13
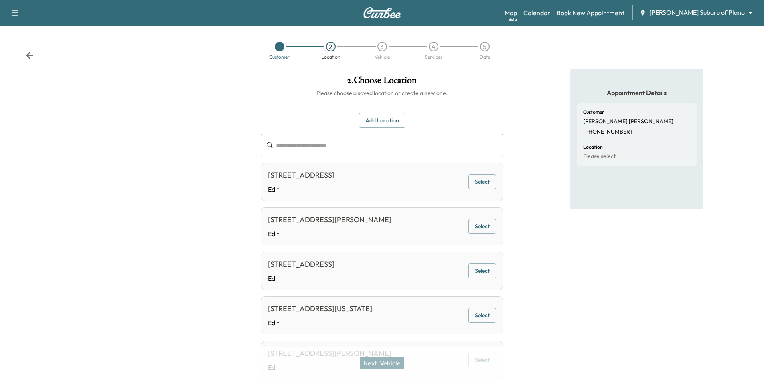
click at [481, 179] on button "Select" at bounding box center [483, 182] width 28 height 15
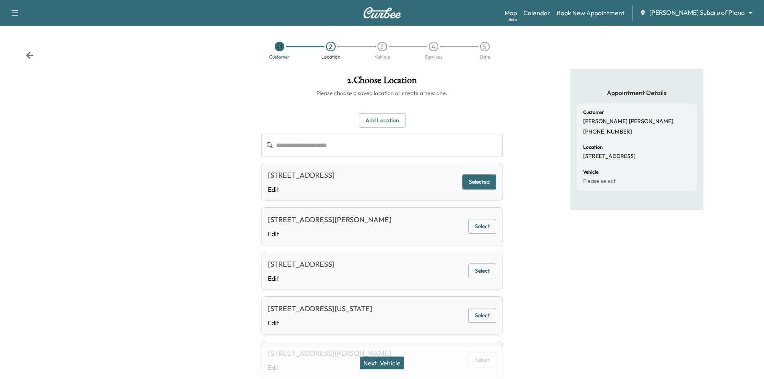
click at [377, 363] on button "Next: Vehicle" at bounding box center [382, 363] width 45 height 13
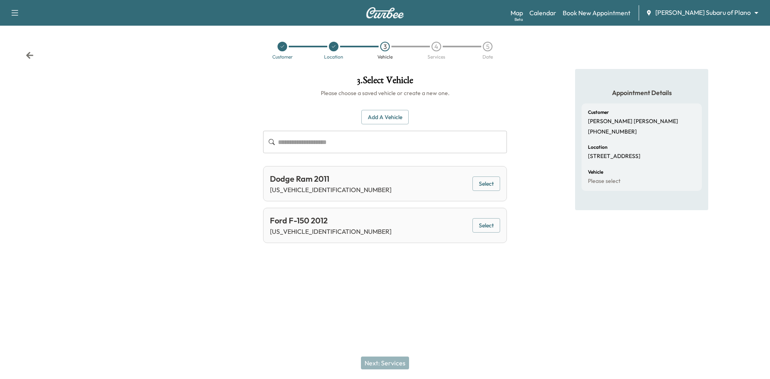
click at [498, 225] on button "Select" at bounding box center [487, 225] width 28 height 15
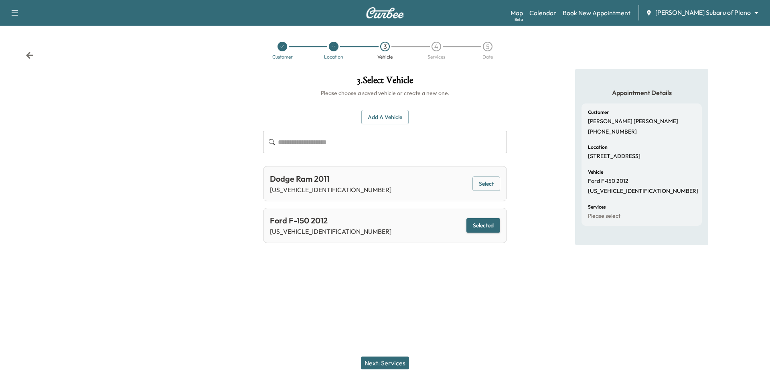
click at [398, 366] on button "Next: Services" at bounding box center [385, 363] width 48 height 13
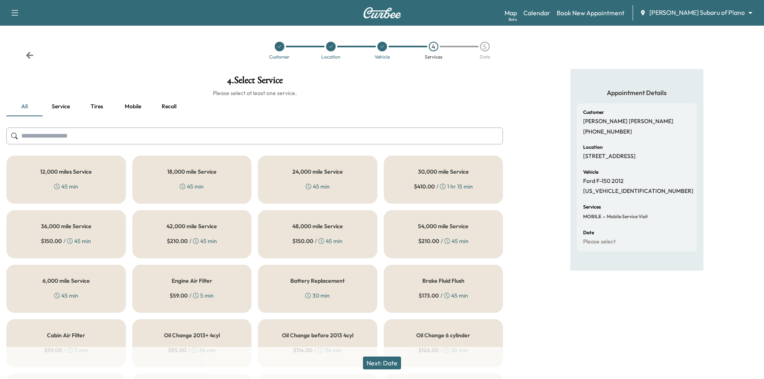
click at [81, 277] on div "6,000 mile Service 45 min" at bounding box center [66, 289] width 120 height 48
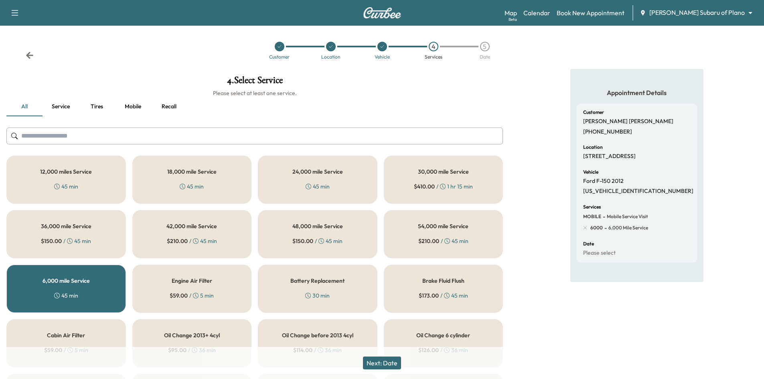
drag, startPoint x: 378, startPoint y: 362, endPoint x: 394, endPoint y: 350, distance: 20.4
click at [379, 362] on button "Next: Date" at bounding box center [382, 363] width 38 height 13
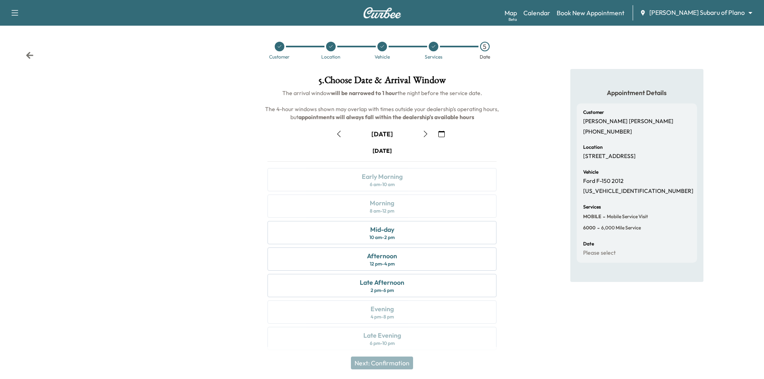
click at [423, 134] on icon "button" at bounding box center [426, 134] width 6 height 6
click at [255, 106] on div "5 . Choose Date & Arrival Window The arrival window will be narrowed to 1 hour …" at bounding box center [382, 214] width 255 height 291
click at [551, 12] on link "Calendar" at bounding box center [537, 13] width 27 height 10
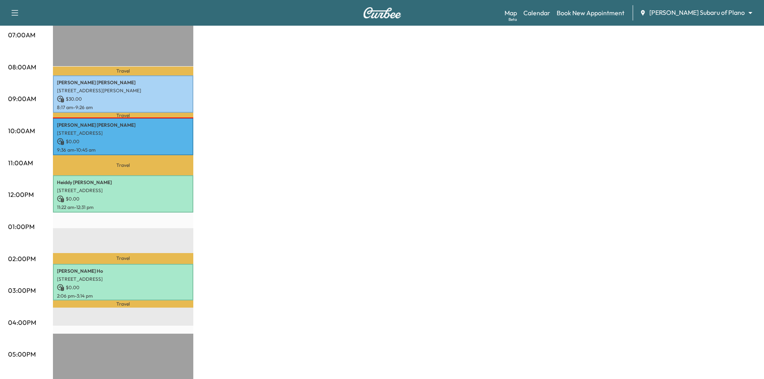
scroll to position [201, 0]
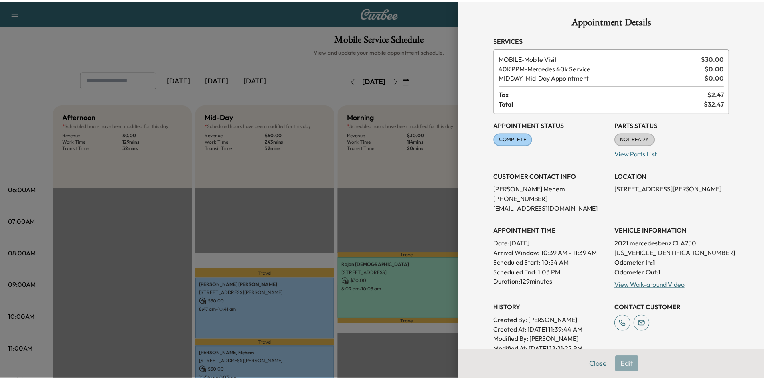
scroll to position [80, 0]
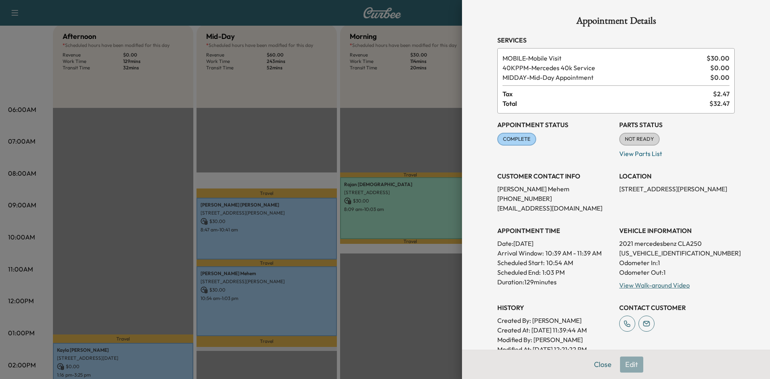
click at [302, 152] on div at bounding box center [385, 189] width 770 height 379
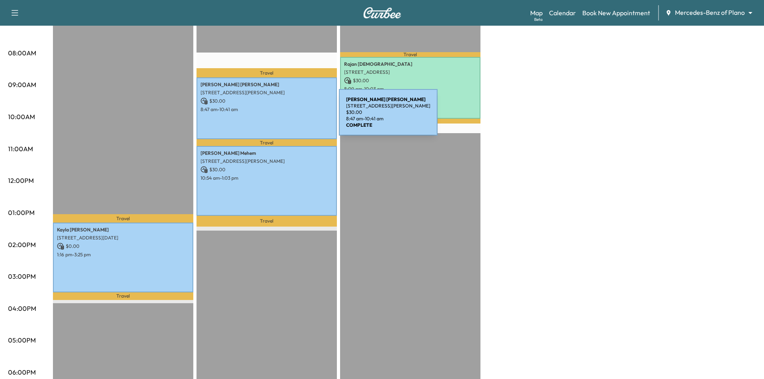
scroll to position [0, 0]
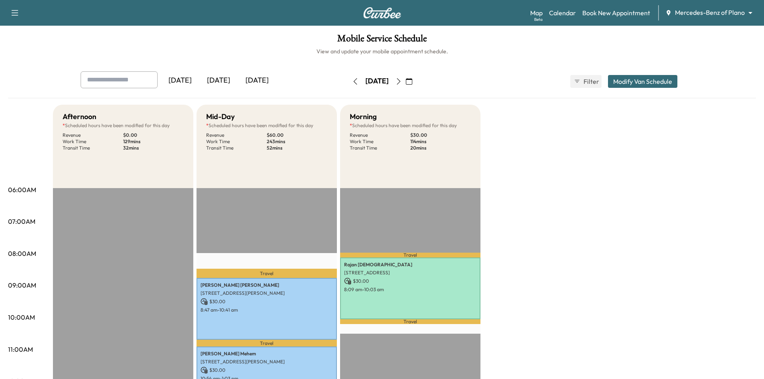
click at [226, 77] on div "[DATE]" at bounding box center [218, 80] width 39 height 18
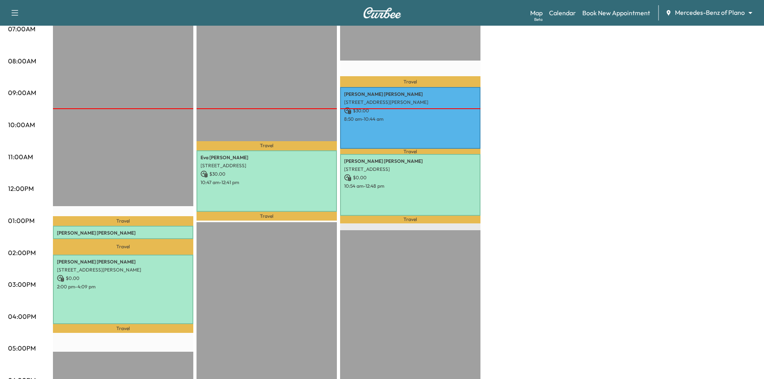
scroll to position [201, 0]
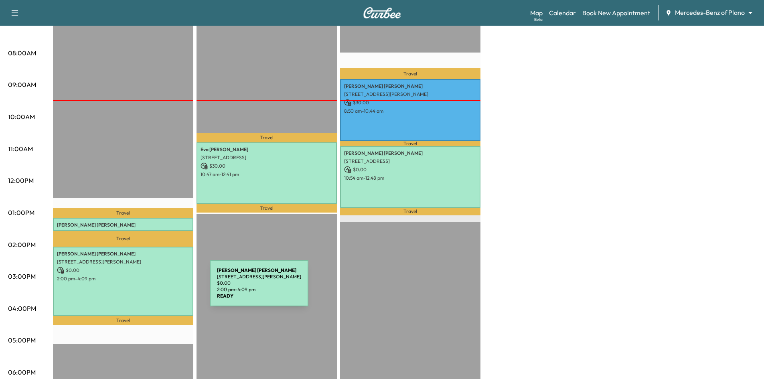
click at [150, 288] on div "[PERSON_NAME] [STREET_ADDRESS] $ 0.00 2:00 pm - 4:09 pm" at bounding box center [123, 282] width 140 height 70
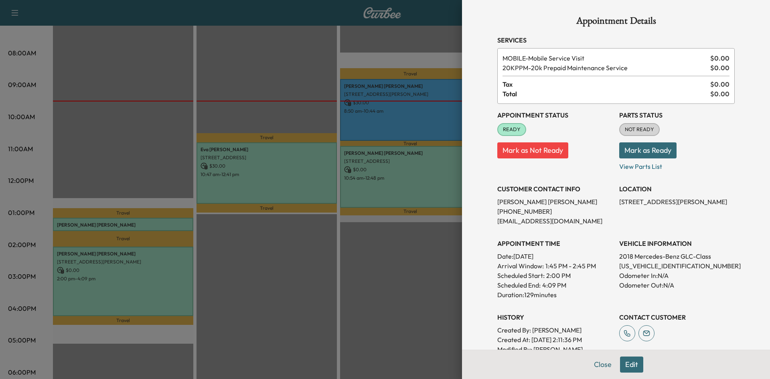
click at [108, 277] on div at bounding box center [385, 189] width 770 height 379
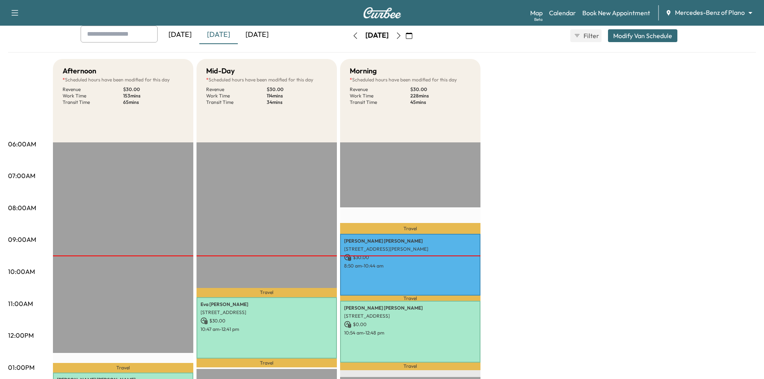
scroll to position [0, 0]
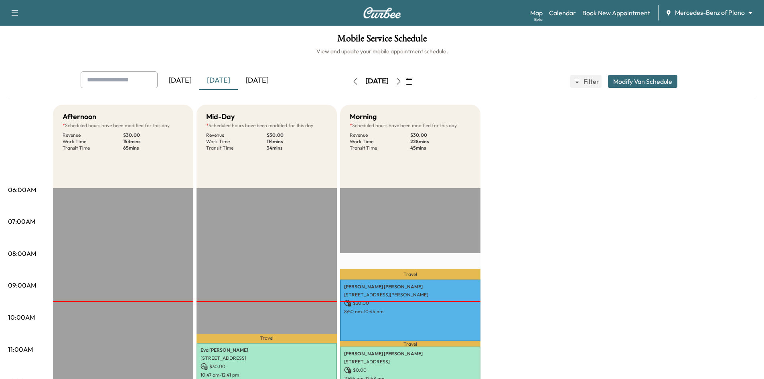
click at [276, 81] on div "[DATE]" at bounding box center [257, 80] width 39 height 18
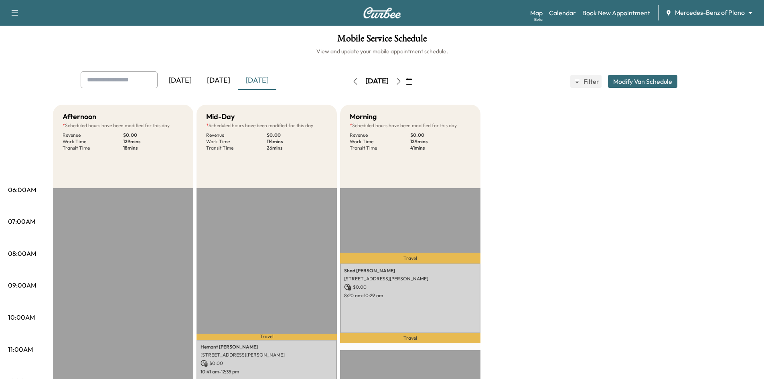
click at [402, 83] on icon "button" at bounding box center [399, 81] width 6 height 6
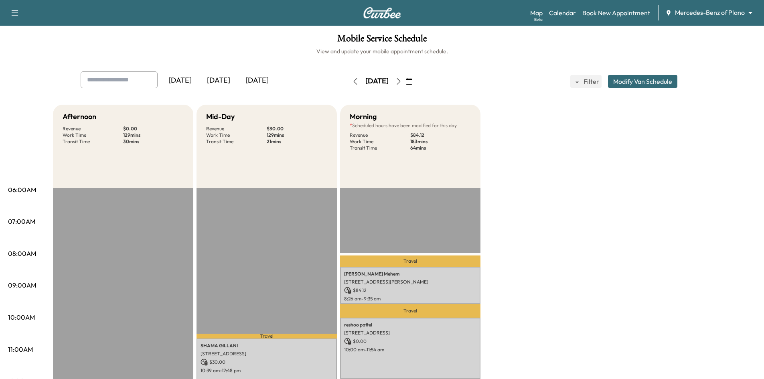
click at [402, 82] on icon "button" at bounding box center [399, 81] width 6 height 6
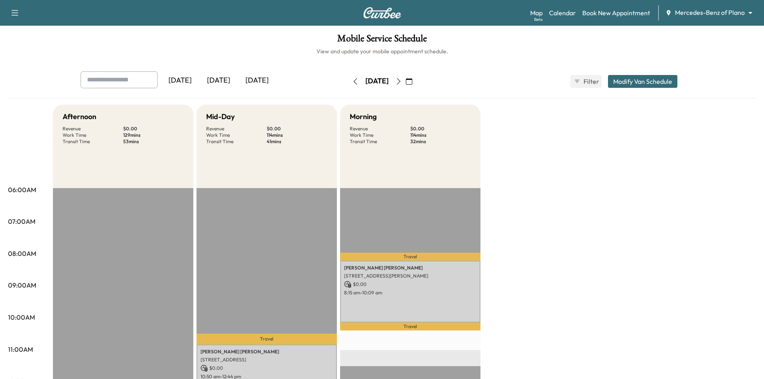
click at [263, 79] on div "[DATE]" at bounding box center [257, 80] width 39 height 18
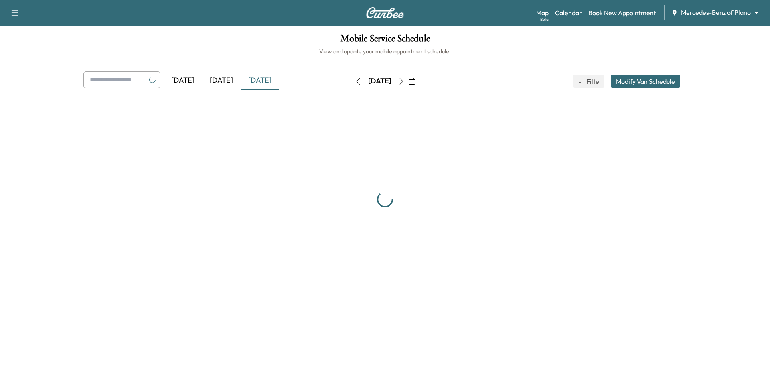
click at [224, 81] on div "[DATE]" at bounding box center [221, 80] width 39 height 18
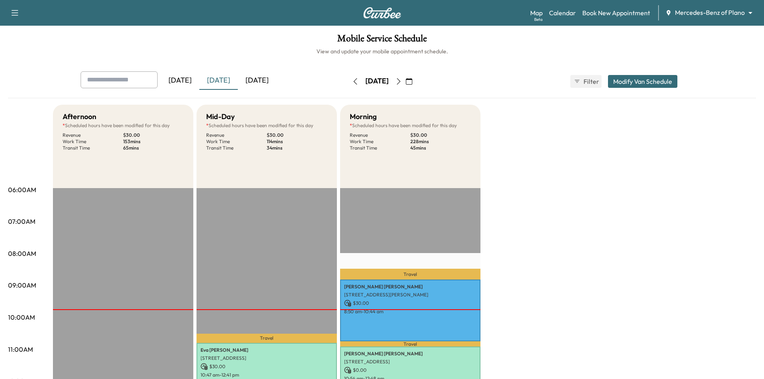
click at [406, 77] on button "button" at bounding box center [399, 81] width 14 height 13
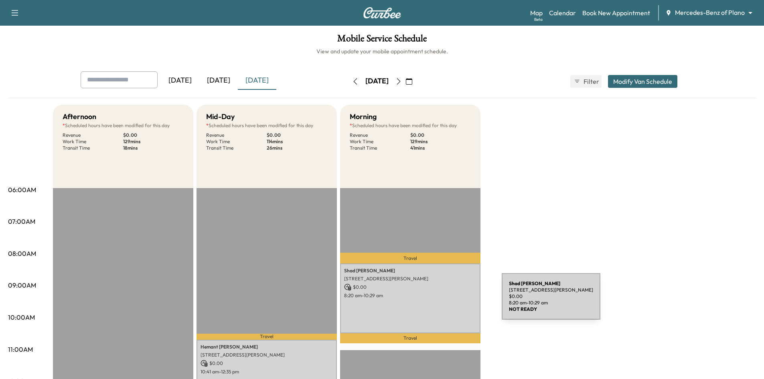
click at [441, 299] on div "Shad Jawaid 13773 Fernando Rd, Frisco, TX 75035, USA $ 0.00 8:20 am - 10:29 am" at bounding box center [410, 299] width 140 height 70
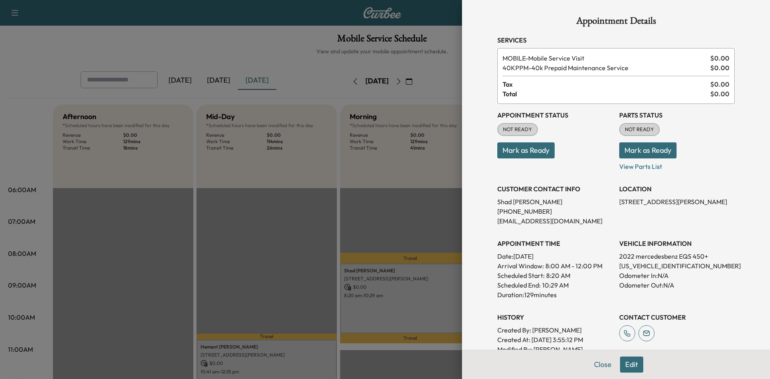
click at [654, 264] on p "W1KCG2DB4NA005533" at bounding box center [678, 266] width 116 height 10
click at [651, 265] on p "W1KCG2DB4NA005533" at bounding box center [678, 266] width 116 height 10
click at [651, 264] on p "W1KCG2DB4NA005533" at bounding box center [678, 266] width 116 height 10
click at [651, 265] on p "W1KCG2DB4NA005533" at bounding box center [678, 266] width 116 height 10
copy p "W1KCG2DB4NA005533"
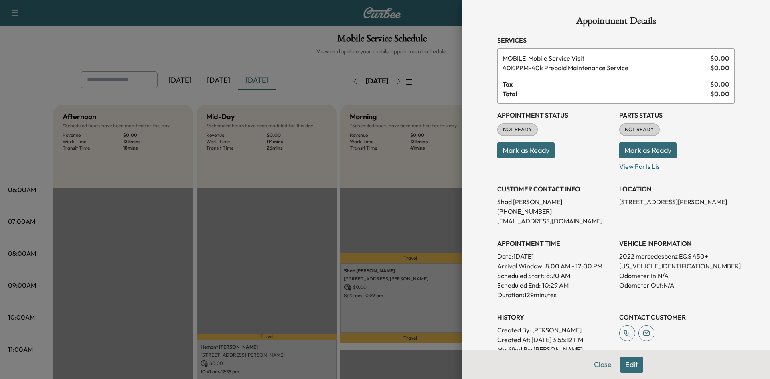
click at [294, 228] on div at bounding box center [385, 189] width 770 height 379
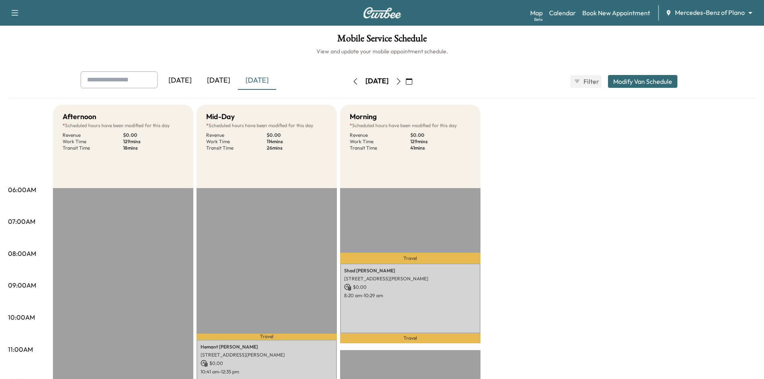
click at [213, 78] on div "[DATE]" at bounding box center [218, 80] width 39 height 18
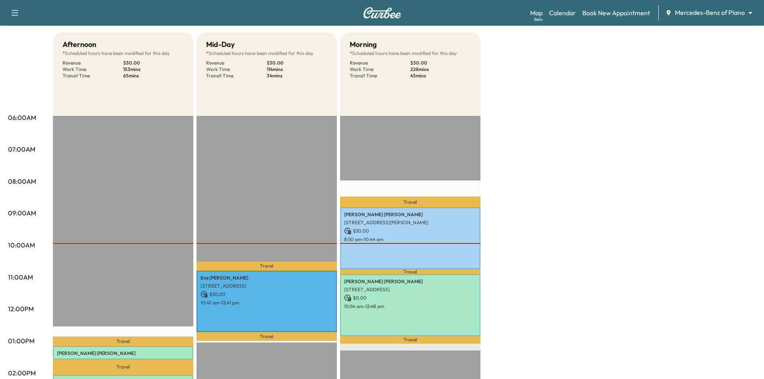
scroll to position [120, 0]
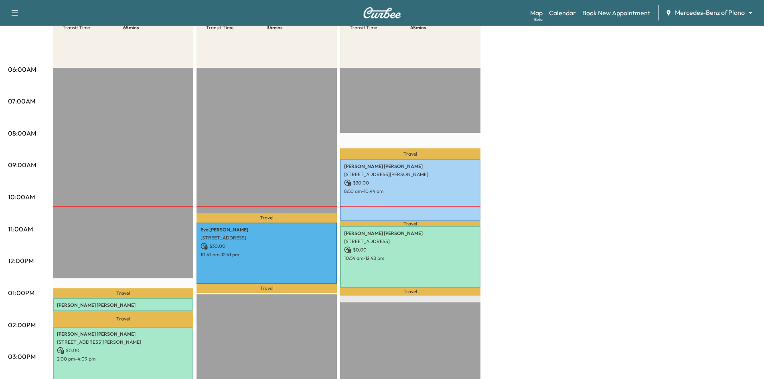
click at [711, 17] on body "Support Log Out Map Beta Calendar Book New Appointment Mercedes-Benz of Plano *…" at bounding box center [382, 69] width 764 height 379
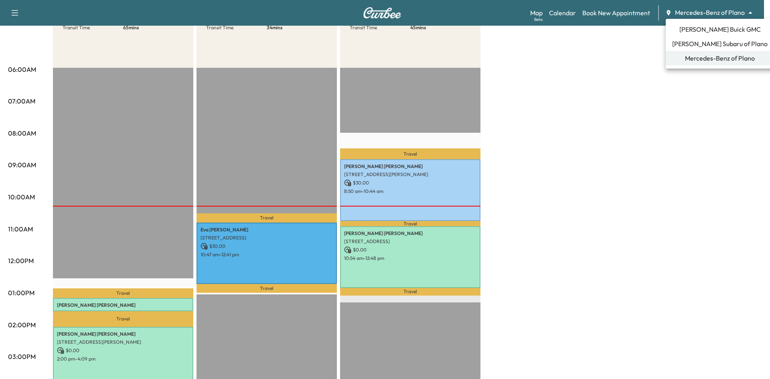
click at [703, 27] on span "Ewing Buick GMC" at bounding box center [720, 29] width 81 height 10
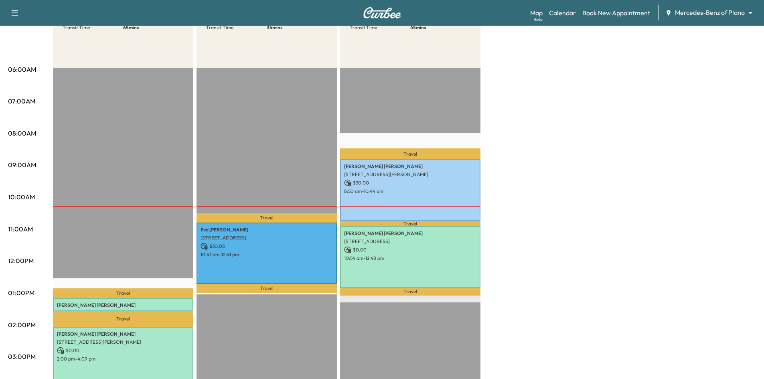
scroll to position [0, 0]
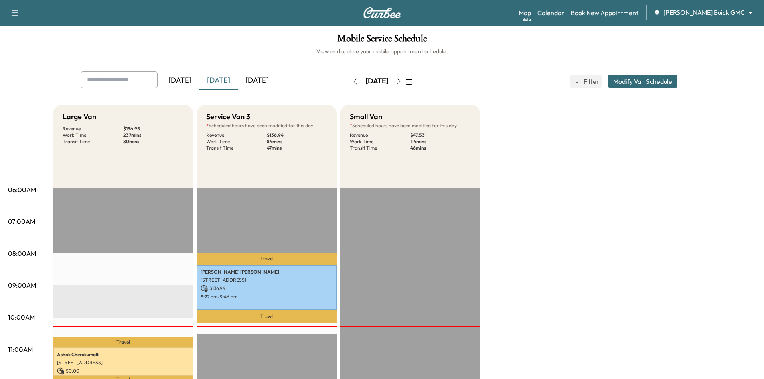
click at [714, 9] on body "Support Log Out Map Beta Calendar Book New Appointment Ewing Buick GMC ********…" at bounding box center [382, 189] width 764 height 379
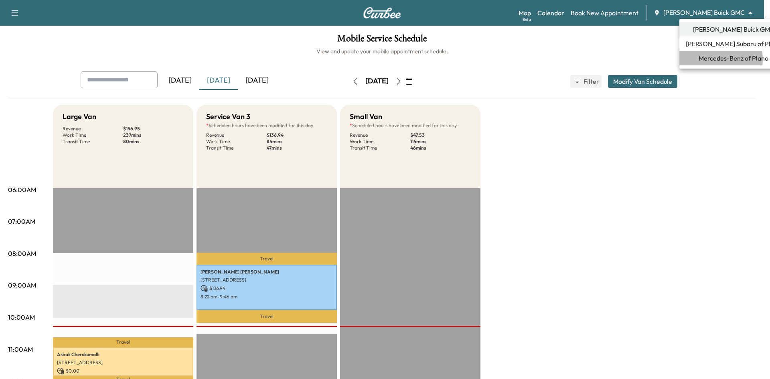
click at [712, 59] on span "Mercedes-Benz of Plano" at bounding box center [734, 58] width 70 height 10
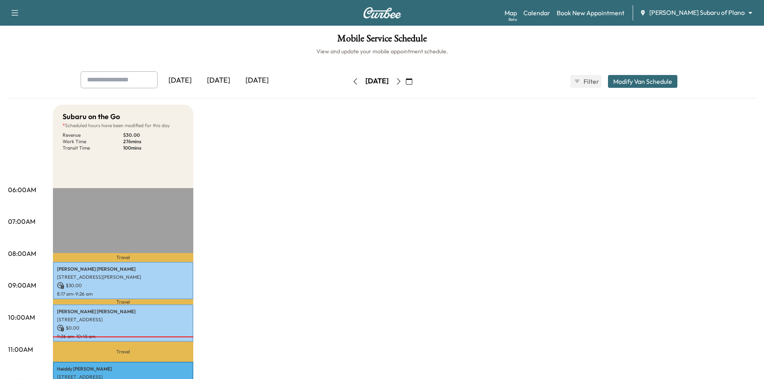
scroll to position [201, 0]
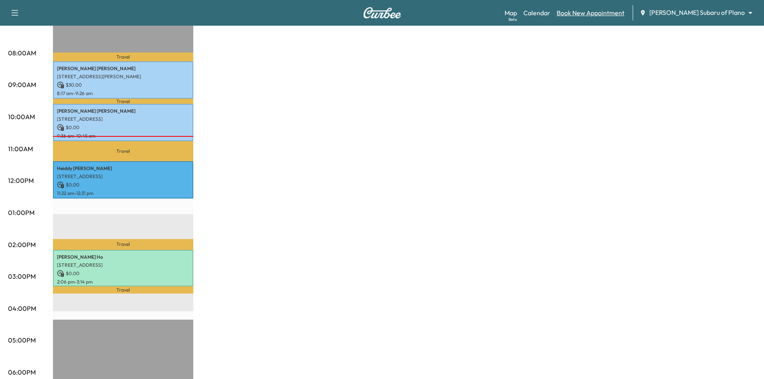
click at [620, 13] on link "Book New Appointment" at bounding box center [591, 13] width 68 height 10
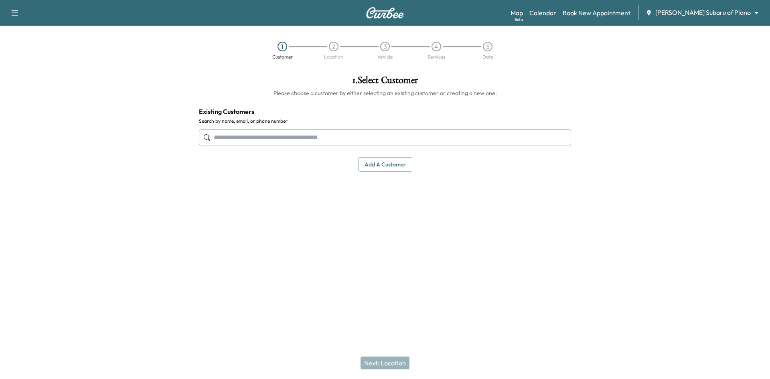
click at [413, 140] on input "text" at bounding box center [385, 137] width 372 height 17
click at [536, 140] on input "text" at bounding box center [385, 137] width 372 height 17
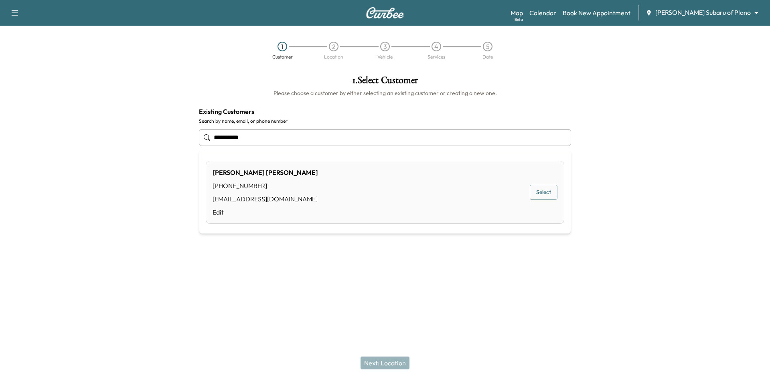
click at [540, 194] on button "Select" at bounding box center [544, 192] width 28 height 15
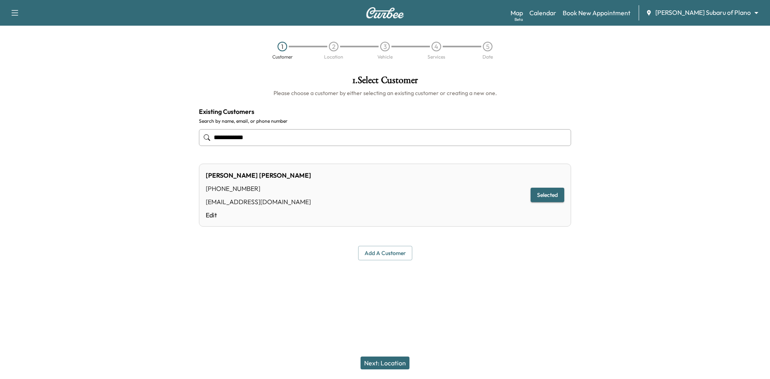
type input "**********"
click at [399, 366] on button "Next: Location" at bounding box center [385, 363] width 49 height 13
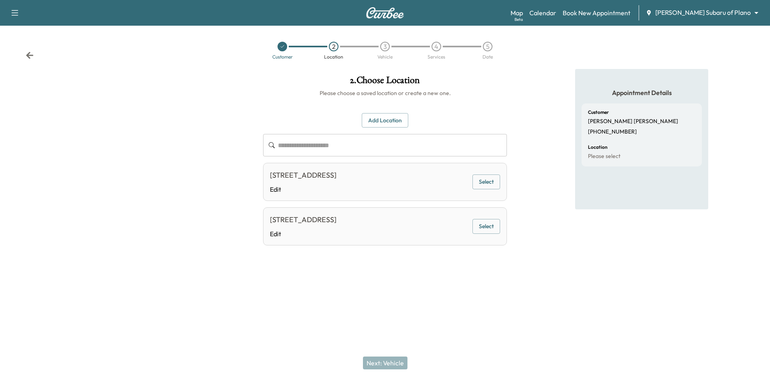
click at [485, 182] on button "Select" at bounding box center [487, 182] width 28 height 15
click at [391, 367] on button "Next: Vehicle" at bounding box center [385, 363] width 45 height 13
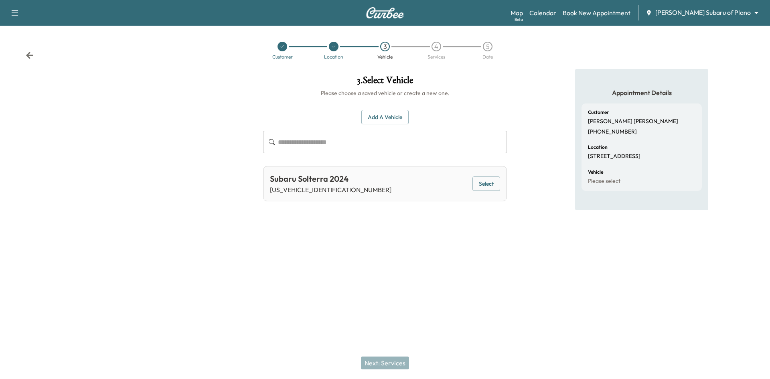
click at [485, 187] on button "Select" at bounding box center [487, 184] width 28 height 15
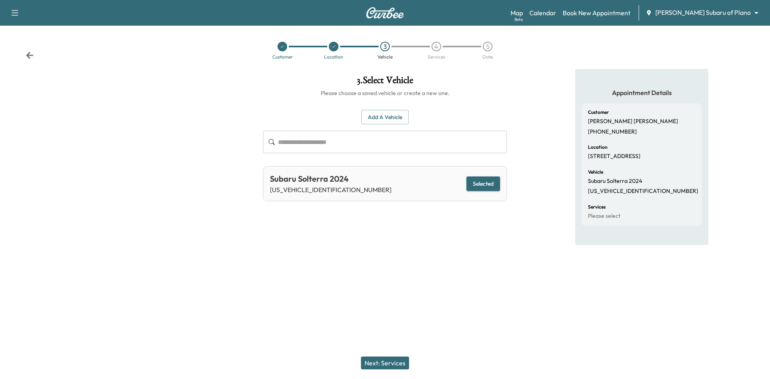
click at [391, 360] on button "Next: Services" at bounding box center [385, 363] width 48 height 13
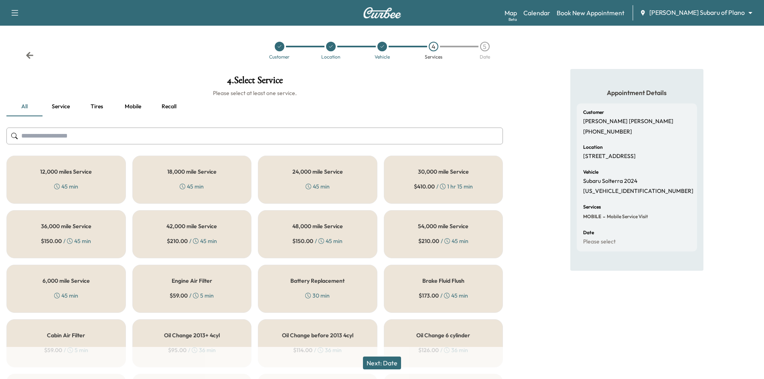
click at [224, 171] on div "18,000 mile Service 45 min" at bounding box center [192, 180] width 120 height 48
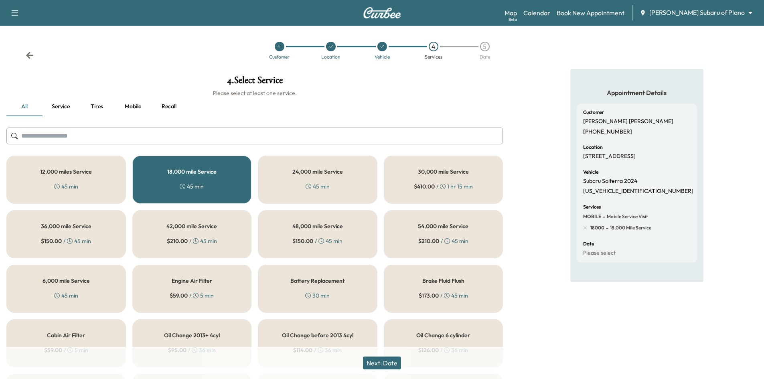
click at [380, 365] on button "Next: Date" at bounding box center [382, 363] width 38 height 13
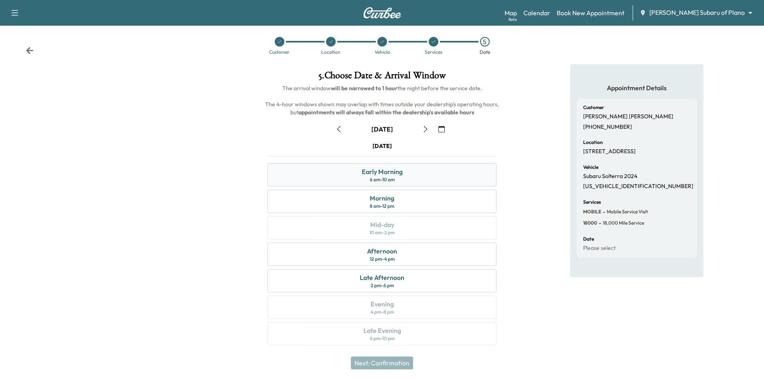
scroll to position [6, 0]
click at [28, 55] on div "Customer Location Vehicle Services 5 Date" at bounding box center [382, 44] width 764 height 37
click at [32, 49] on icon at bounding box center [29, 48] width 7 height 7
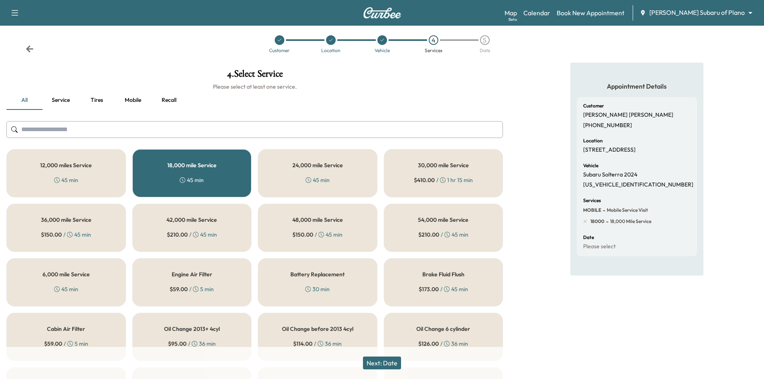
click at [32, 49] on icon at bounding box center [29, 48] width 7 height 7
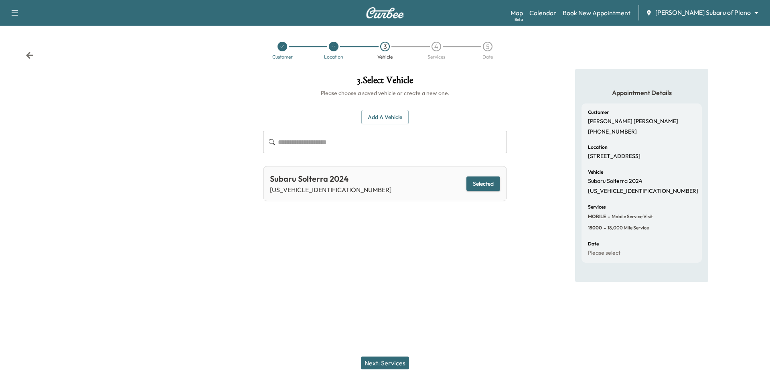
click at [26, 55] on icon at bounding box center [30, 55] width 8 height 8
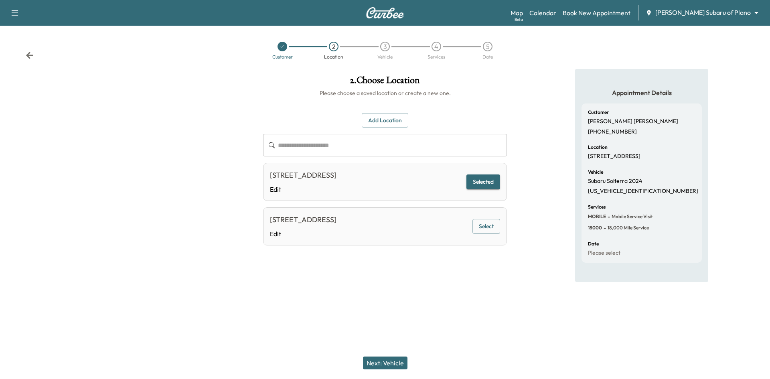
click at [28, 61] on div "Customer 2 Location 3 Vehicle 4 Services 5 Date" at bounding box center [385, 50] width 770 height 37
click at [29, 55] on icon at bounding box center [29, 55] width 7 height 7
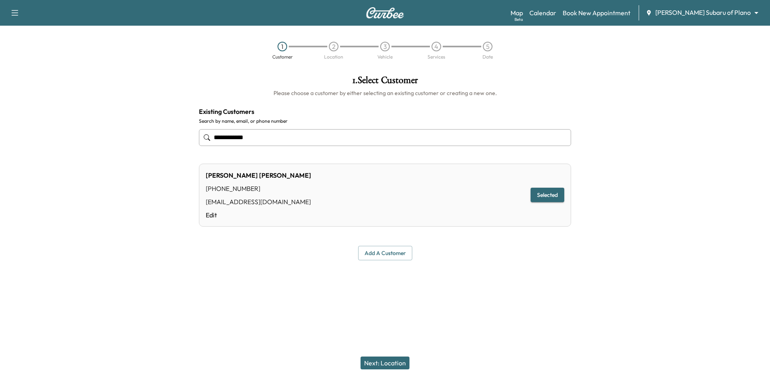
click at [248, 140] on input "**********" at bounding box center [385, 137] width 372 height 17
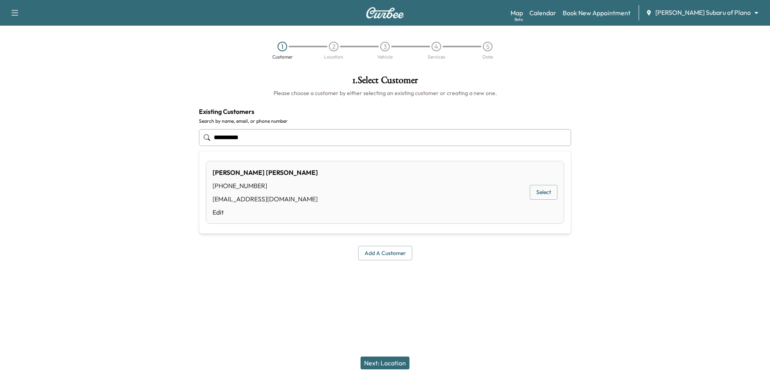
click at [533, 198] on button "Select" at bounding box center [544, 192] width 28 height 15
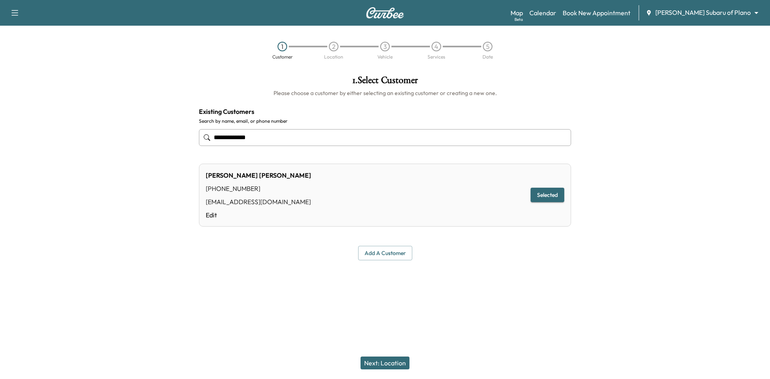
type input "**********"
click at [386, 361] on button "Next: Location" at bounding box center [385, 363] width 49 height 13
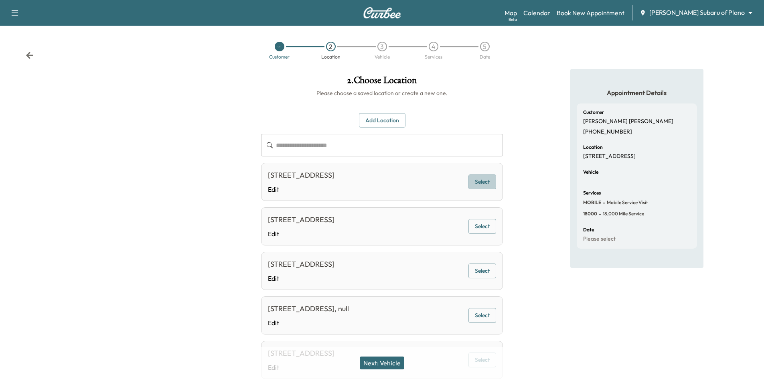
click at [483, 177] on button "Select" at bounding box center [483, 182] width 28 height 15
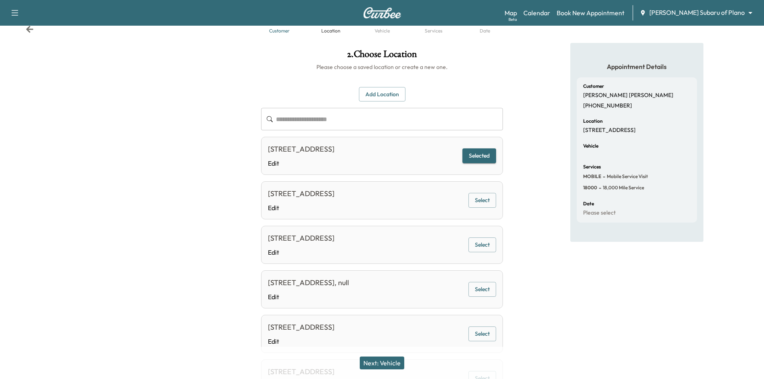
scroll to position [80, 0]
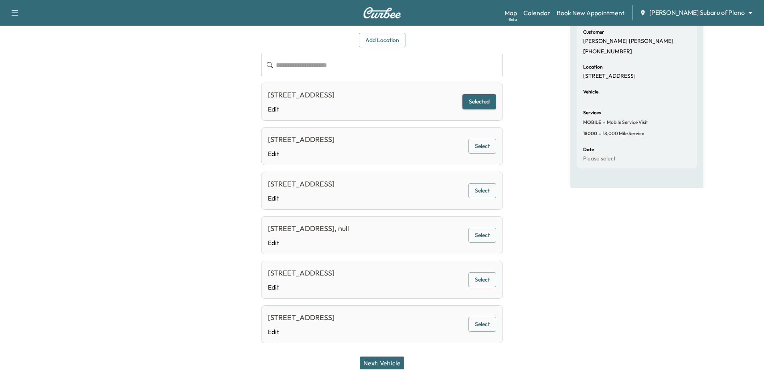
click at [382, 362] on button "Next: Vehicle" at bounding box center [382, 363] width 45 height 13
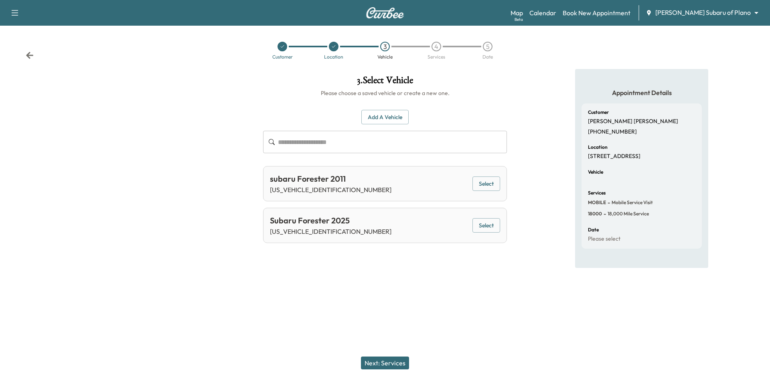
drag, startPoint x: 485, startPoint y: 228, endPoint x: 484, endPoint y: 232, distance: 4.2
click at [484, 231] on button "Select" at bounding box center [487, 225] width 28 height 15
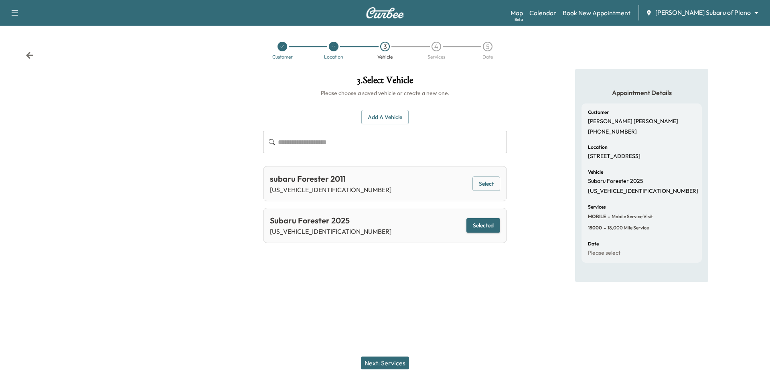
click at [396, 365] on button "Next: Services" at bounding box center [385, 363] width 48 height 13
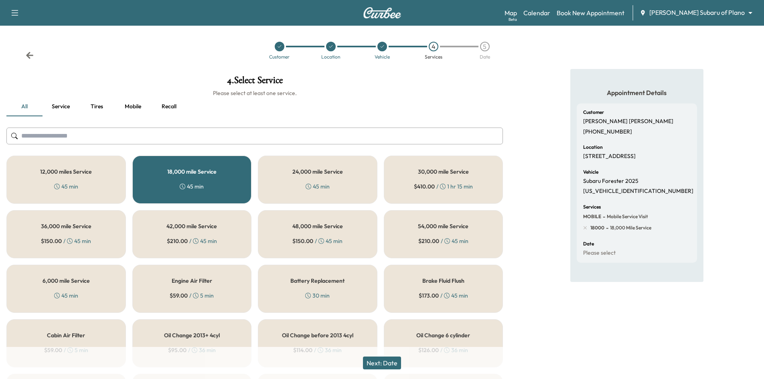
click at [388, 369] on button "Next: Date" at bounding box center [382, 363] width 38 height 13
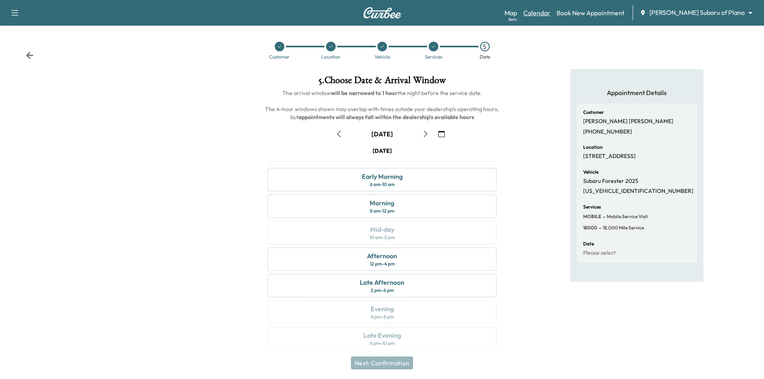
click at [551, 10] on link "Calendar" at bounding box center [537, 13] width 27 height 10
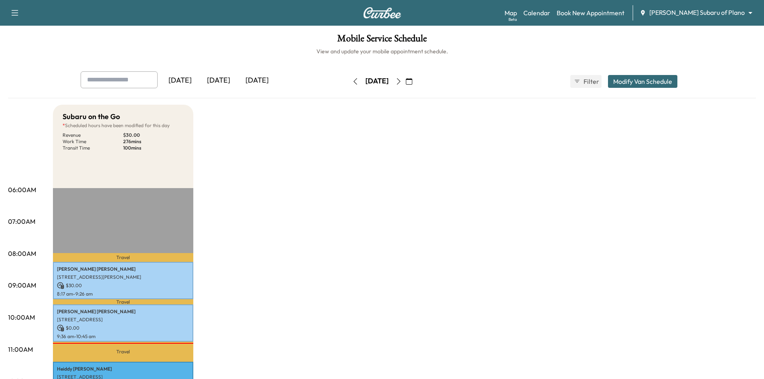
click at [413, 83] on icon "button" at bounding box center [409, 81] width 6 height 6
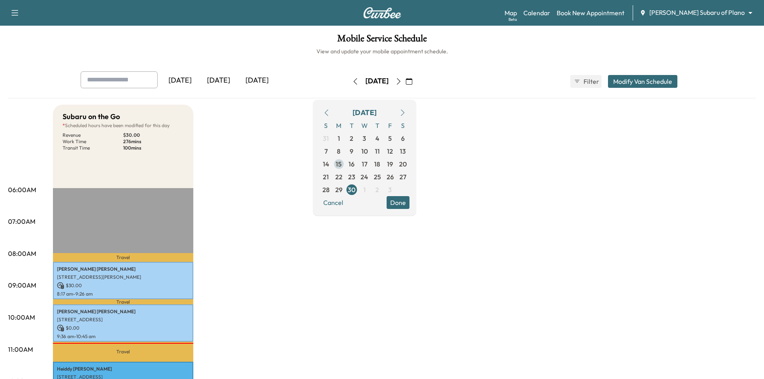
click at [345, 163] on span "15" at bounding box center [339, 164] width 13 height 13
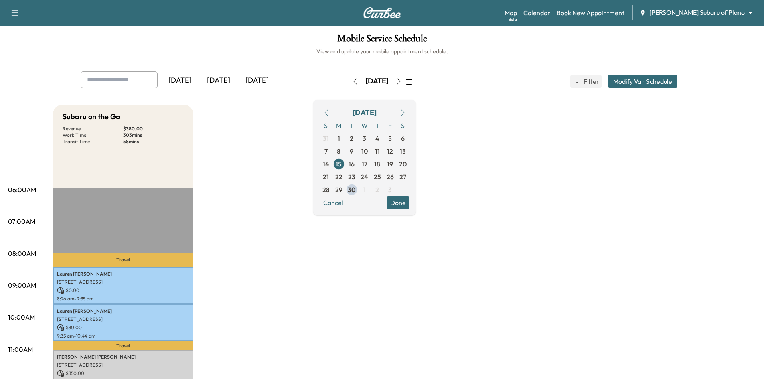
drag, startPoint x: 417, startPoint y: 205, endPoint x: 409, endPoint y: 207, distance: 8.9
click at [410, 204] on button "Done" at bounding box center [398, 202] width 23 height 13
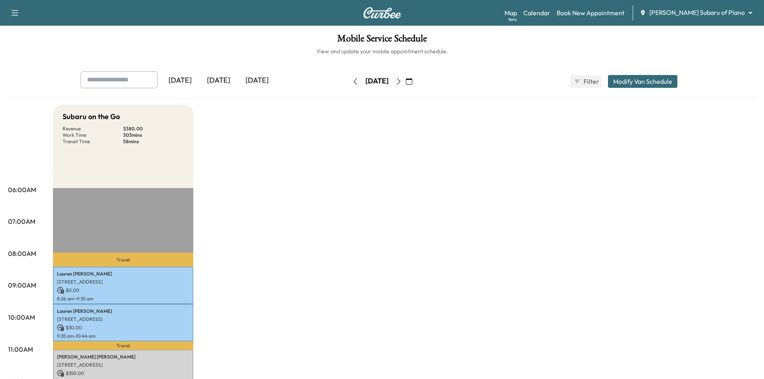
click at [216, 79] on div "[DATE]" at bounding box center [218, 80] width 39 height 18
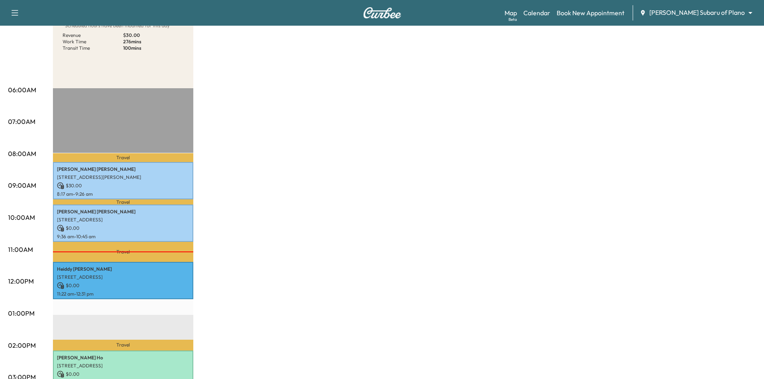
scroll to position [40, 0]
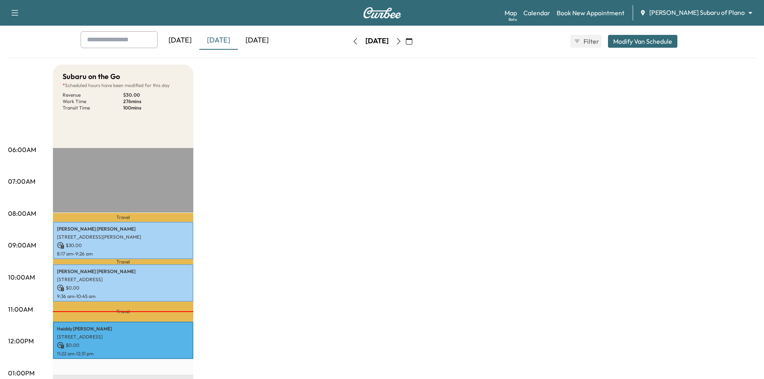
click at [267, 39] on div "[DATE]" at bounding box center [257, 40] width 39 height 18
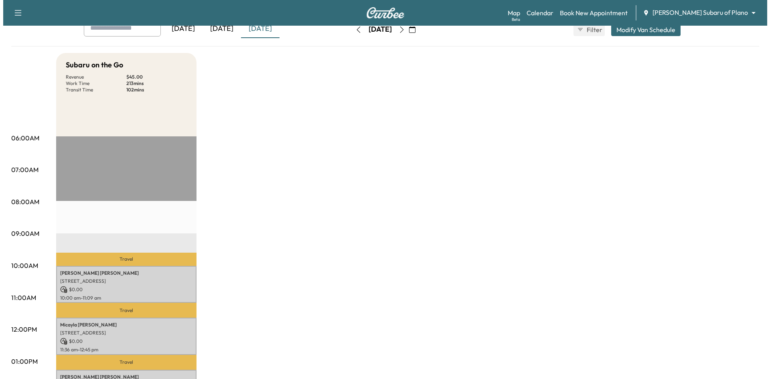
scroll to position [161, 0]
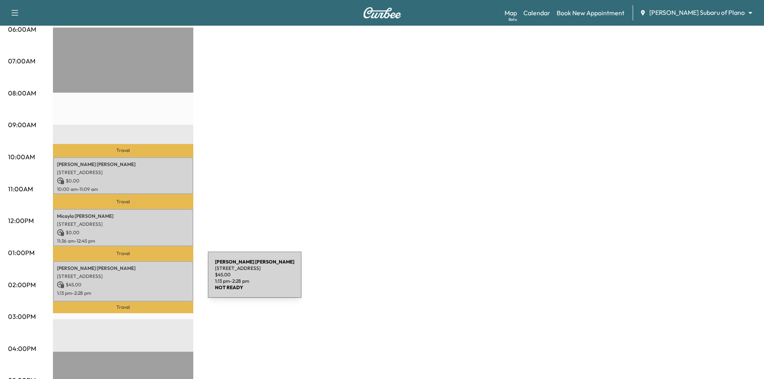
click at [148, 281] on p "$ 45.00" at bounding box center [123, 284] width 132 height 7
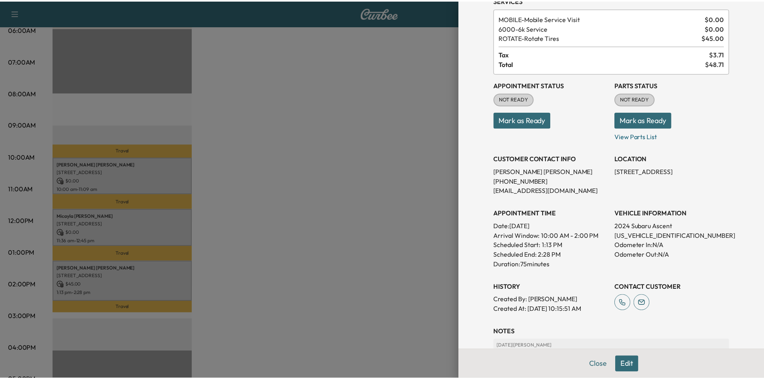
scroll to position [120, 0]
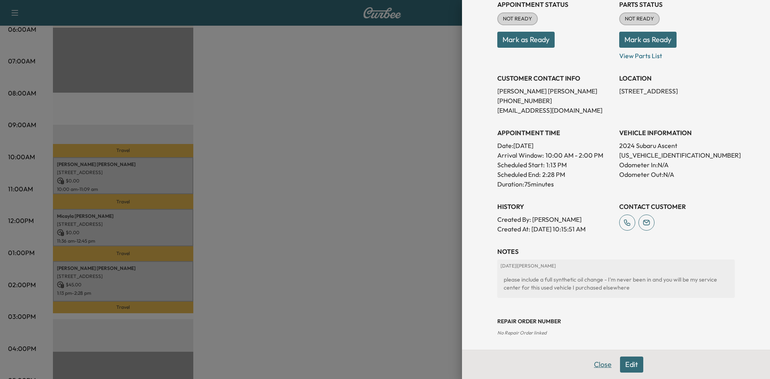
click at [592, 365] on button "Close" at bounding box center [603, 365] width 28 height 16
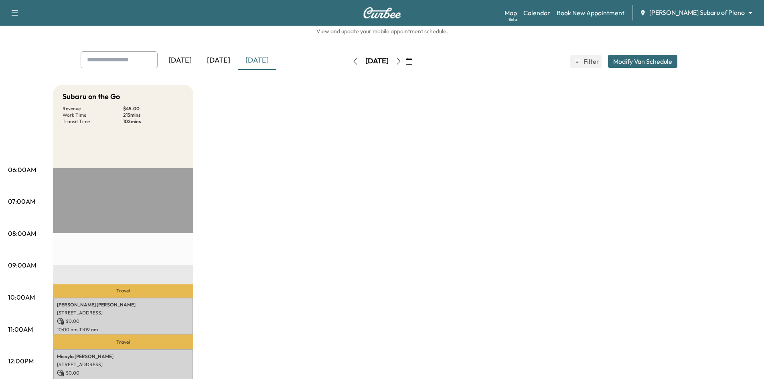
scroll to position [0, 0]
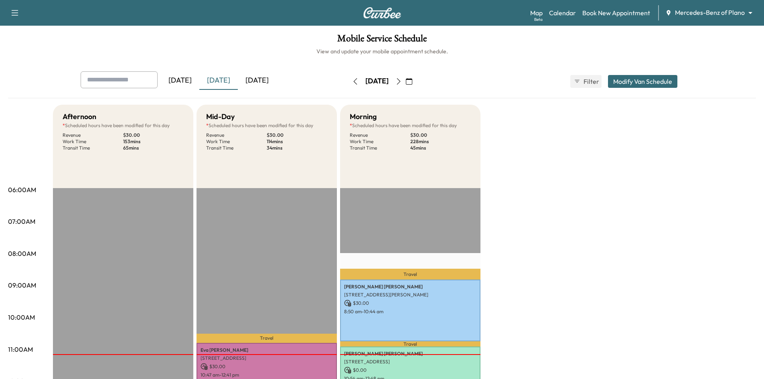
click at [402, 81] on icon "button" at bounding box center [399, 81] width 6 height 6
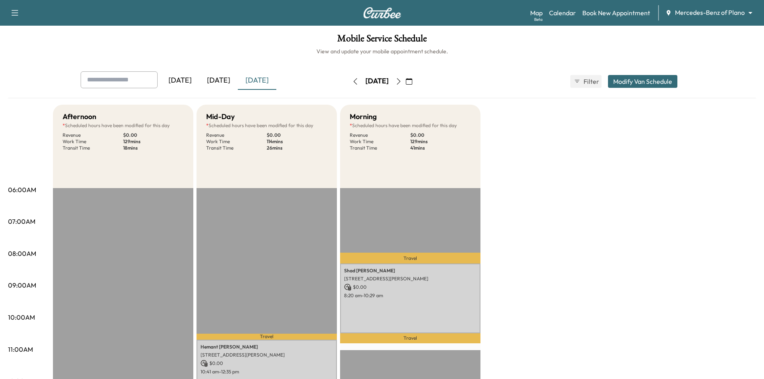
click at [402, 82] on icon "button" at bounding box center [399, 81] width 6 height 6
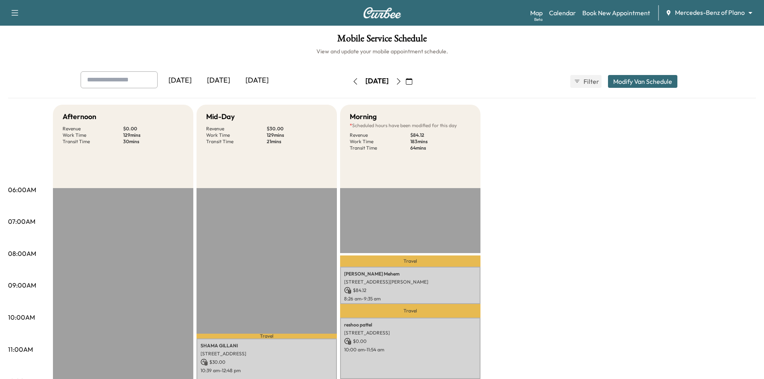
click at [402, 81] on icon "button" at bounding box center [399, 81] width 6 height 6
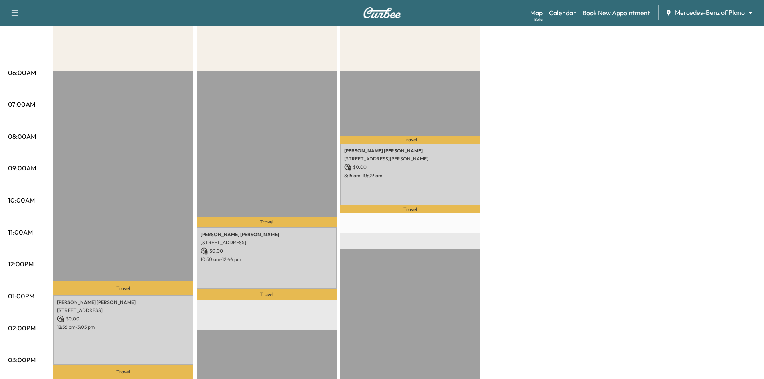
scroll to position [161, 0]
